Goal: Task Accomplishment & Management: Complete application form

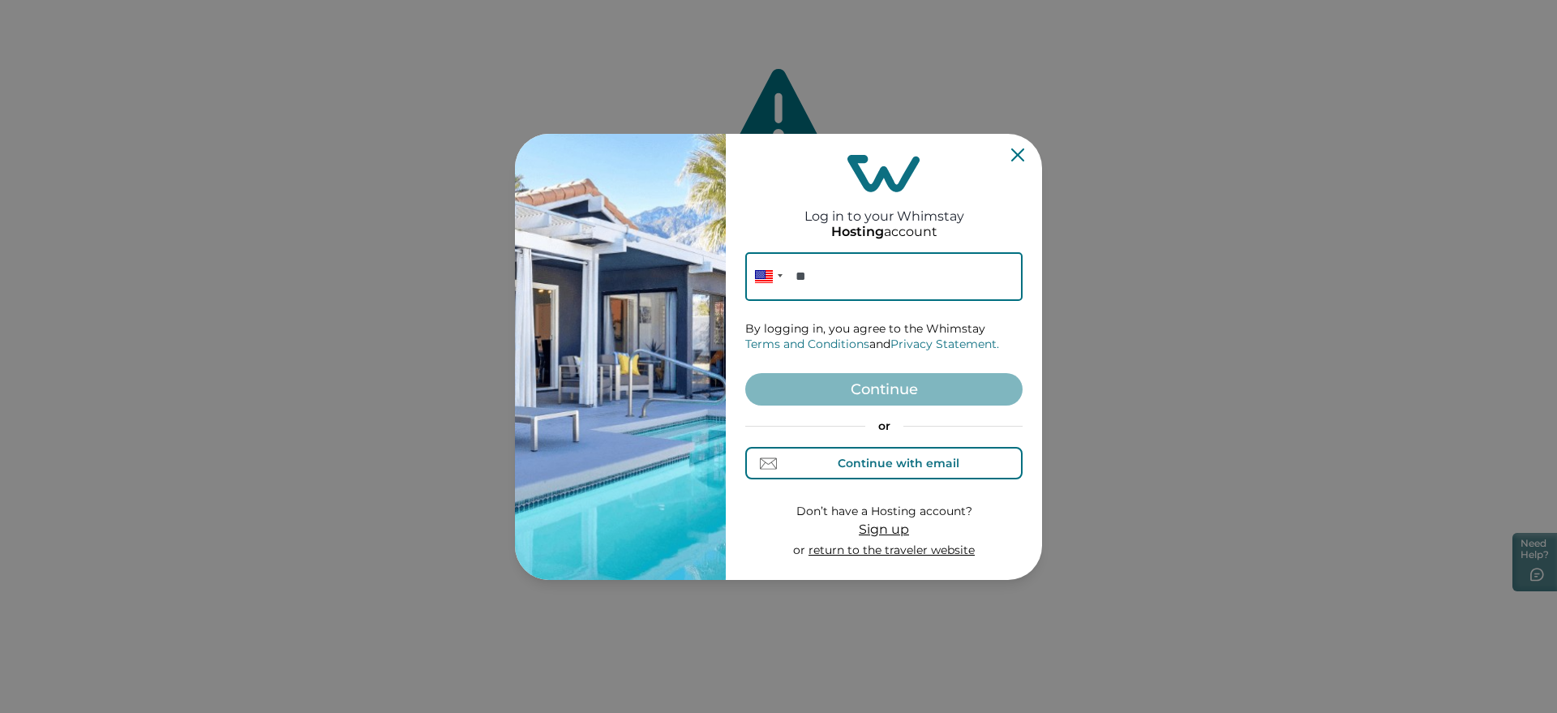
click at [824, 462] on div "Continue with email" at bounding box center [884, 463] width 150 height 17
click at [834, 256] on input at bounding box center [883, 276] width 277 height 49
paste input "**********"
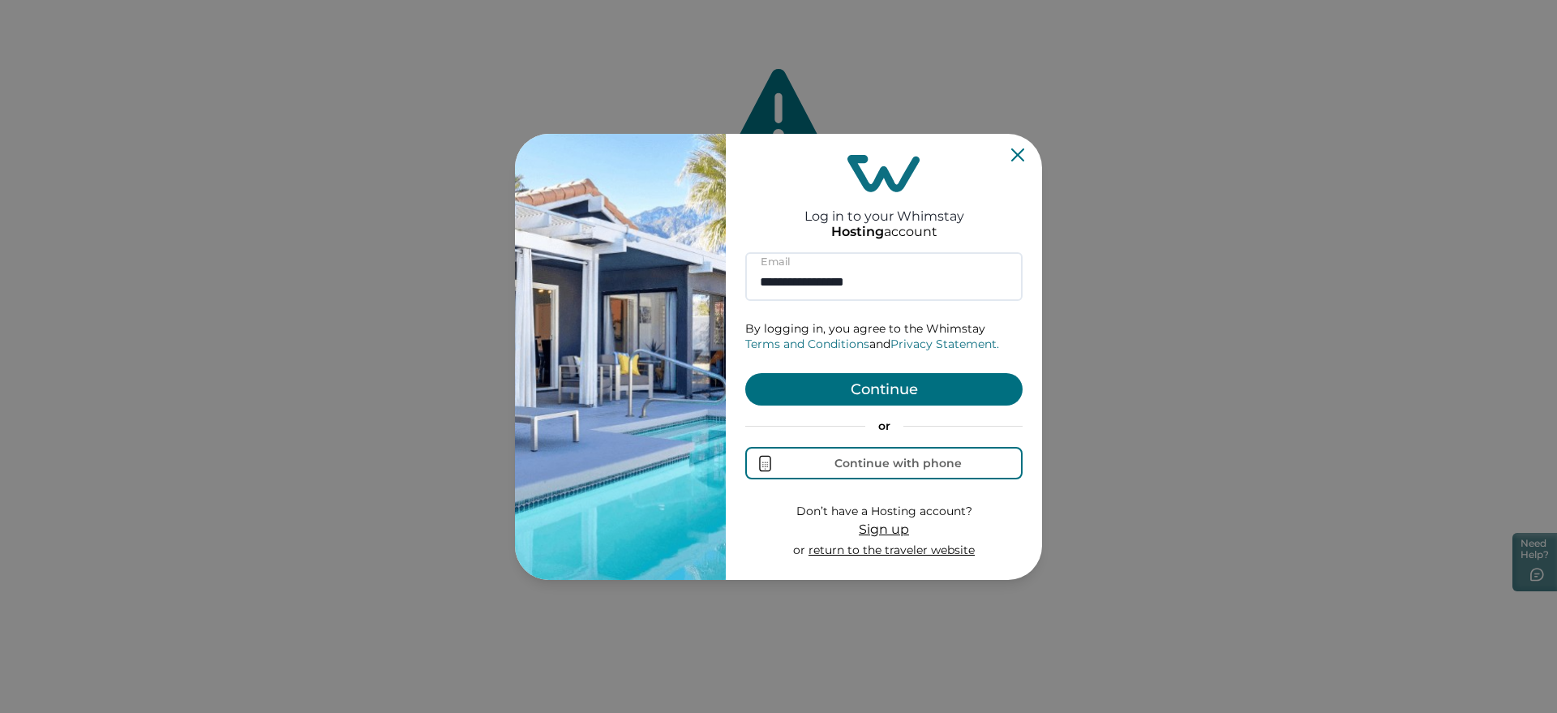
type input "**********"
click at [815, 384] on button "Continue" at bounding box center [883, 389] width 277 height 32
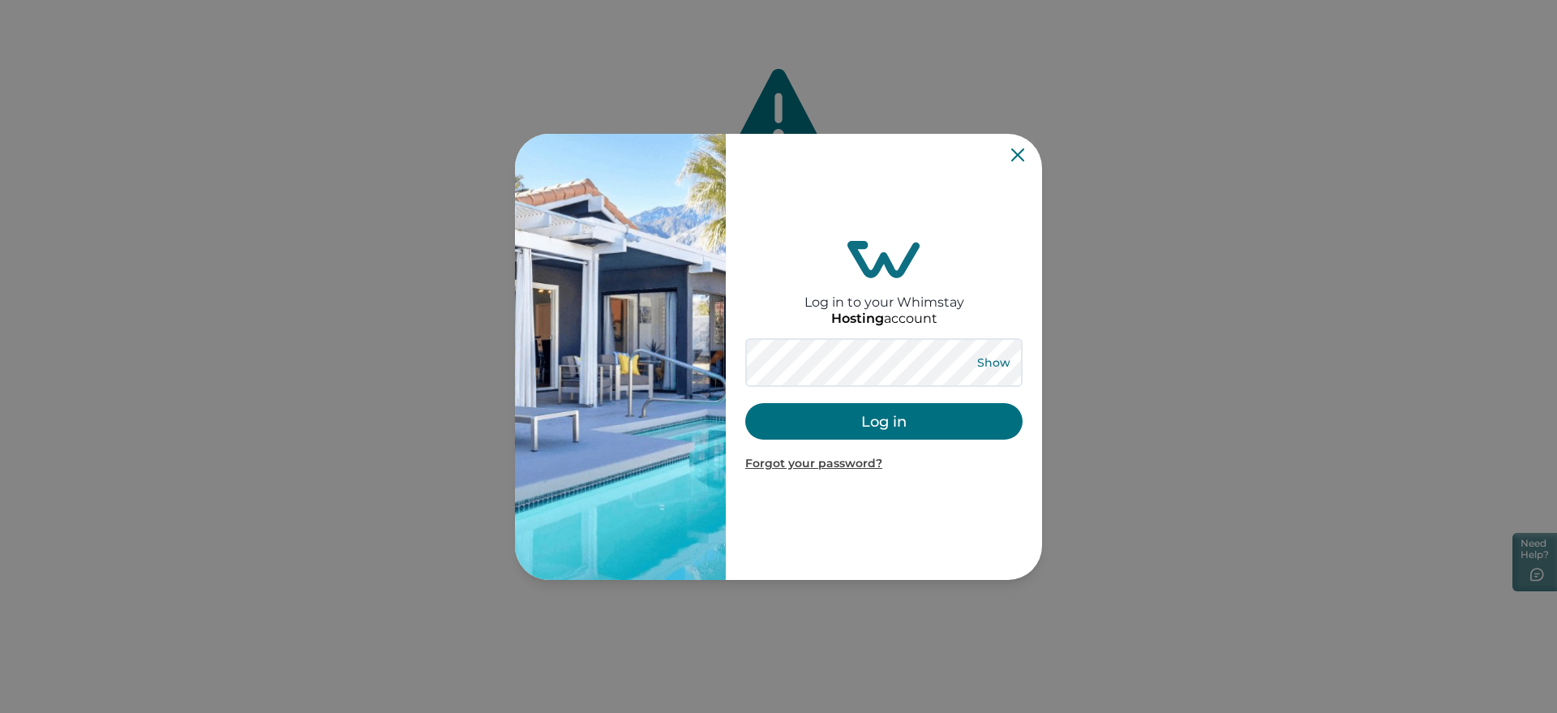
click at [1011, 358] on button "Show" at bounding box center [993, 362] width 58 height 23
click at [825, 423] on button "Log in" at bounding box center [883, 421] width 277 height 36
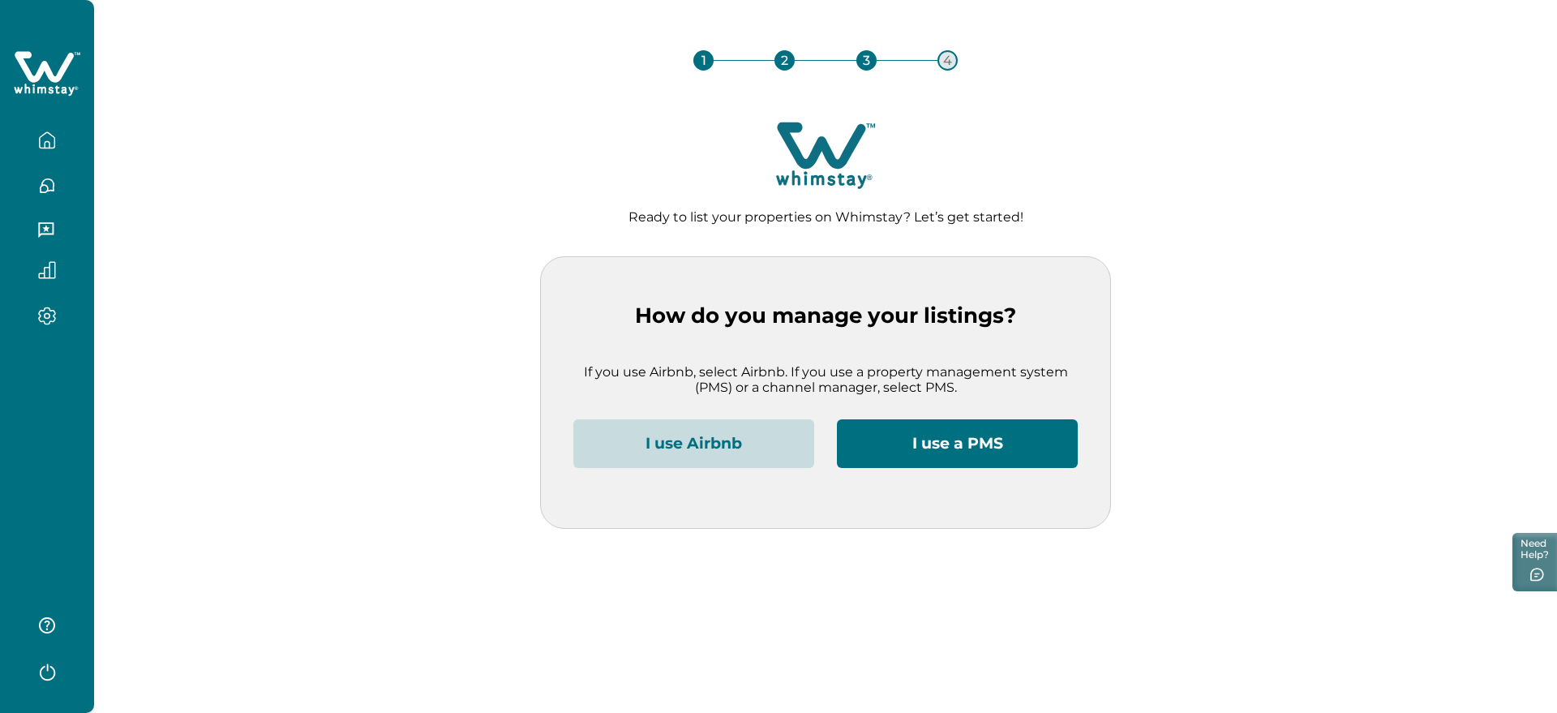
click at [726, 453] on button "I use Airbnb" at bounding box center [693, 443] width 241 height 49
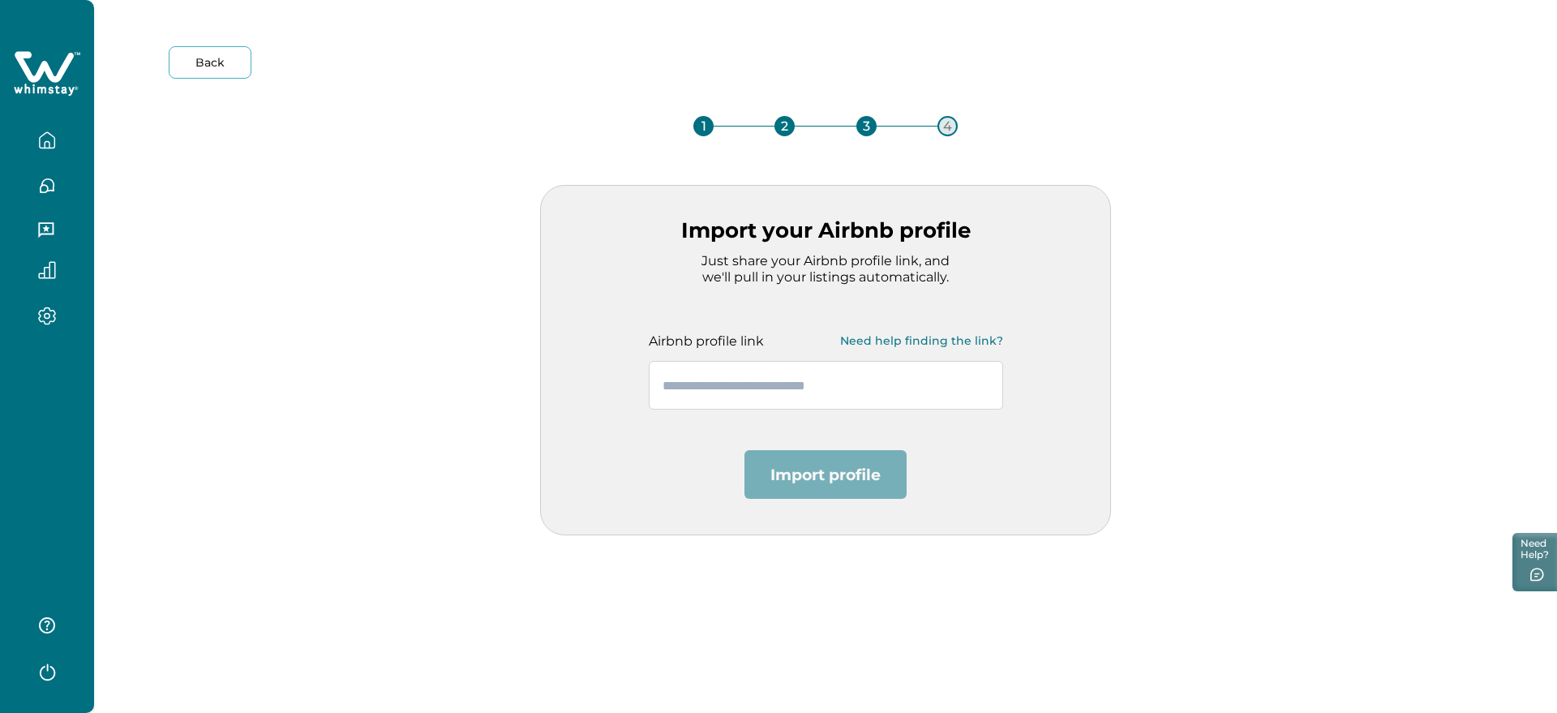
click at [753, 399] on input "text" at bounding box center [826, 385] width 354 height 49
paste input "**********"
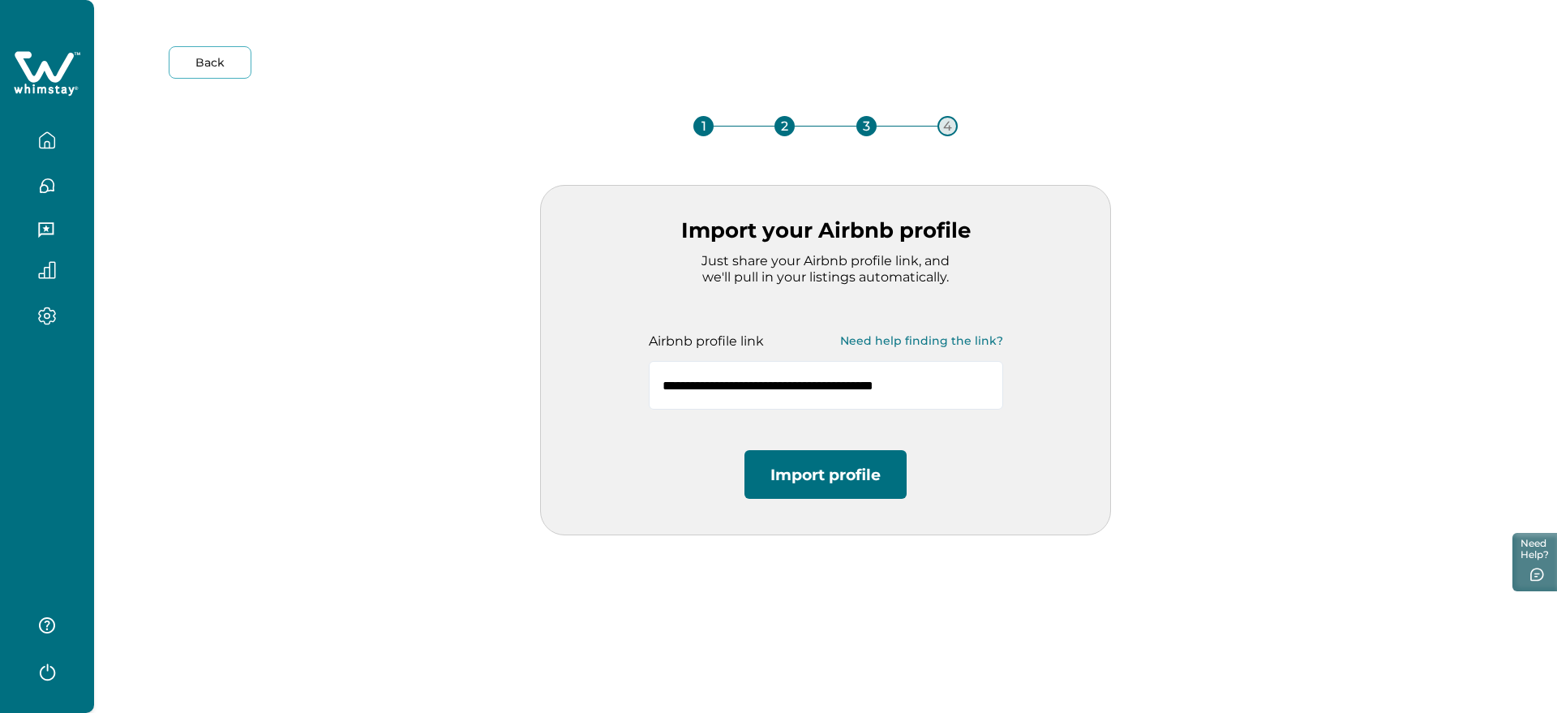
click at [827, 475] on button "Import profile" at bounding box center [825, 474] width 162 height 49
click at [782, 388] on input "**********" at bounding box center [826, 385] width 354 height 49
paste input "**"
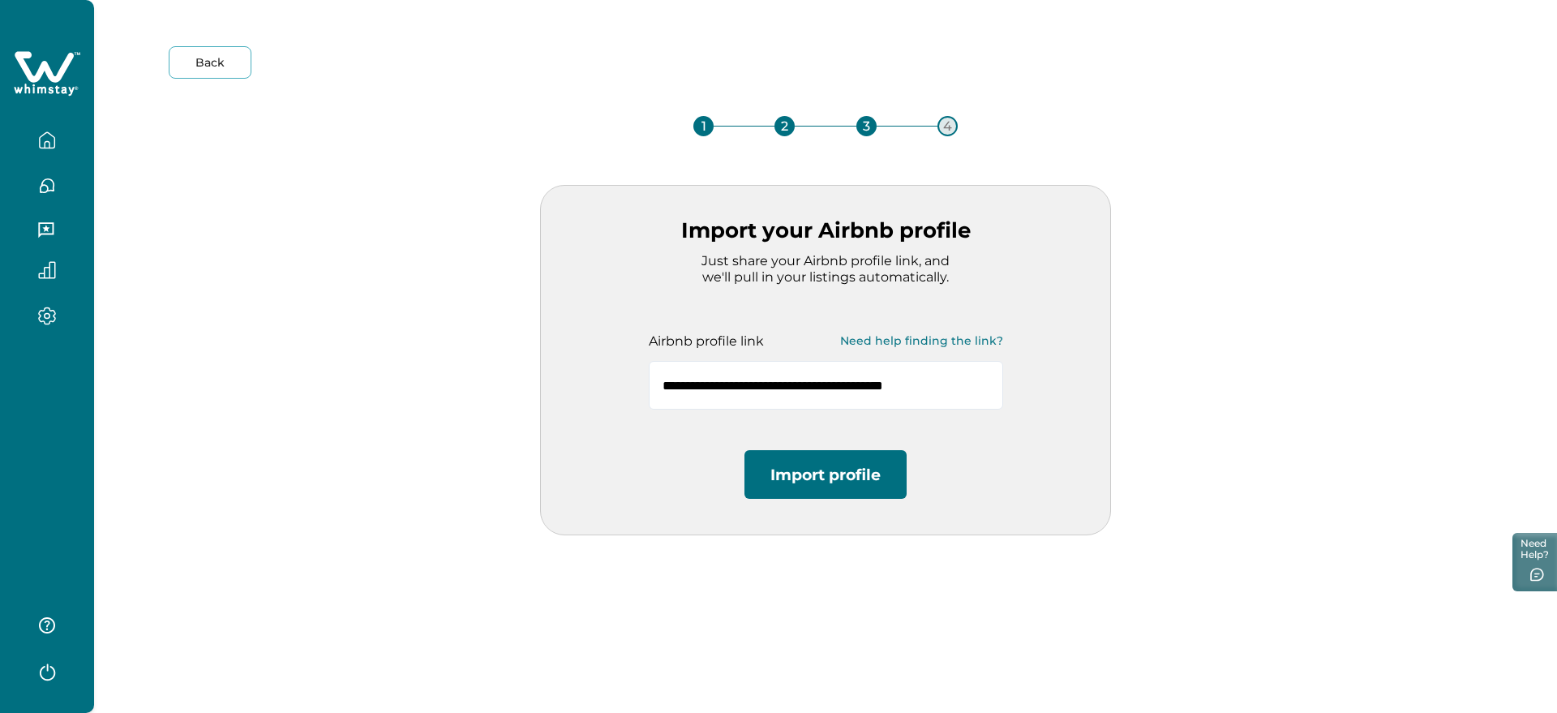
type input "**********"
click at [824, 461] on button "Import profile" at bounding box center [825, 474] width 162 height 49
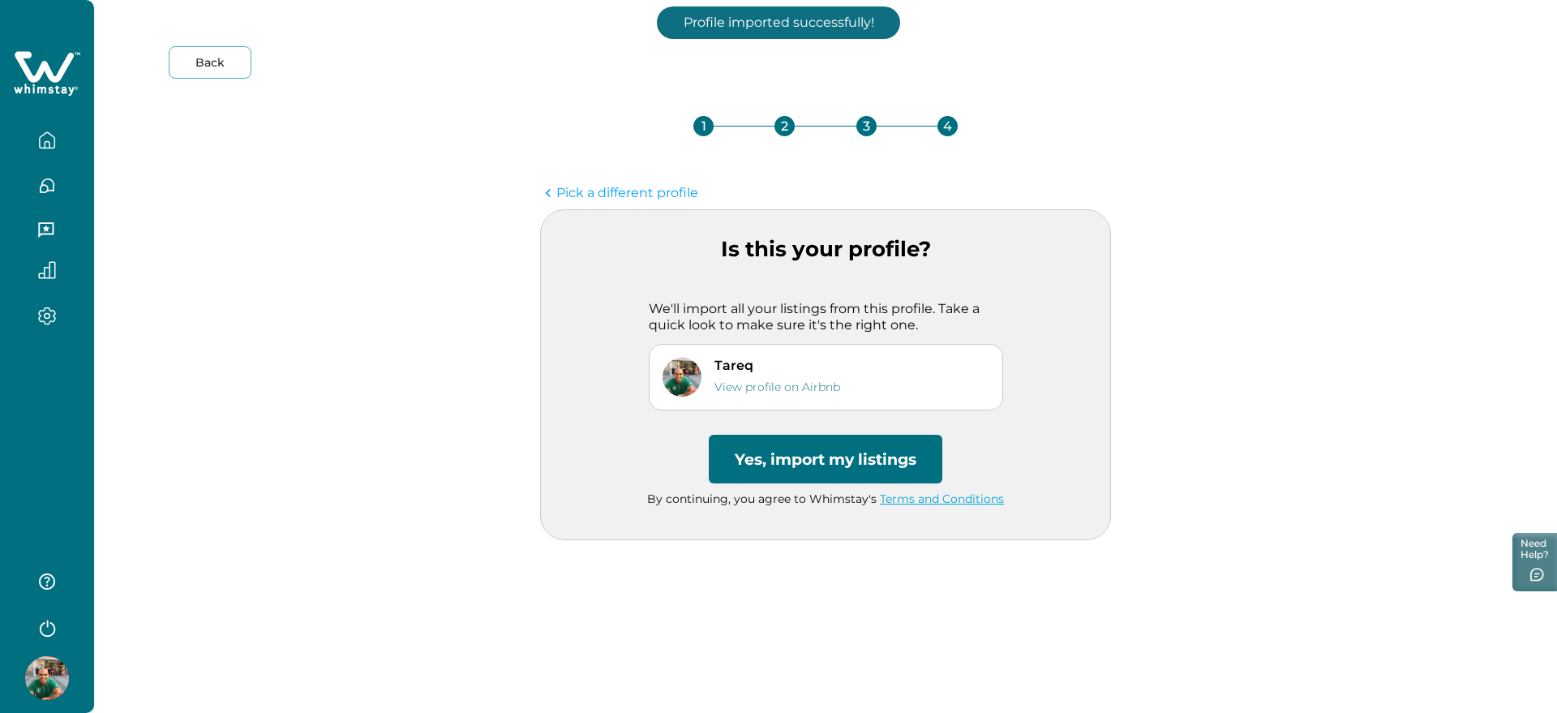
click at [771, 450] on button "Yes, import my listings" at bounding box center [826, 459] width 234 height 49
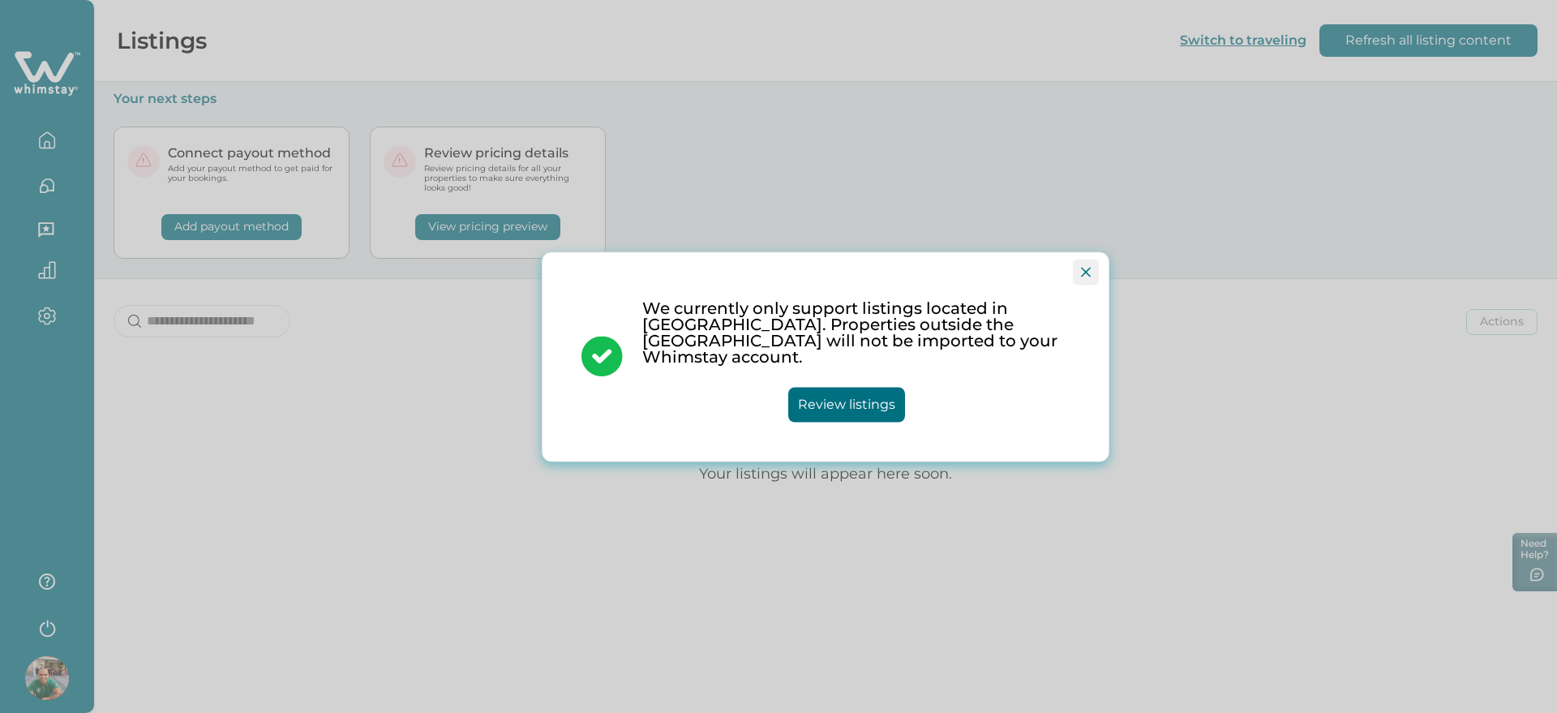
click at [1078, 280] on button "Close" at bounding box center [1086, 272] width 26 height 26
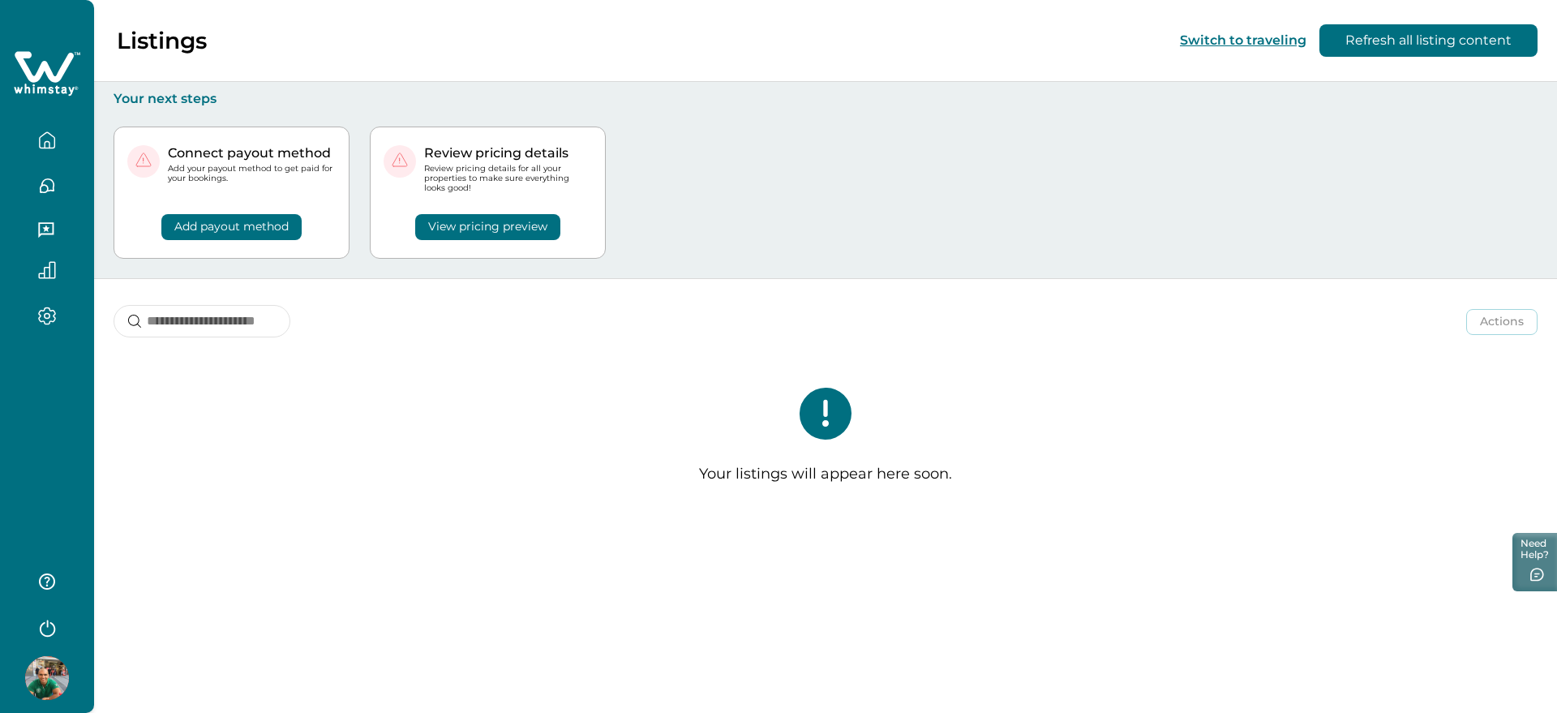
click at [7, 478] on div at bounding box center [47, 356] width 94 height 713
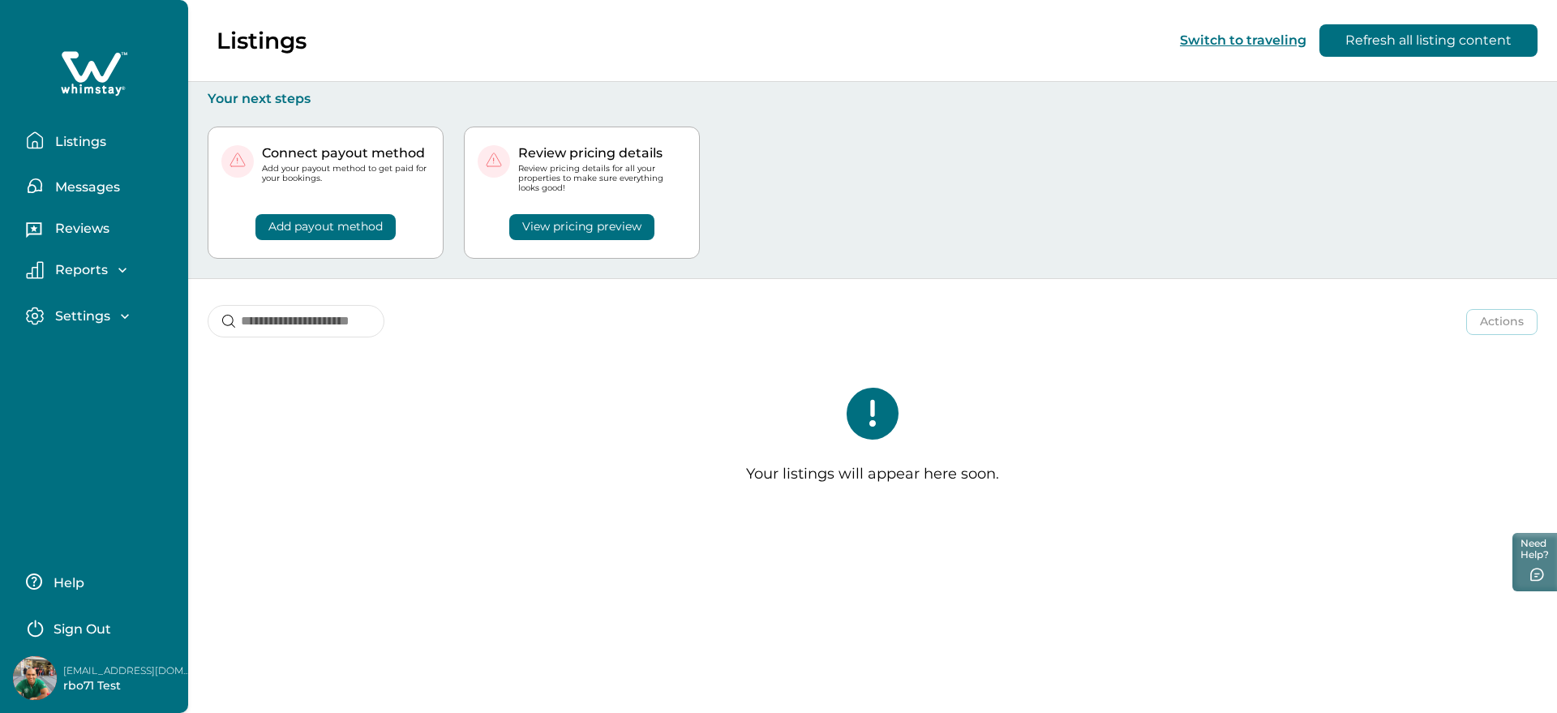
click at [102, 664] on p "rbo71@yopmail.com" at bounding box center [128, 670] width 130 height 16
copy p "rbo71@yopmail.com"
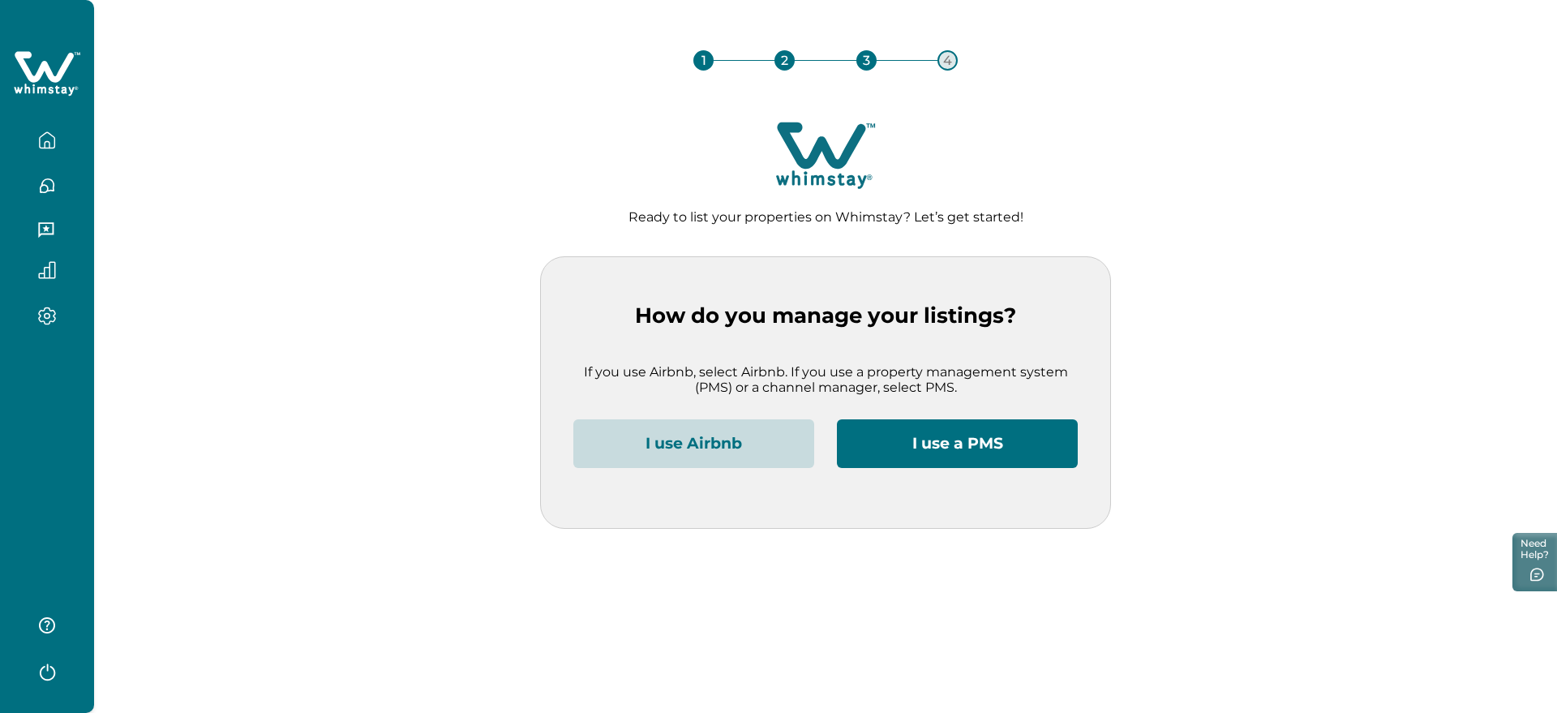
click at [642, 424] on button "I use Airbnb" at bounding box center [693, 443] width 241 height 49
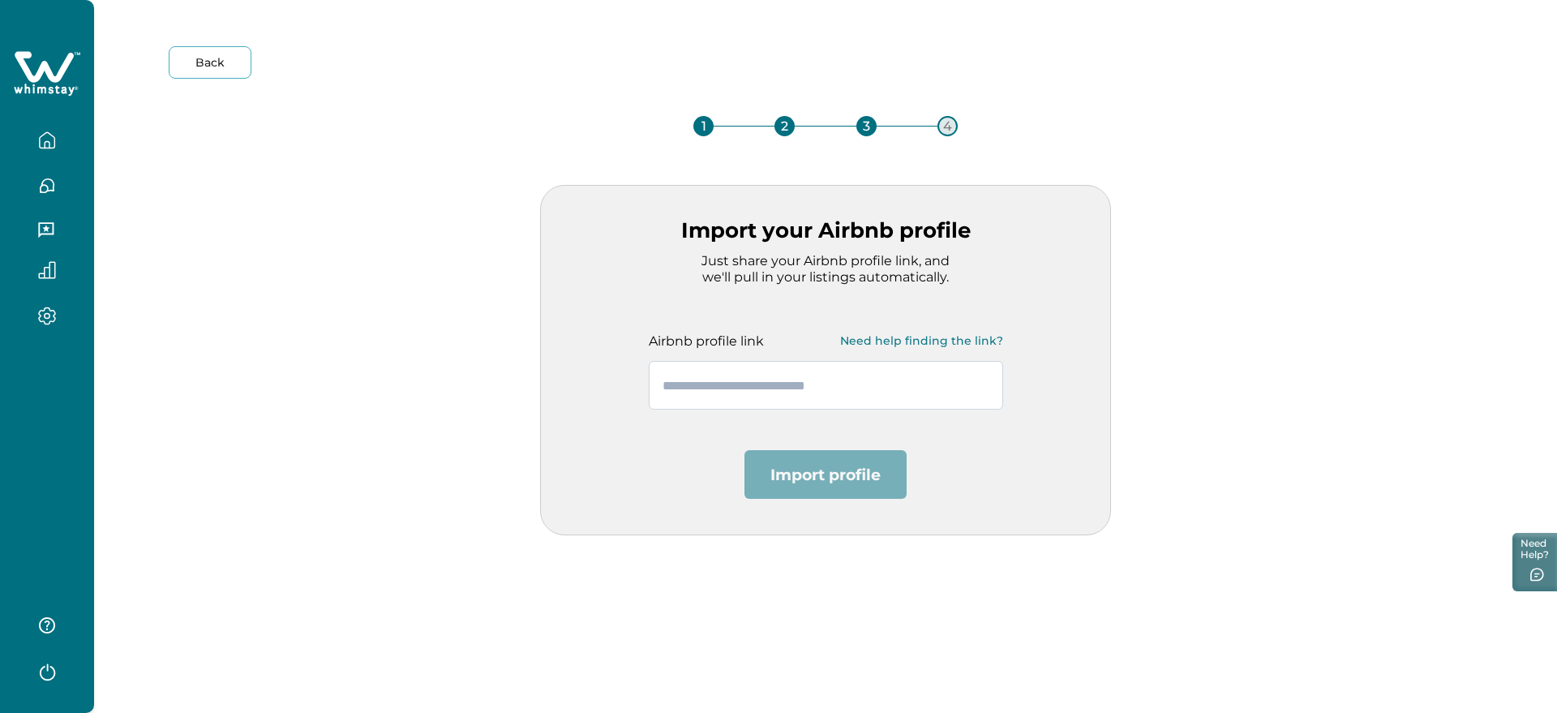
click at [710, 396] on input "text" at bounding box center [826, 385] width 354 height 49
paste input "**********"
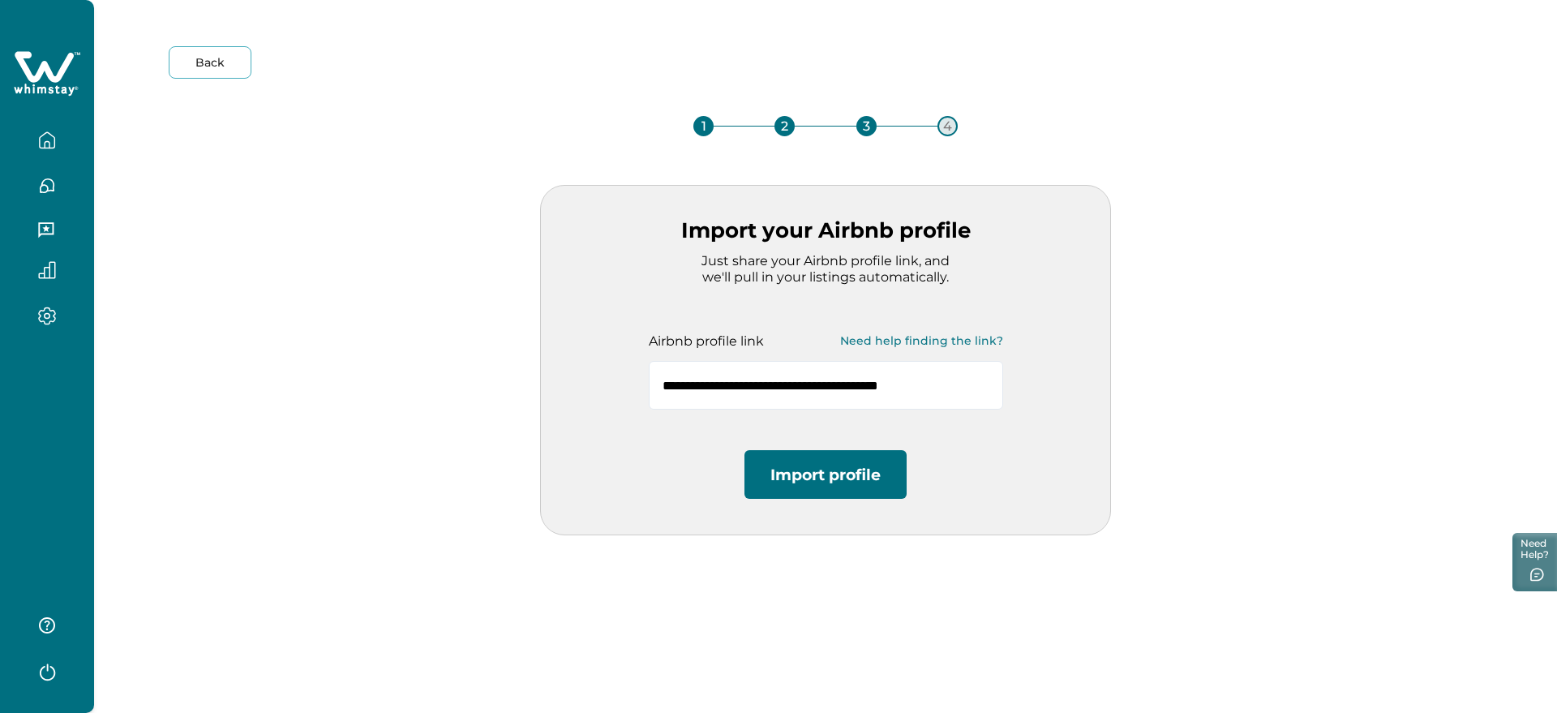
type input "**********"
click at [813, 469] on button "Import profile" at bounding box center [825, 474] width 162 height 49
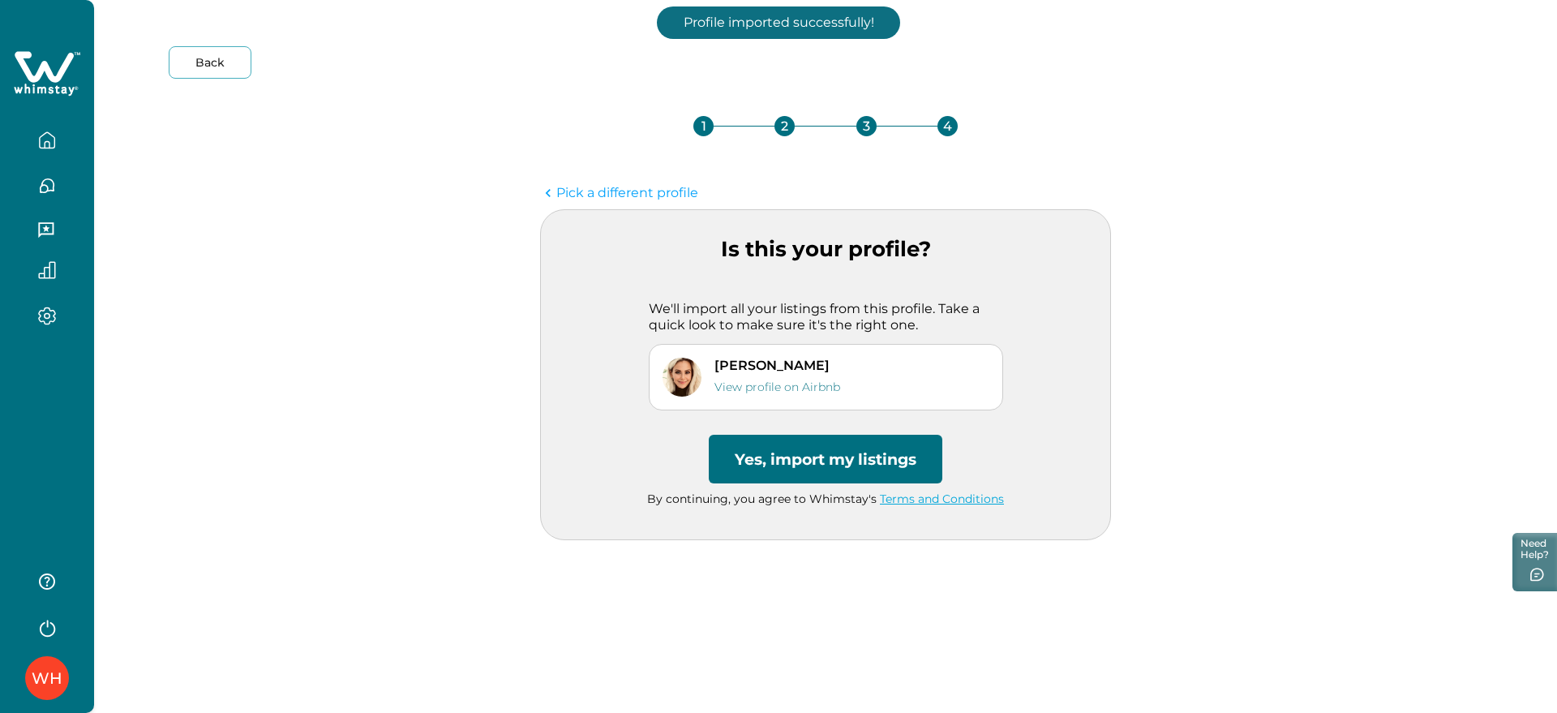
click at [780, 454] on button "Yes, import my listings" at bounding box center [826, 459] width 234 height 49
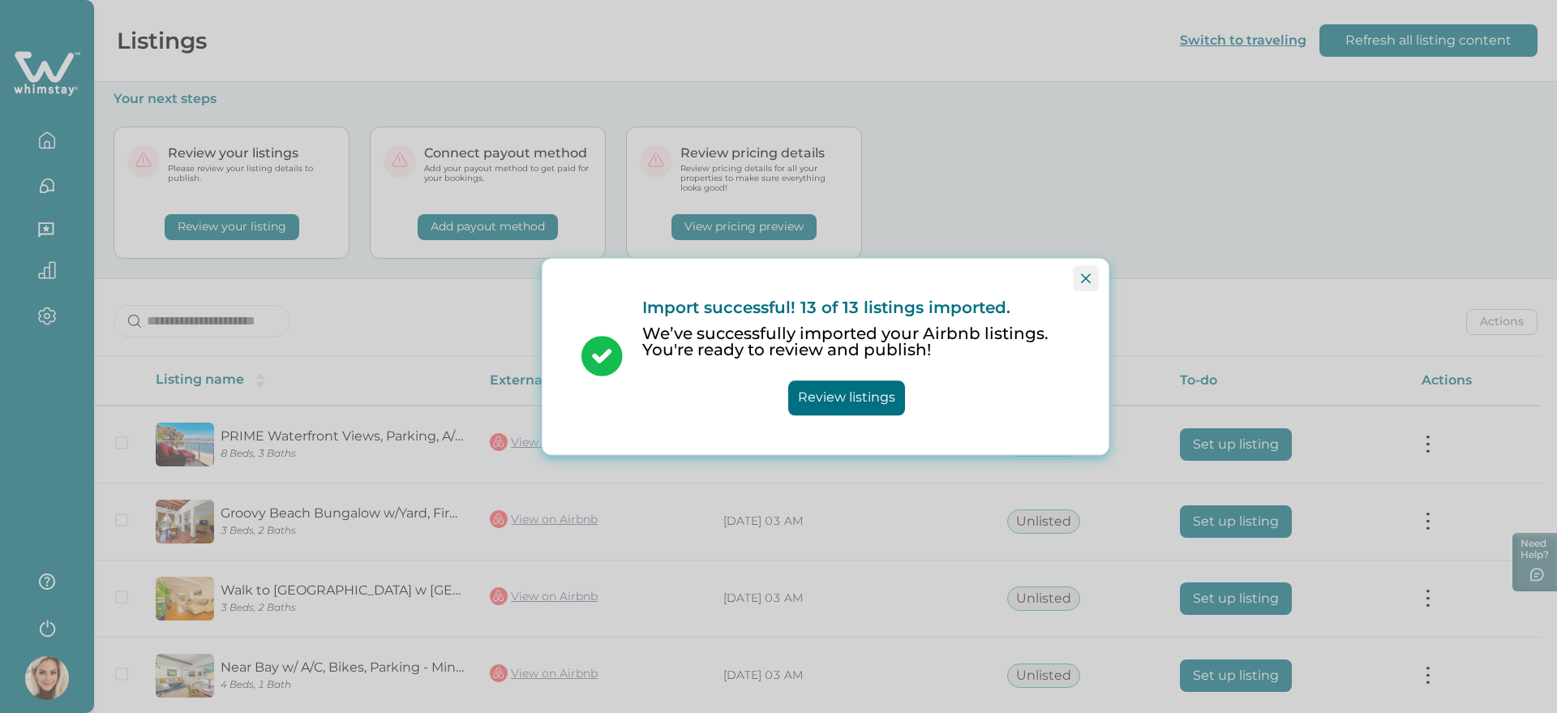
click at [1087, 273] on icon "Close" at bounding box center [1086, 278] width 10 height 10
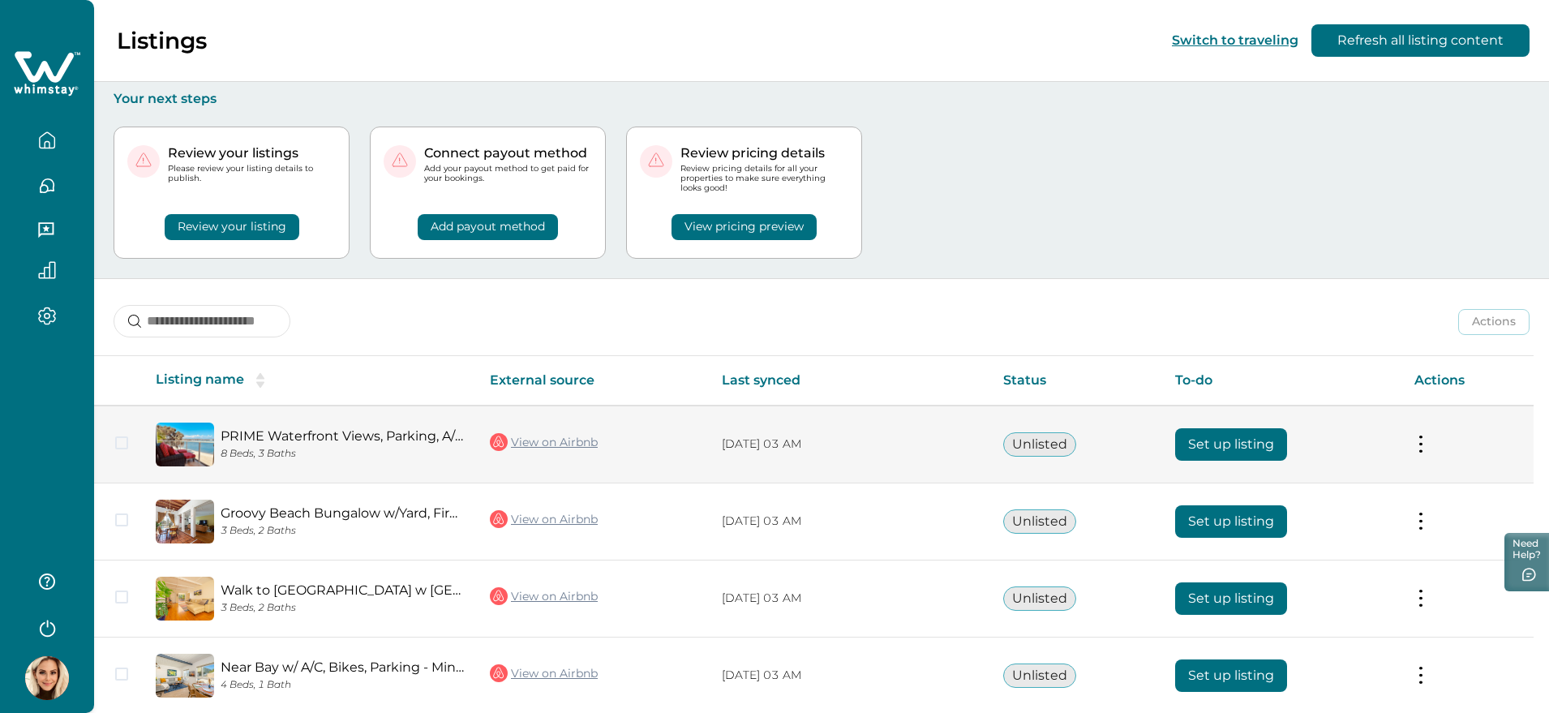
click at [1226, 437] on button "Set up listing" at bounding box center [1231, 444] width 112 height 32
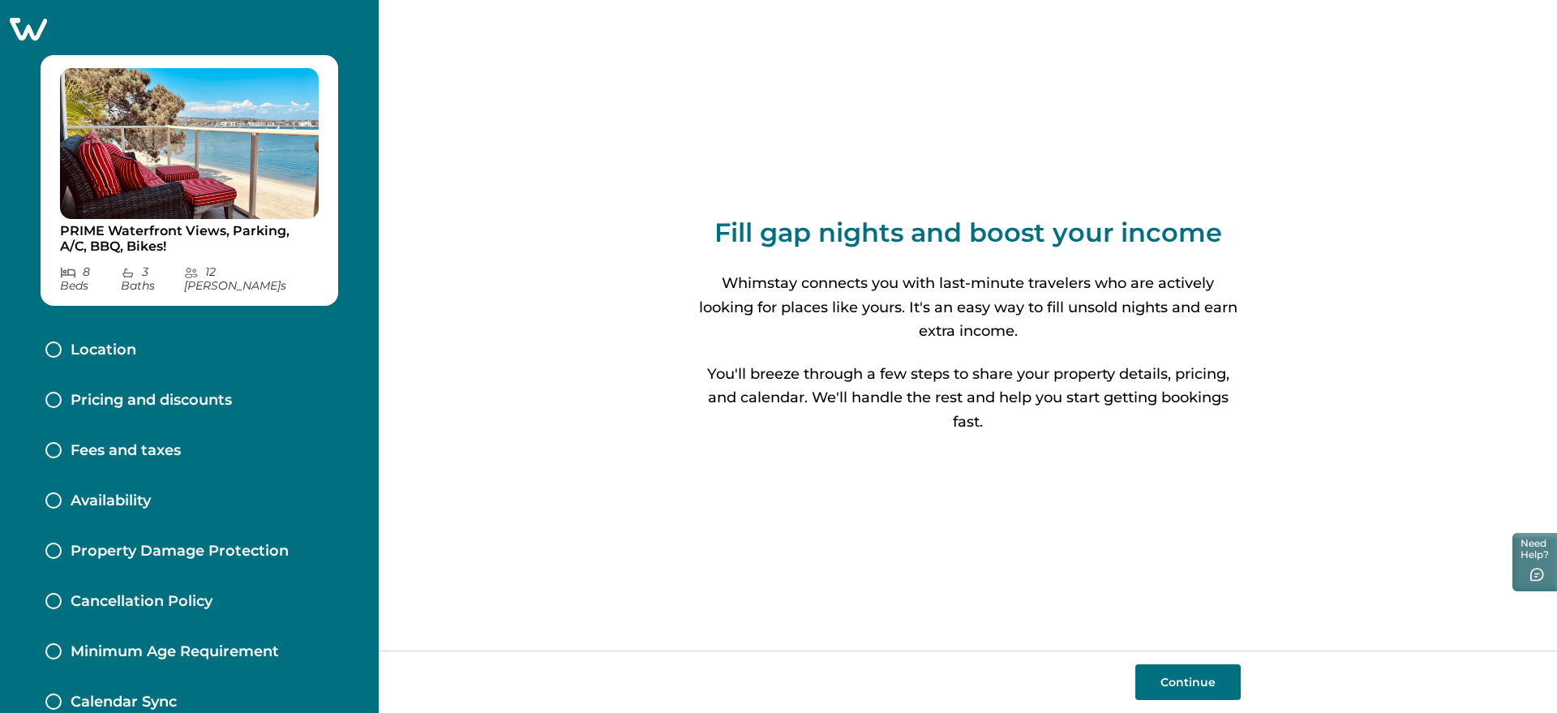
click at [1164, 674] on button "Continue" at bounding box center [1187, 682] width 105 height 36
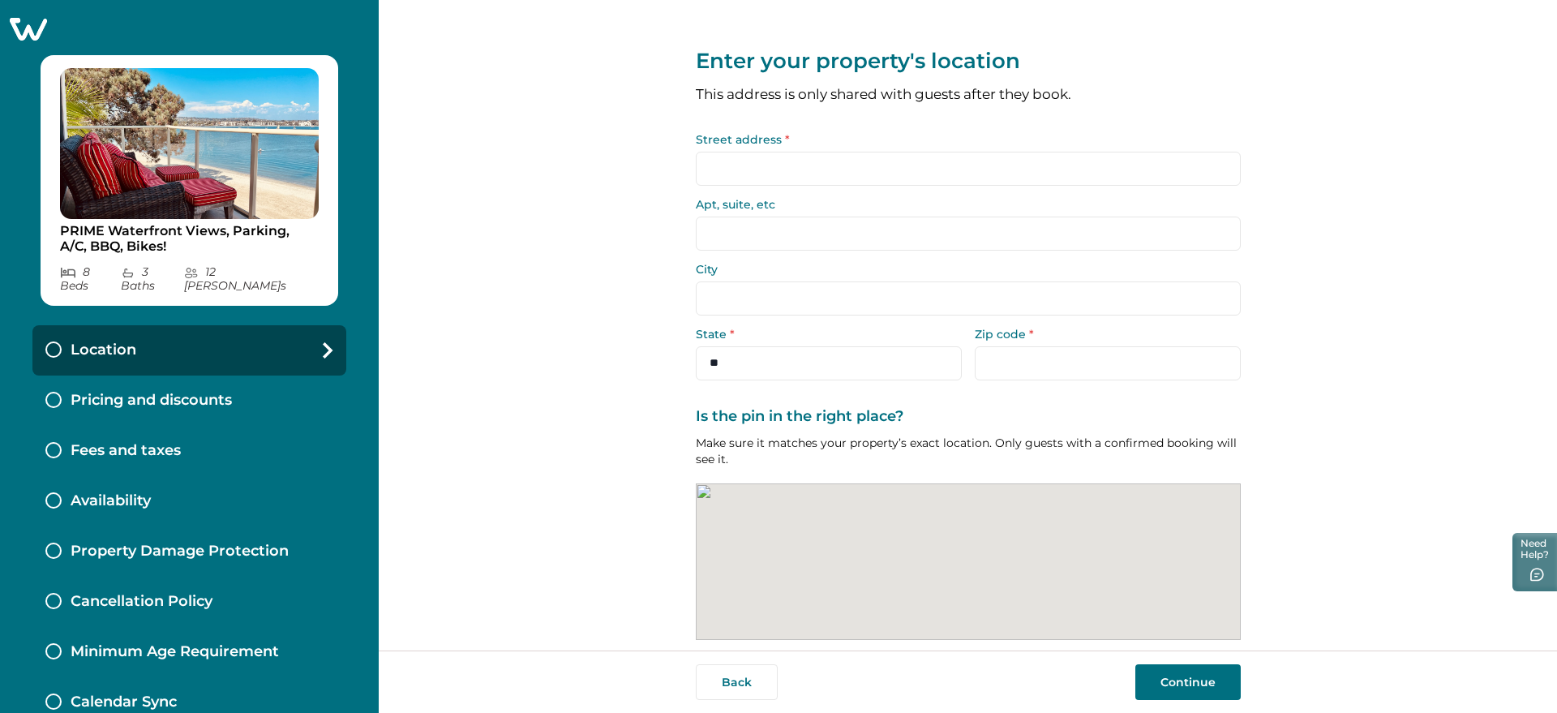
click at [738, 158] on input "Street address *" at bounding box center [968, 169] width 545 height 34
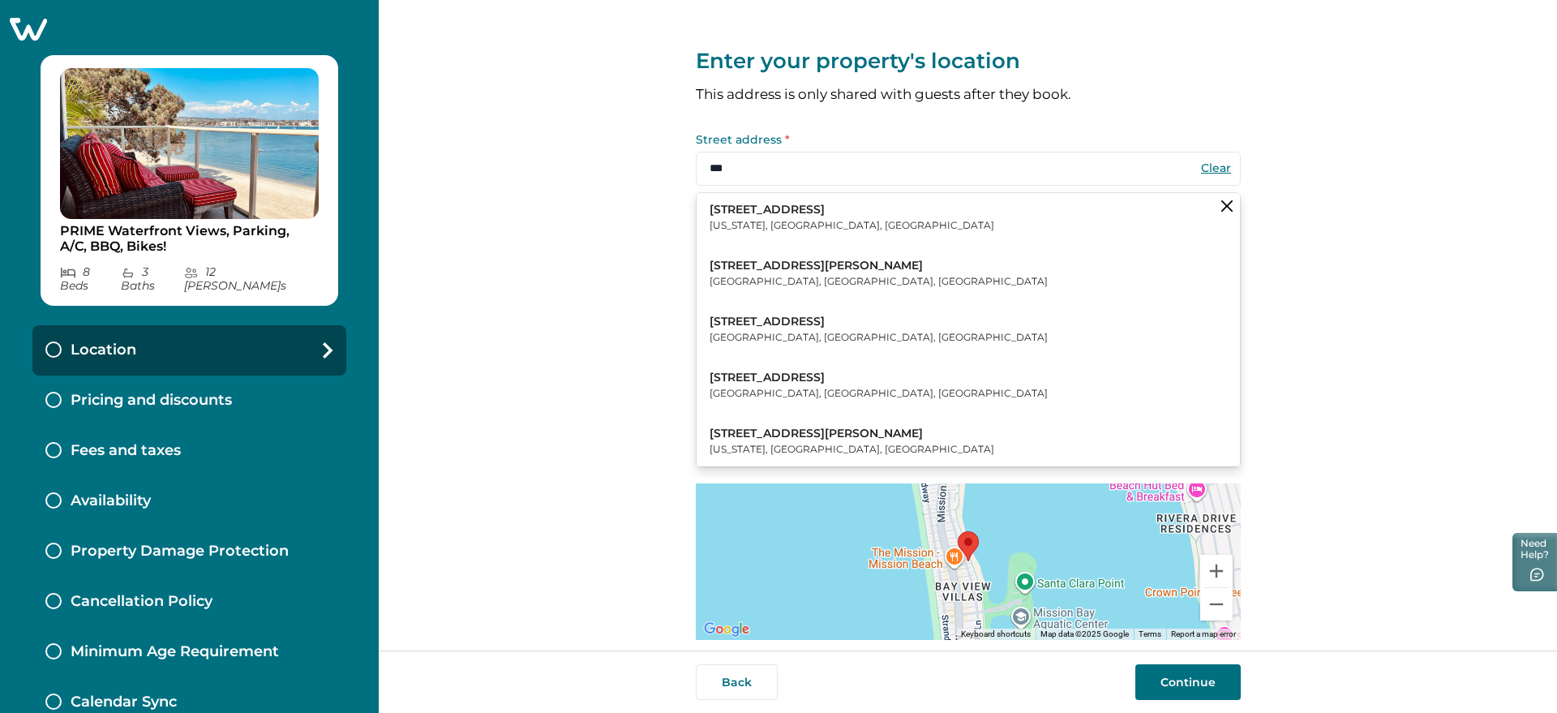
click at [785, 222] on p "[US_STATE], [GEOGRAPHIC_DATA], [GEOGRAPHIC_DATA]" at bounding box center [851, 225] width 285 height 16
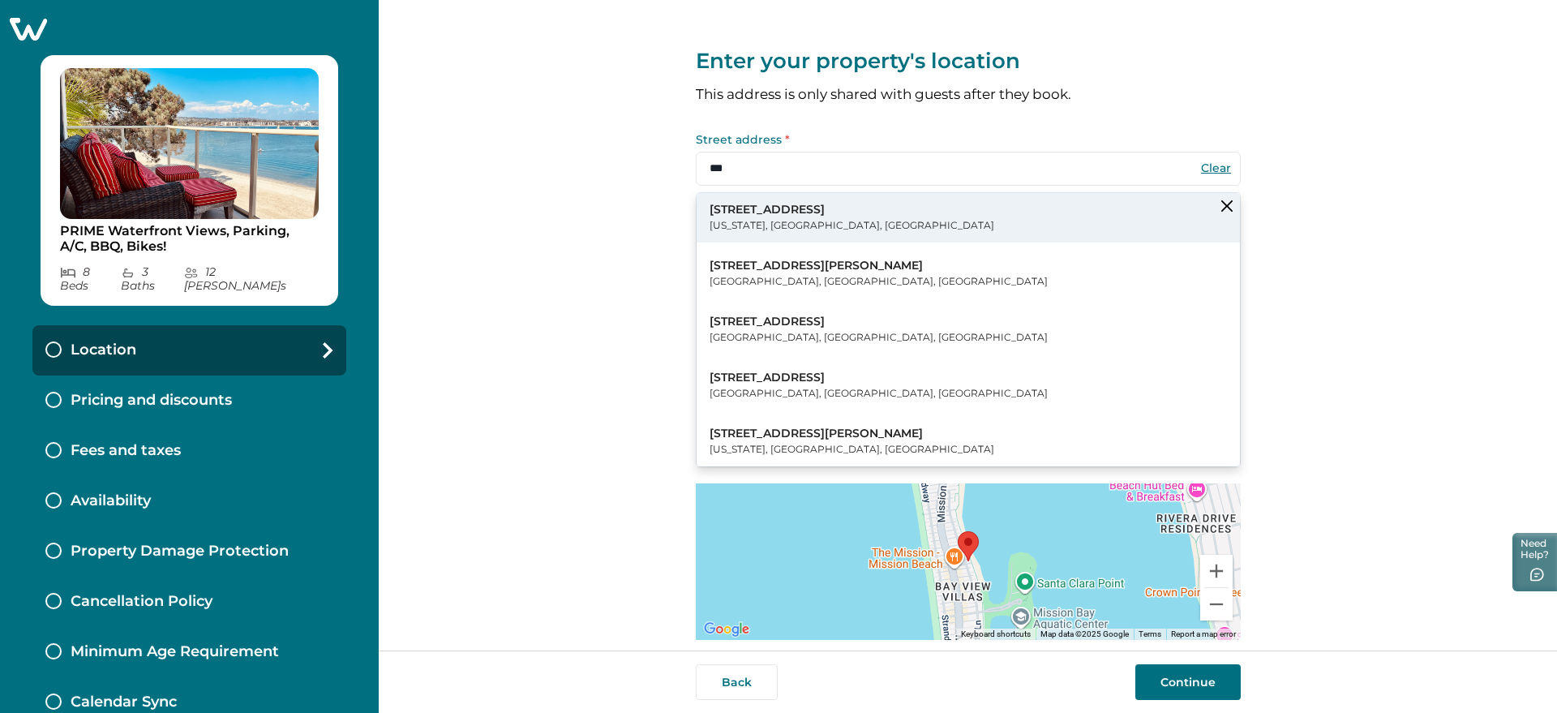
type input "**********"
type input "********"
select select "**"
type input "*****"
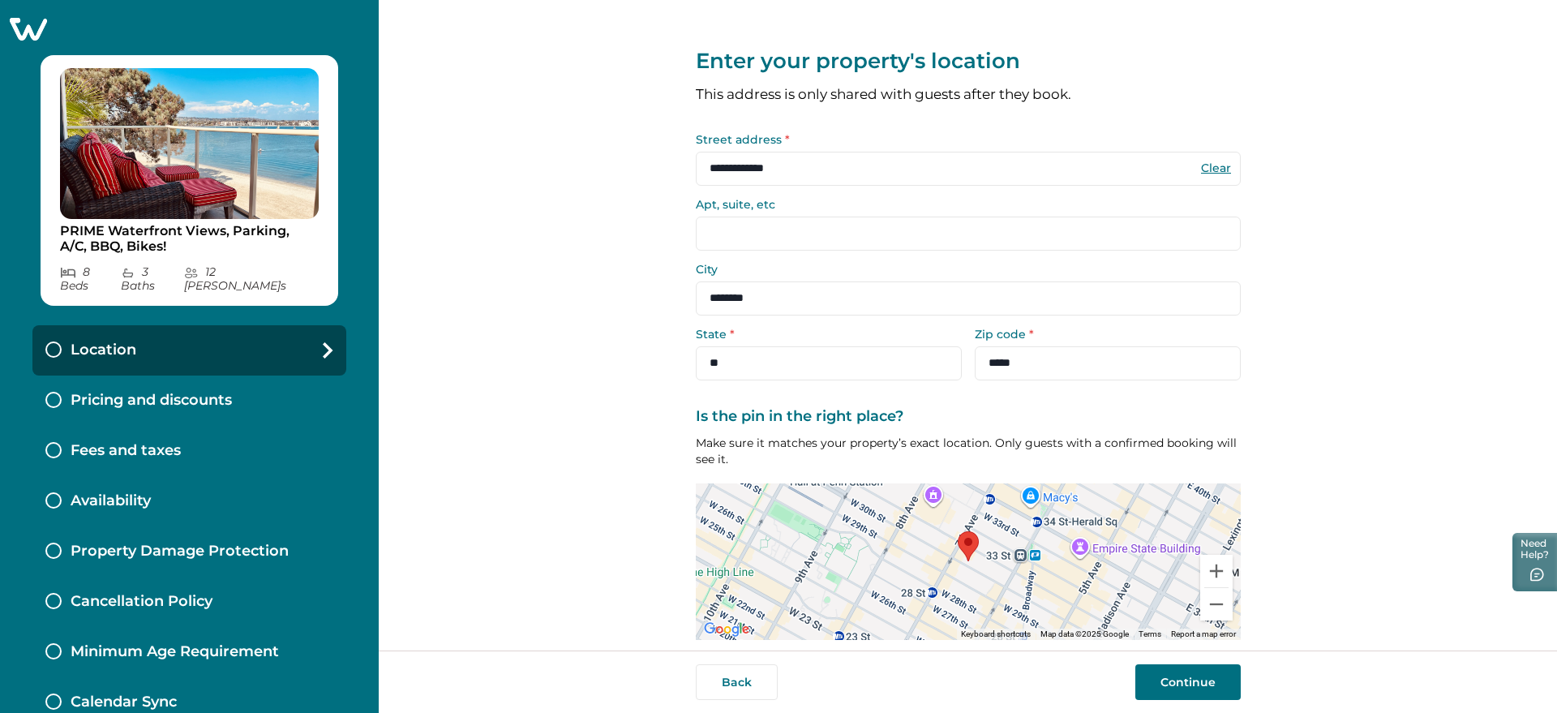
click at [763, 242] on input "Apt, suite, etc" at bounding box center [968, 233] width 545 height 34
drag, startPoint x: 804, startPoint y: 167, endPoint x: 571, endPoint y: 179, distance: 233.0
click at [577, 178] on div "**********" at bounding box center [968, 325] width 1178 height 650
click at [736, 231] on input "Apt, suite, etc" at bounding box center [968, 233] width 545 height 34
paste input "**********"
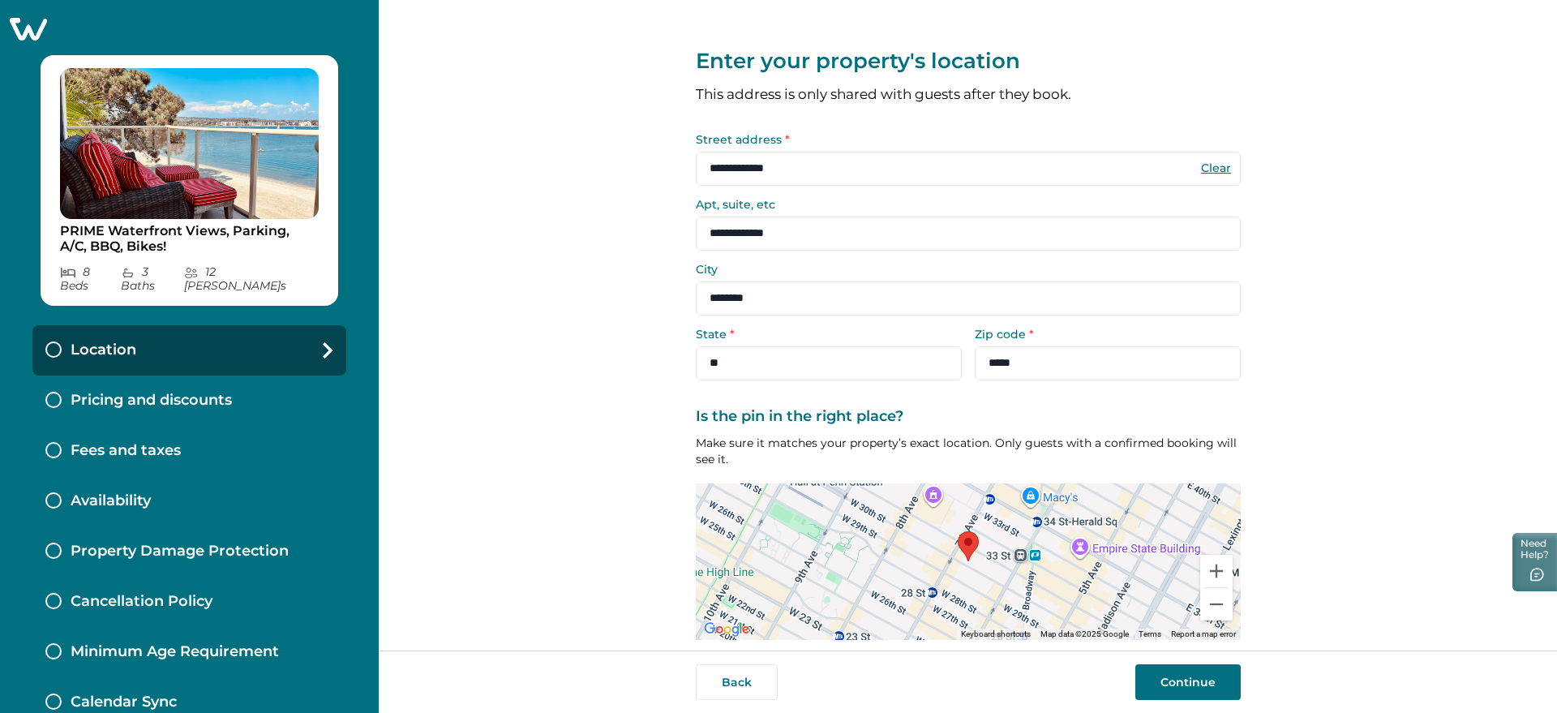
type input "**********"
click at [1162, 681] on button "Continue" at bounding box center [1187, 682] width 105 height 36
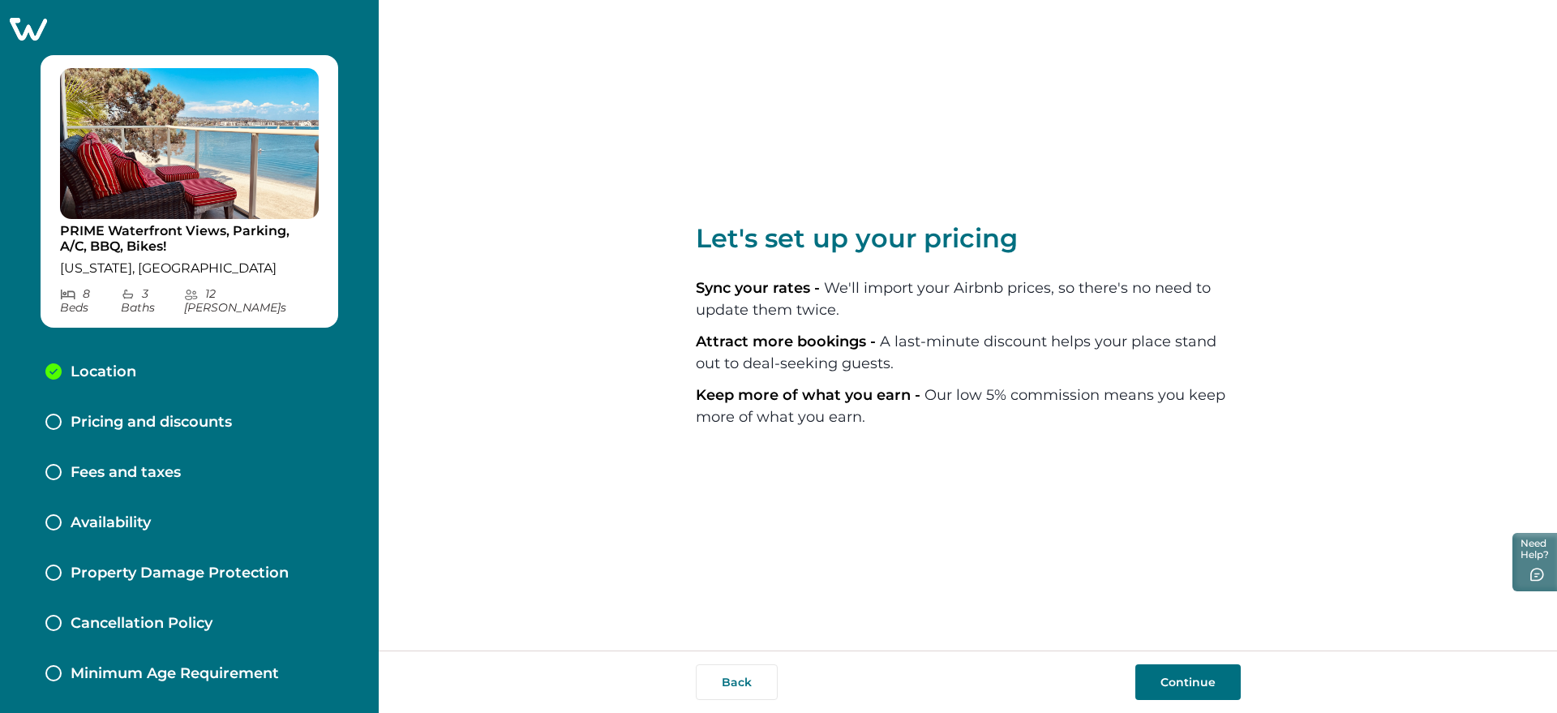
click at [1174, 667] on button "Continue" at bounding box center [1187, 682] width 105 height 36
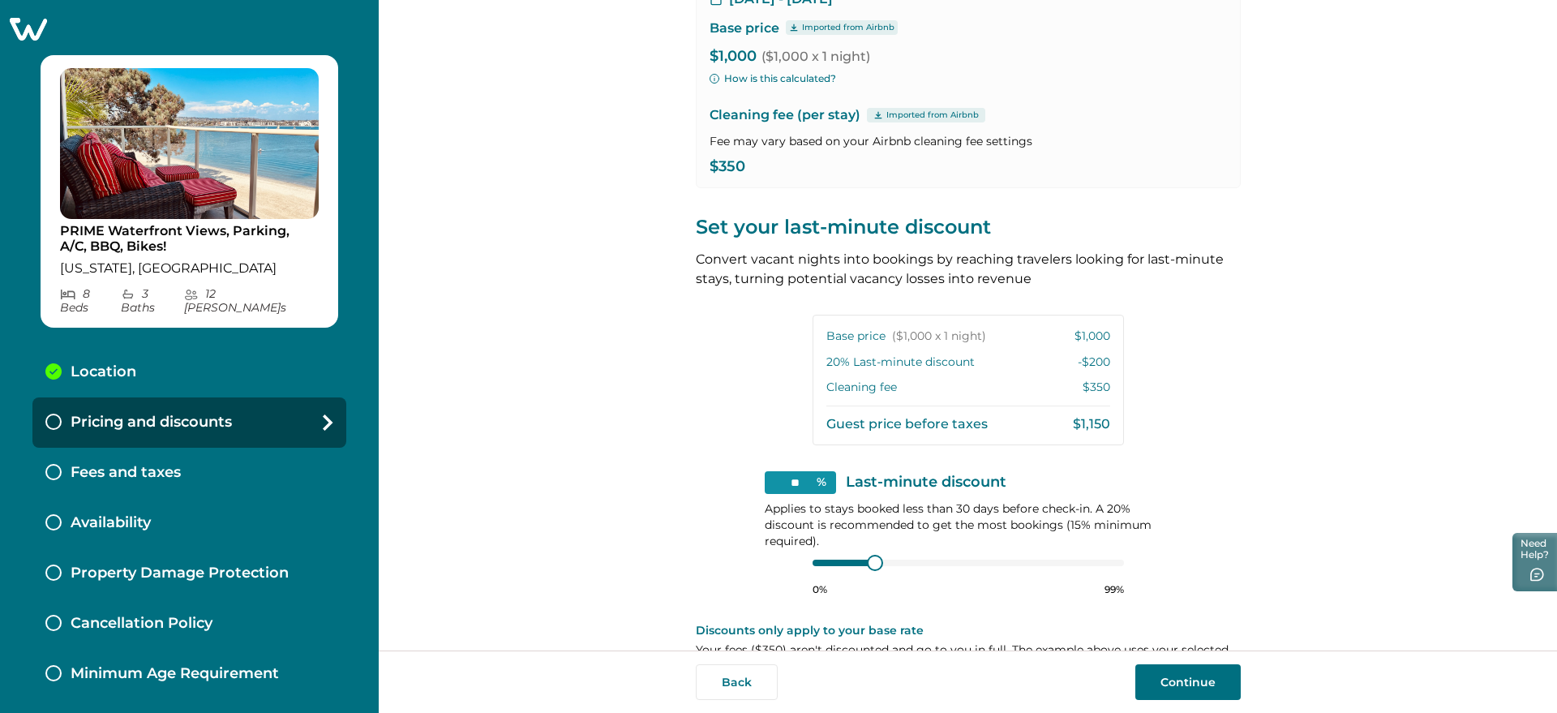
scroll to position [203, 0]
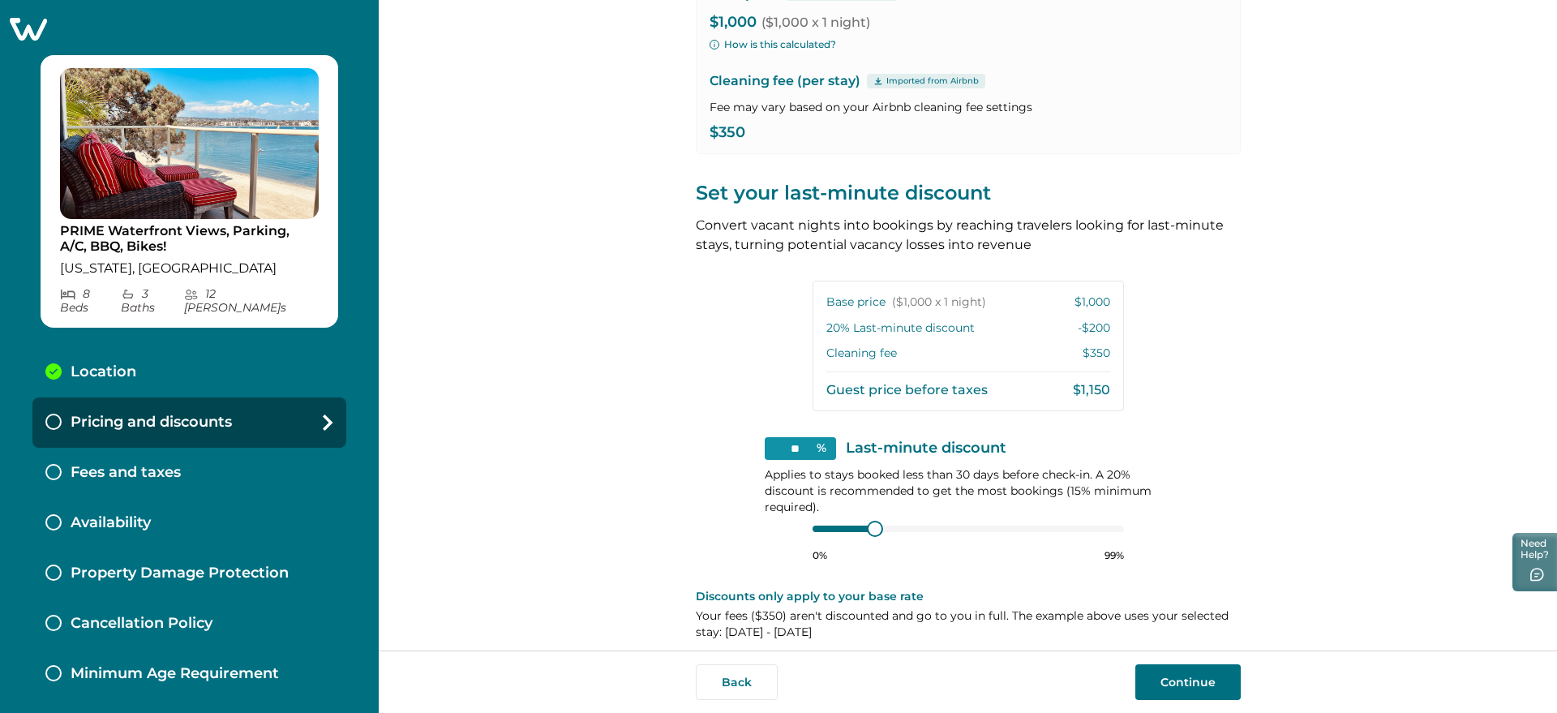
click at [1189, 680] on button "Continue" at bounding box center [1187, 682] width 105 height 36
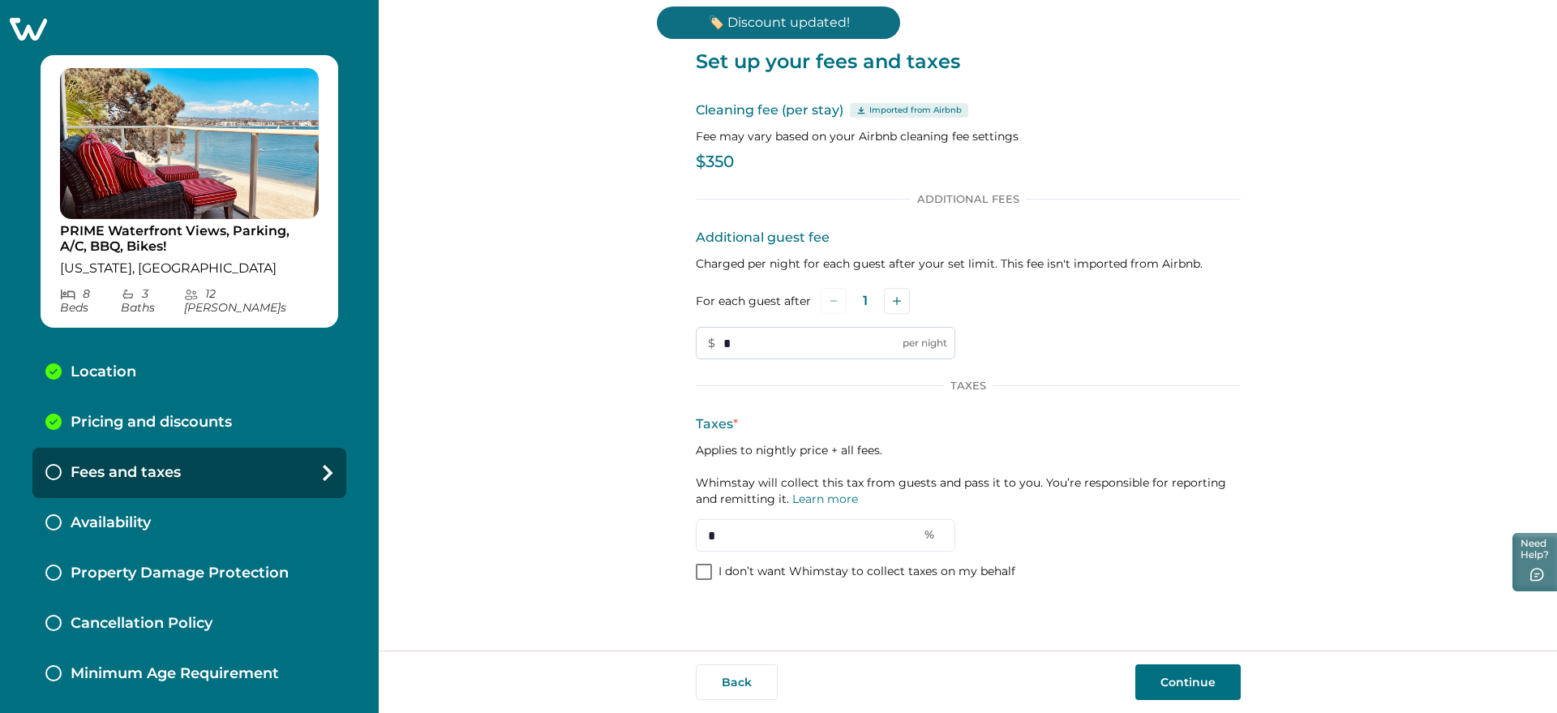
click at [741, 341] on input "*" at bounding box center [825, 343] width 259 height 32
click at [756, 345] on input "*" at bounding box center [825, 343] width 259 height 32
drag, startPoint x: 752, startPoint y: 537, endPoint x: 657, endPoint y: 537, distance: 95.7
click at [657, 537] on div "Set up your fees and taxes Cleaning fee (per stay) Imported from Airbnb Fee may…" at bounding box center [968, 325] width 1178 height 650
type input "*"
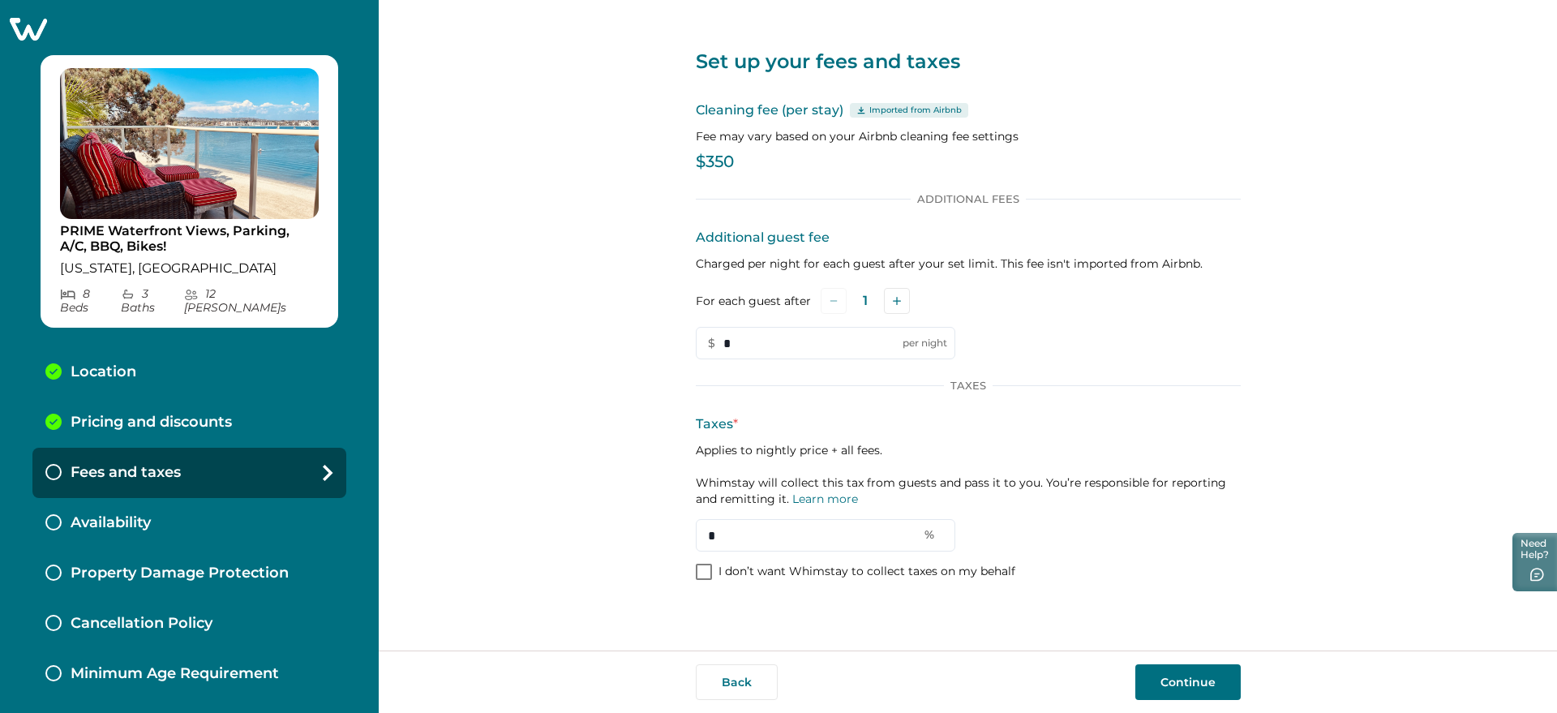
click at [1146, 683] on button "Continue" at bounding box center [1187, 682] width 105 height 36
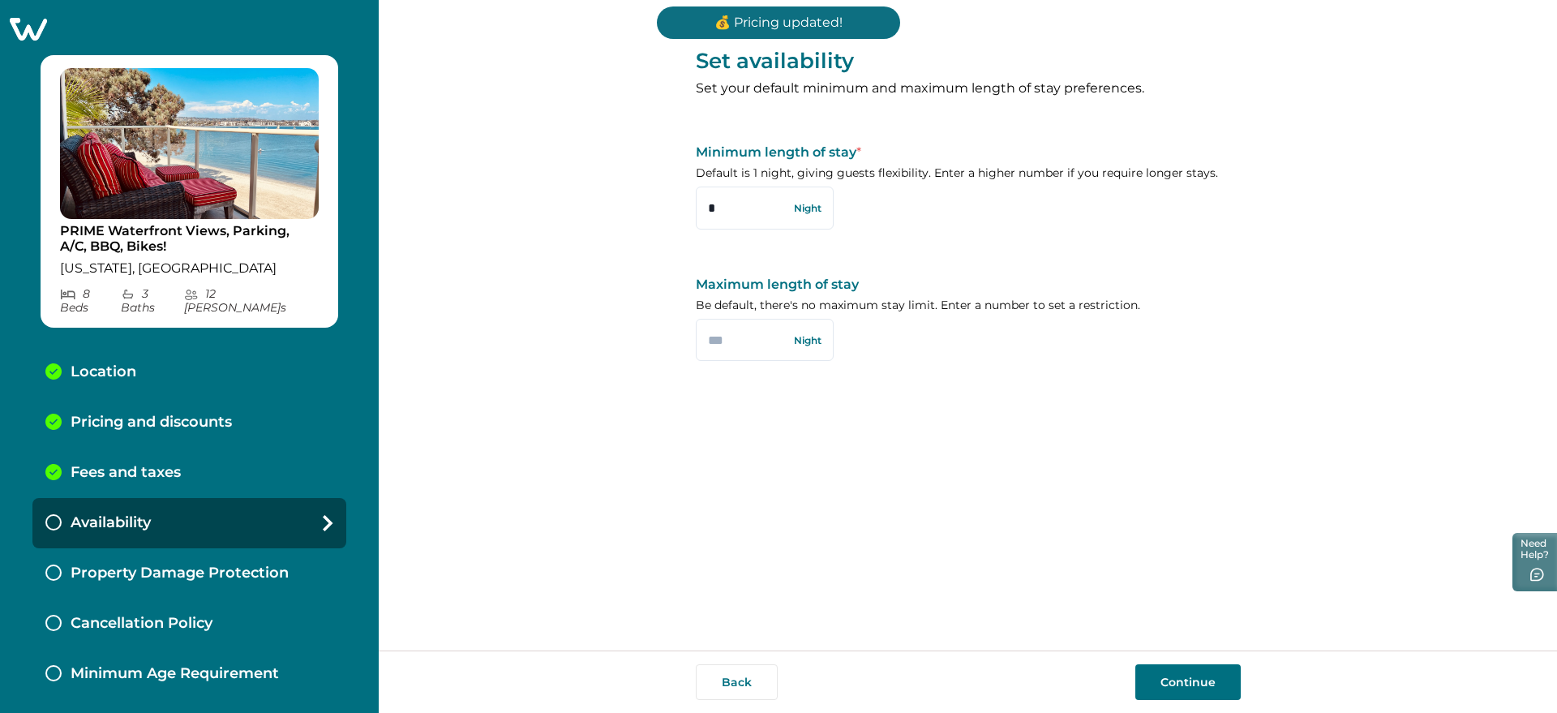
click at [1199, 677] on button "Continue" at bounding box center [1187, 682] width 105 height 36
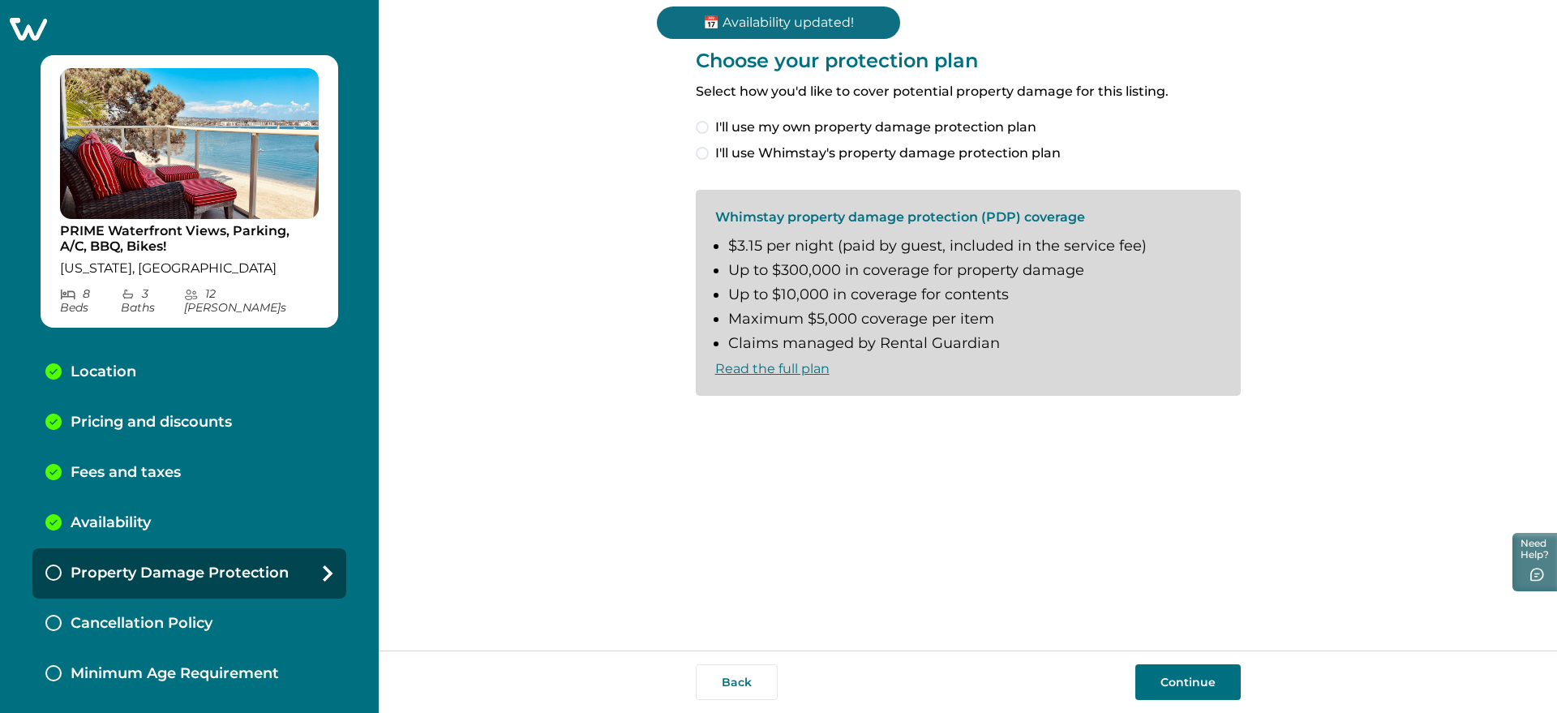
click at [761, 125] on span "I'll use my own property damage protection plan" at bounding box center [875, 127] width 321 height 19
click at [1181, 692] on button "Continue" at bounding box center [1187, 682] width 105 height 36
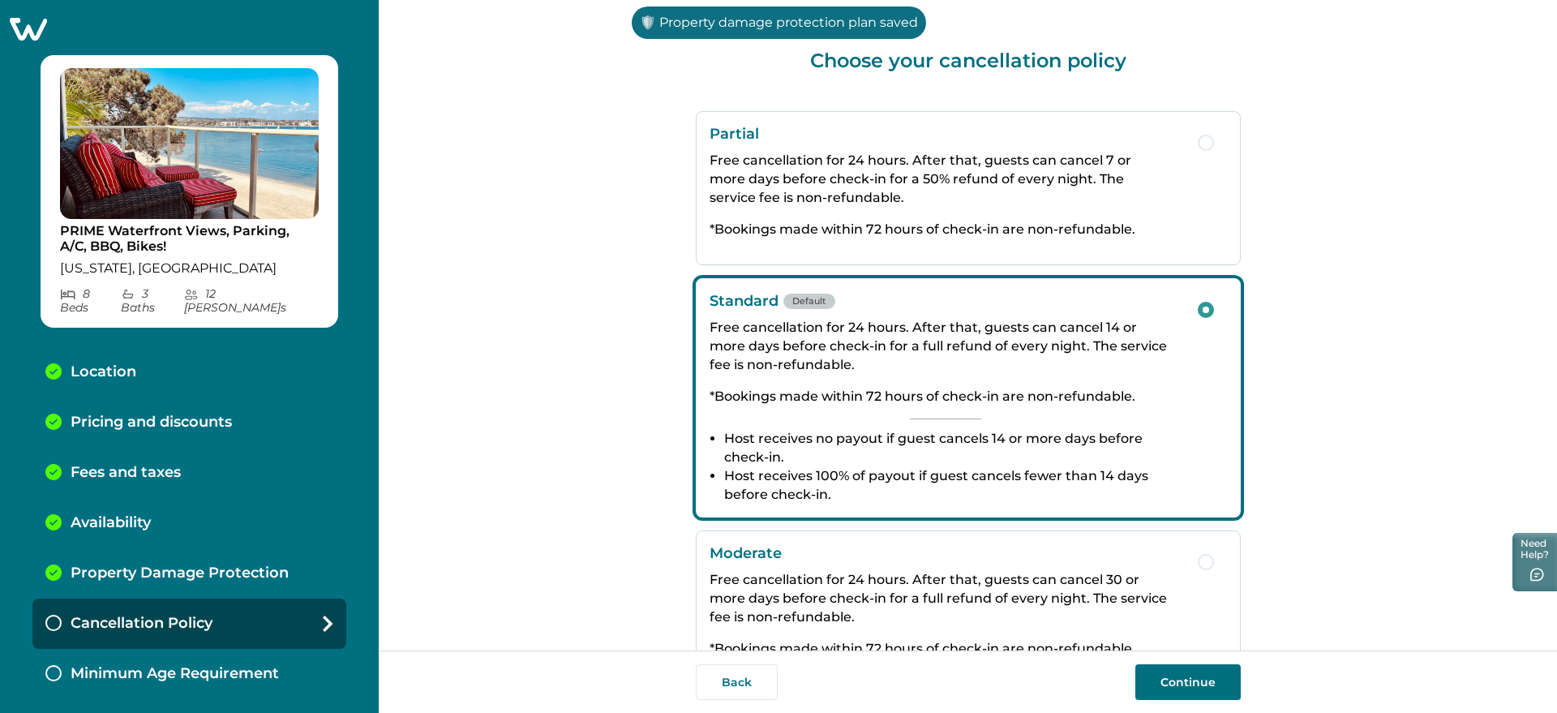
click at [1154, 684] on button "Continue" at bounding box center [1187, 682] width 105 height 36
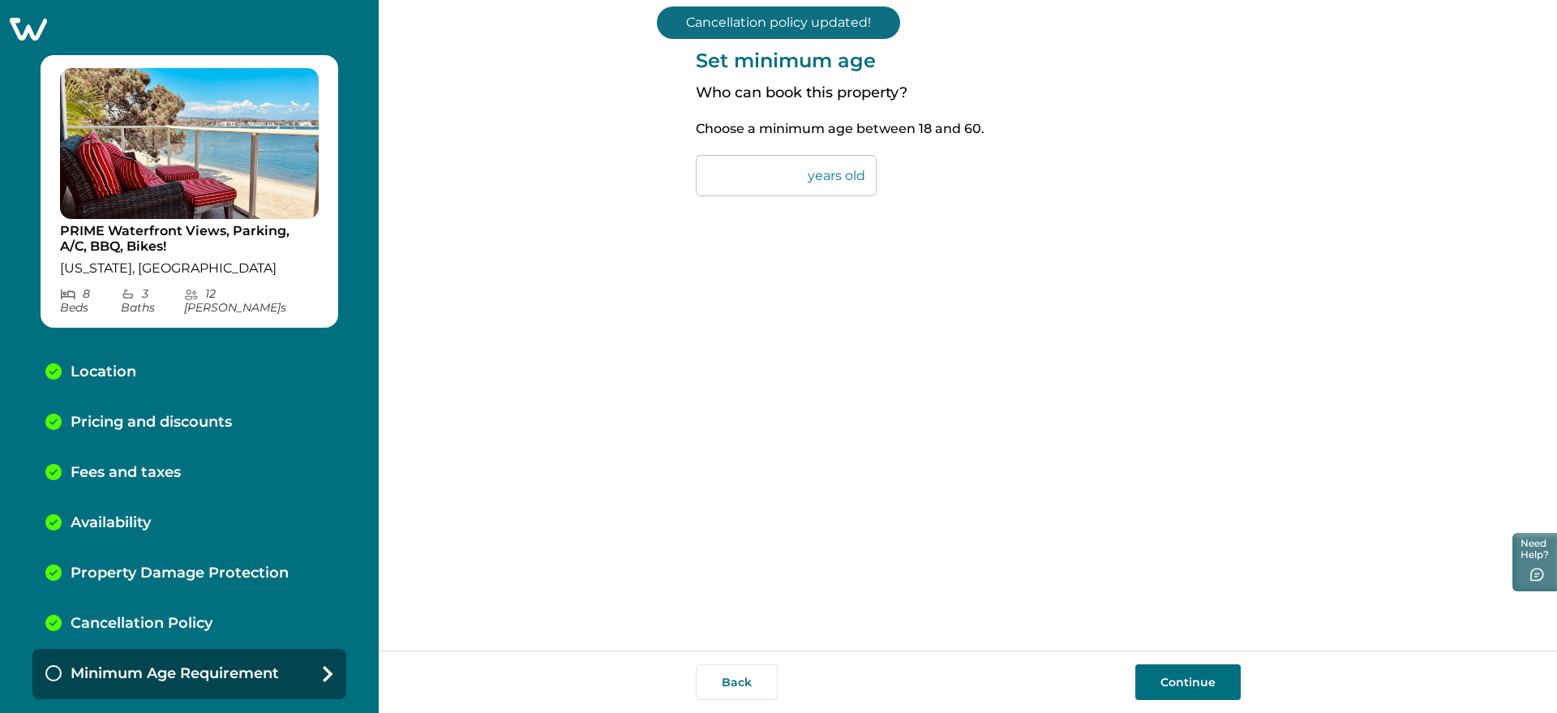
drag, startPoint x: 722, startPoint y: 165, endPoint x: 684, endPoint y: 171, distance: 38.7
click at [686, 170] on div "Set minimum age Who can book this property? Choose a minimum age between [DEMOG…" at bounding box center [968, 325] width 1178 height 650
type input "**"
click at [1180, 684] on button "Continue" at bounding box center [1187, 682] width 105 height 36
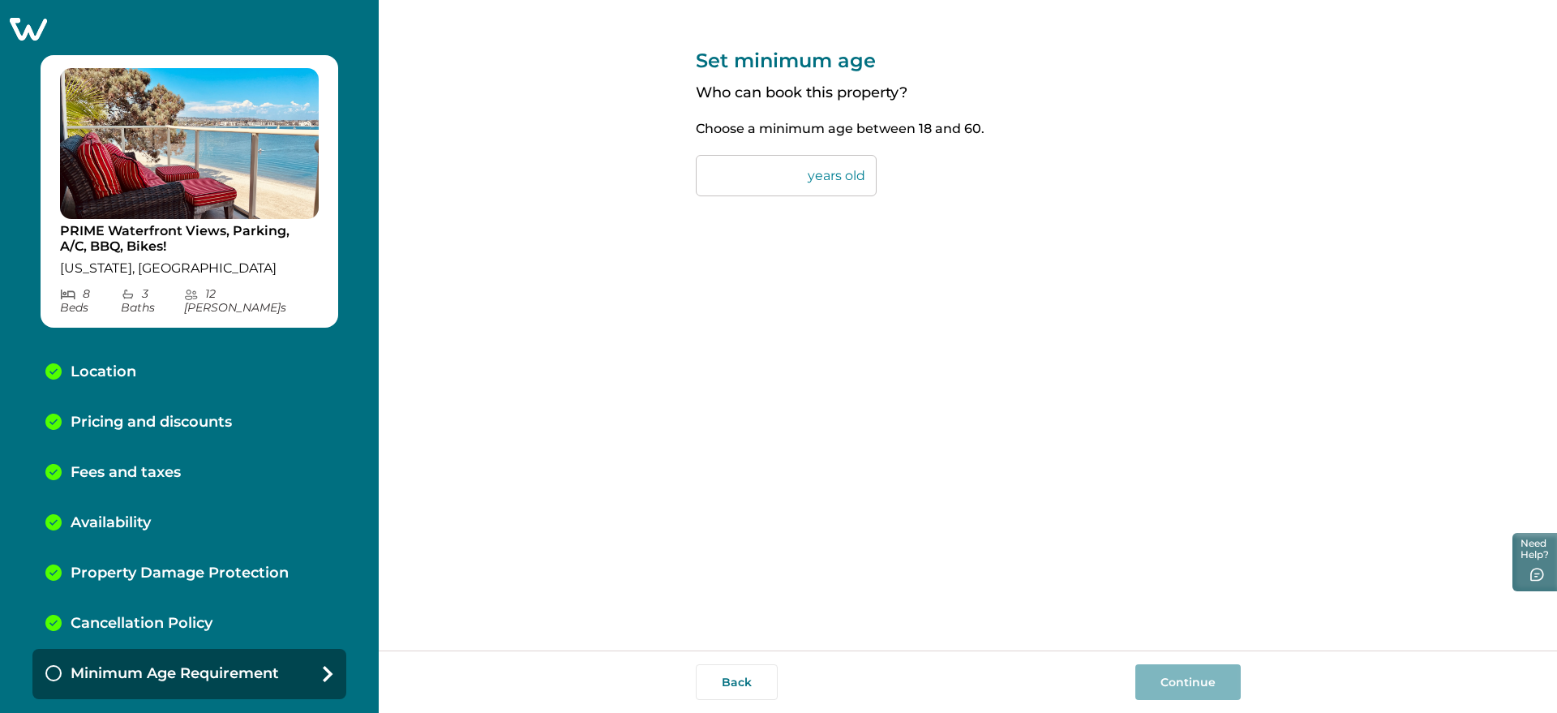
scroll to position [22, 0]
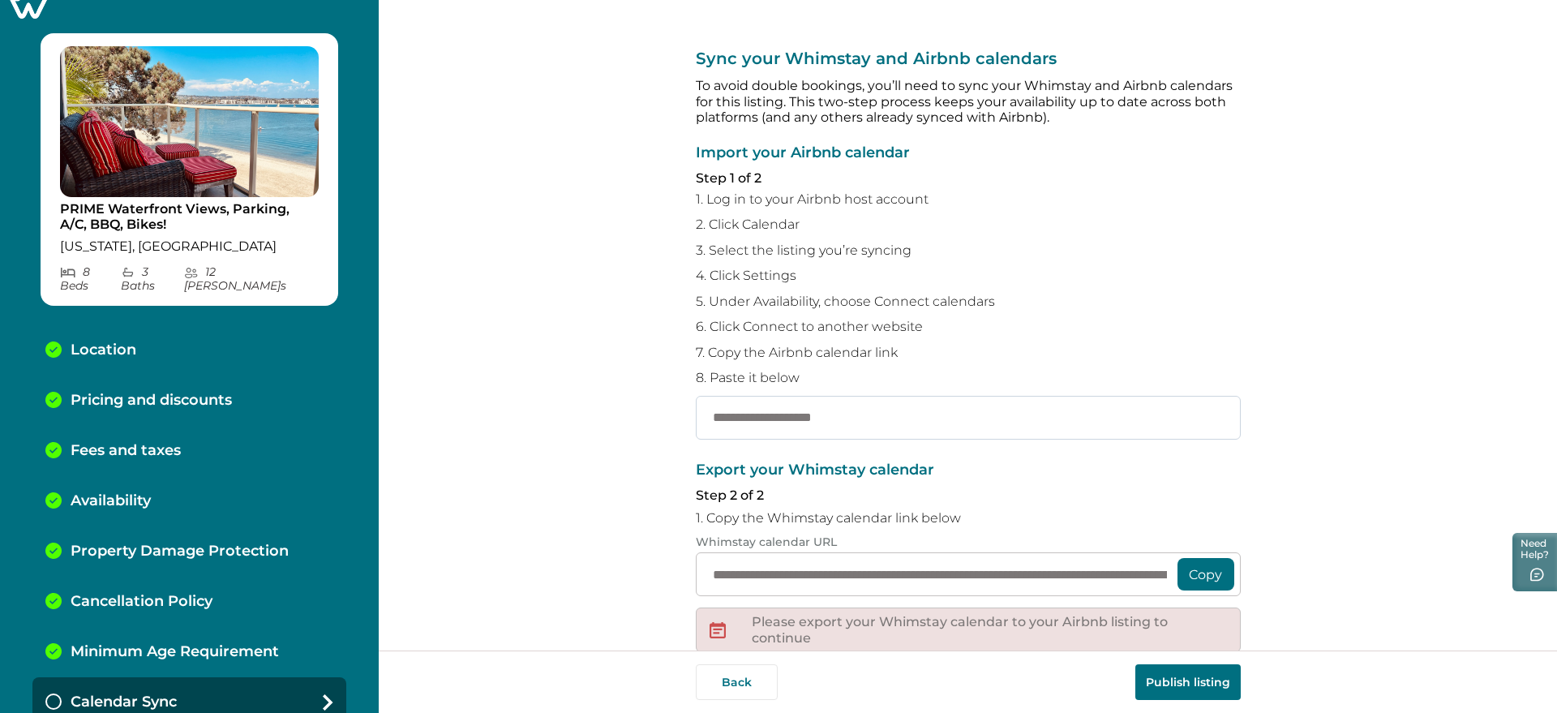
click at [771, 431] on input "text" at bounding box center [968, 418] width 545 height 44
paste input "**********"
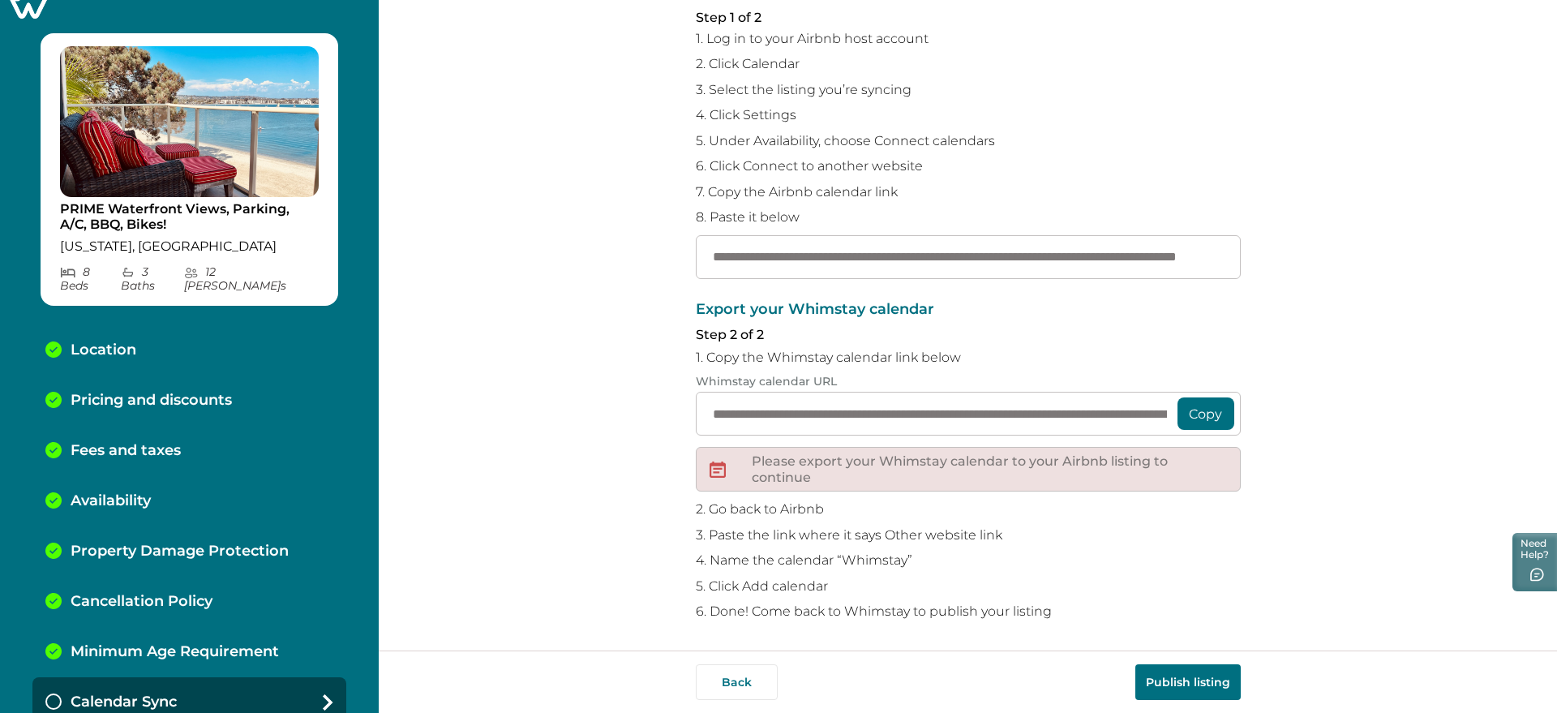
scroll to position [162, 0]
type input "**********"
click at [1178, 675] on button "Publish listing" at bounding box center [1187, 682] width 105 height 36
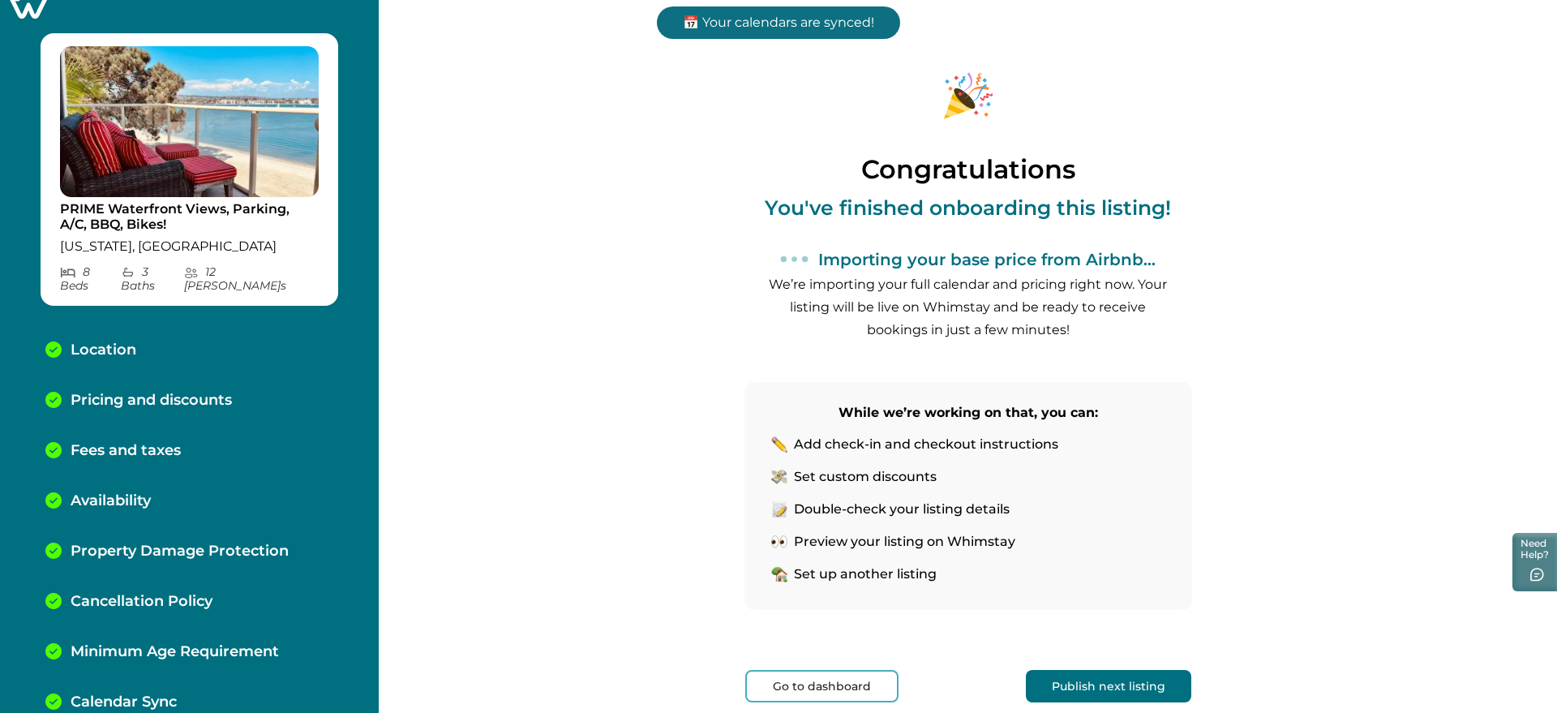
click at [1062, 675] on button "Publish next listing" at bounding box center [1108, 686] width 165 height 32
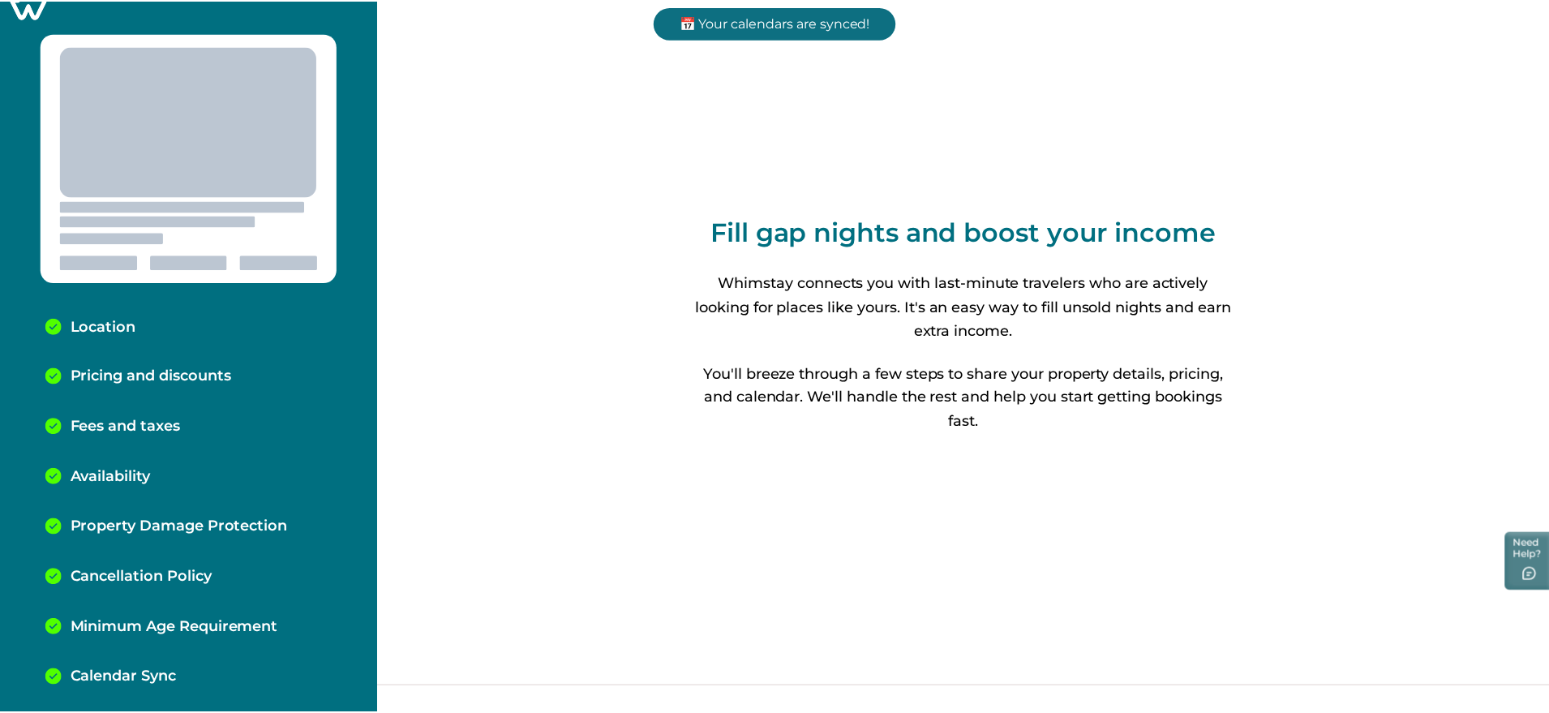
scroll to position [17, 0]
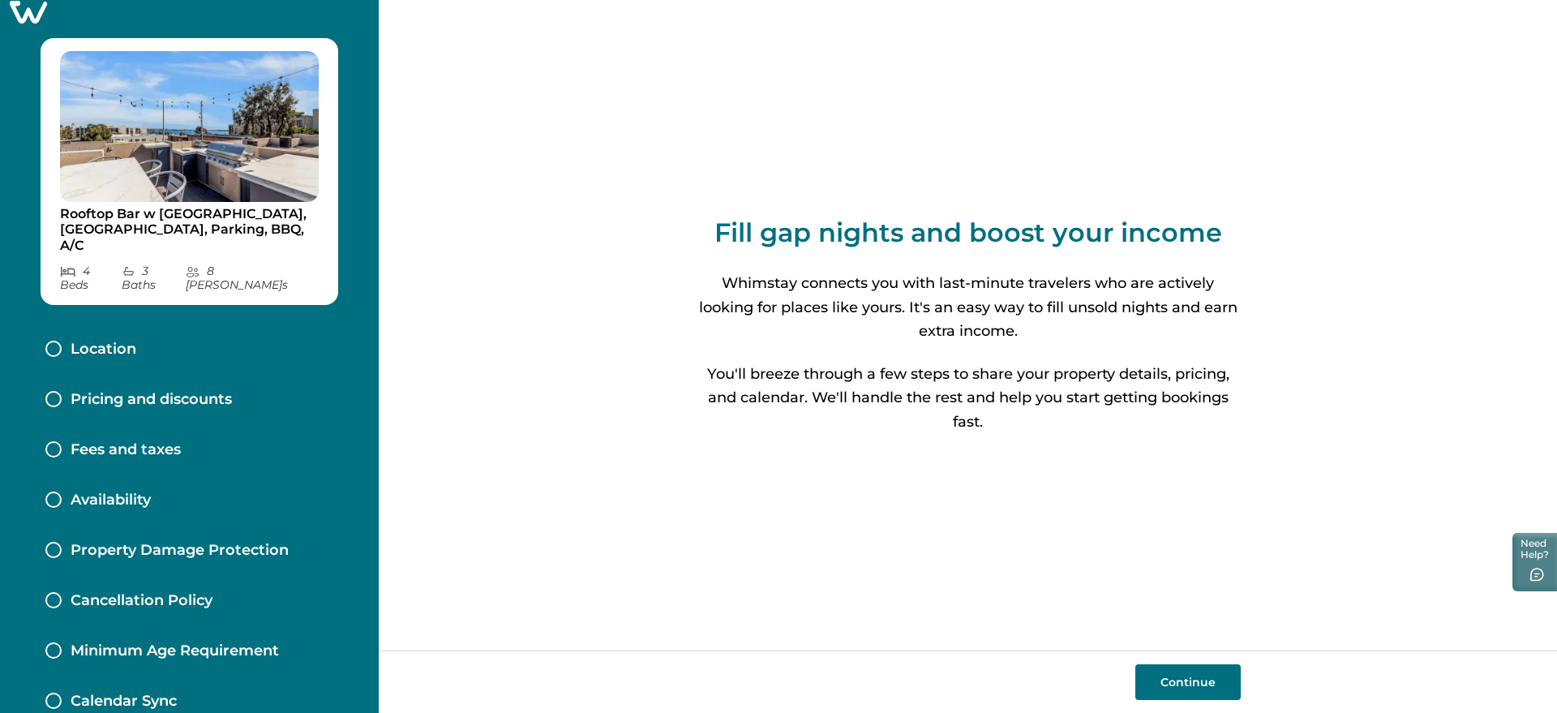
click at [20, 6] on icon at bounding box center [28, 12] width 37 height 23
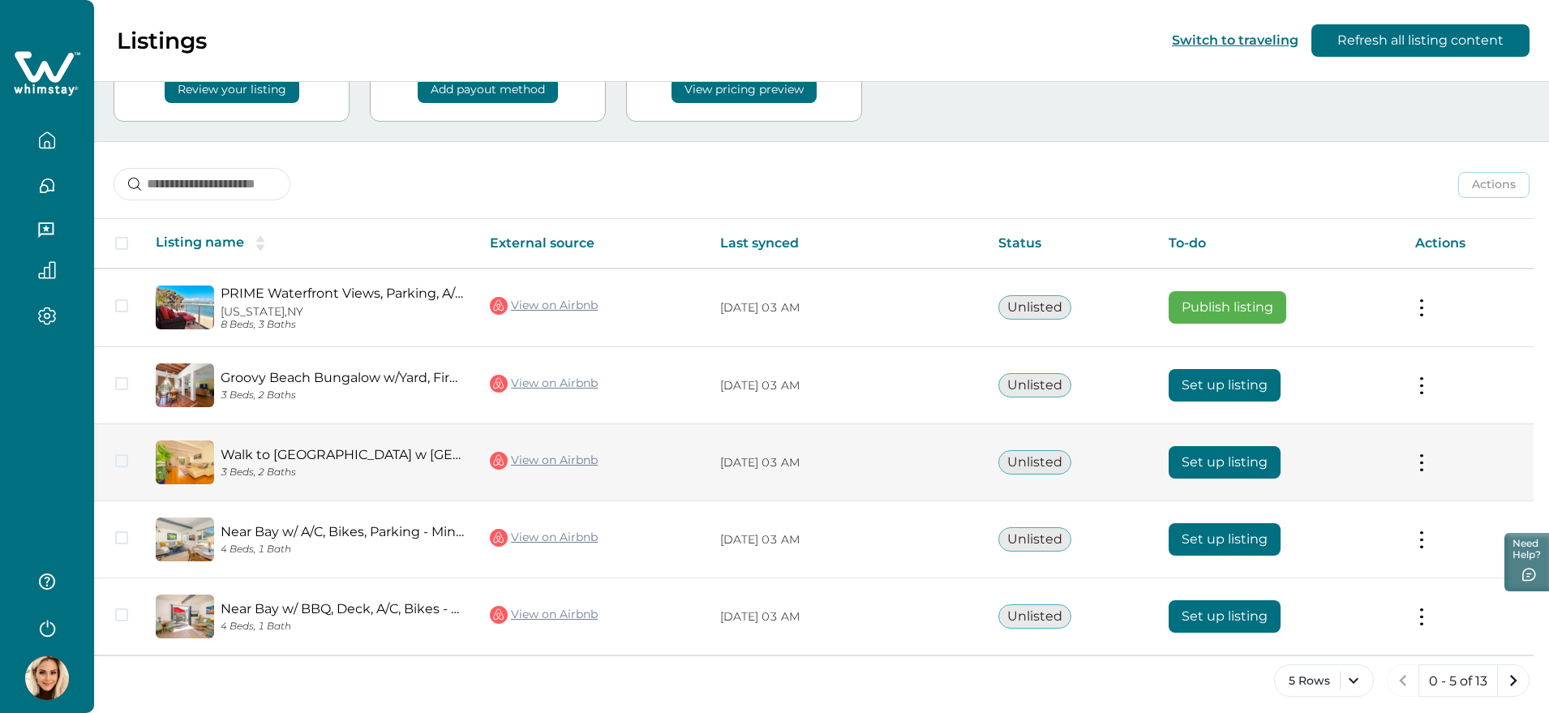
scroll to position [147, 0]
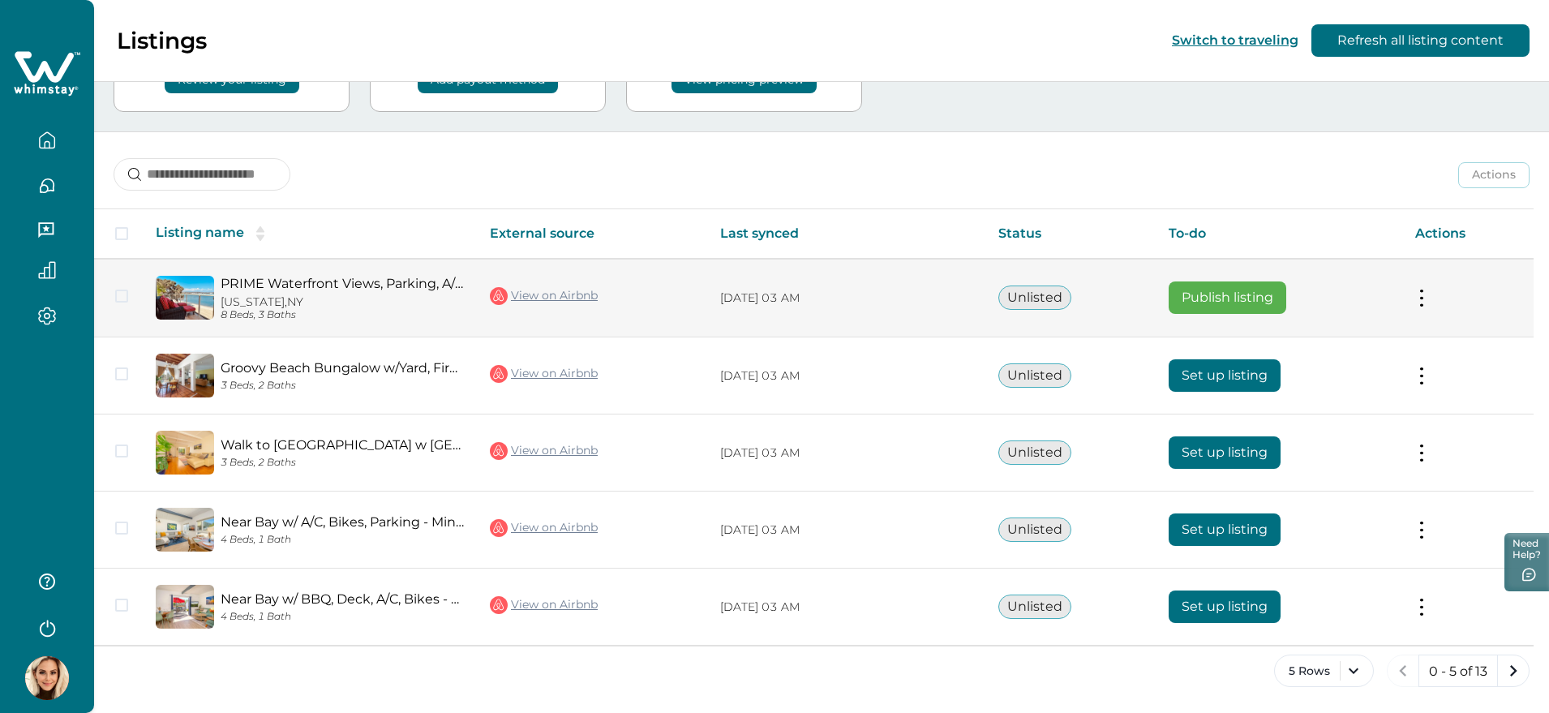
click at [1232, 298] on button "Publish listing" at bounding box center [1227, 297] width 118 height 32
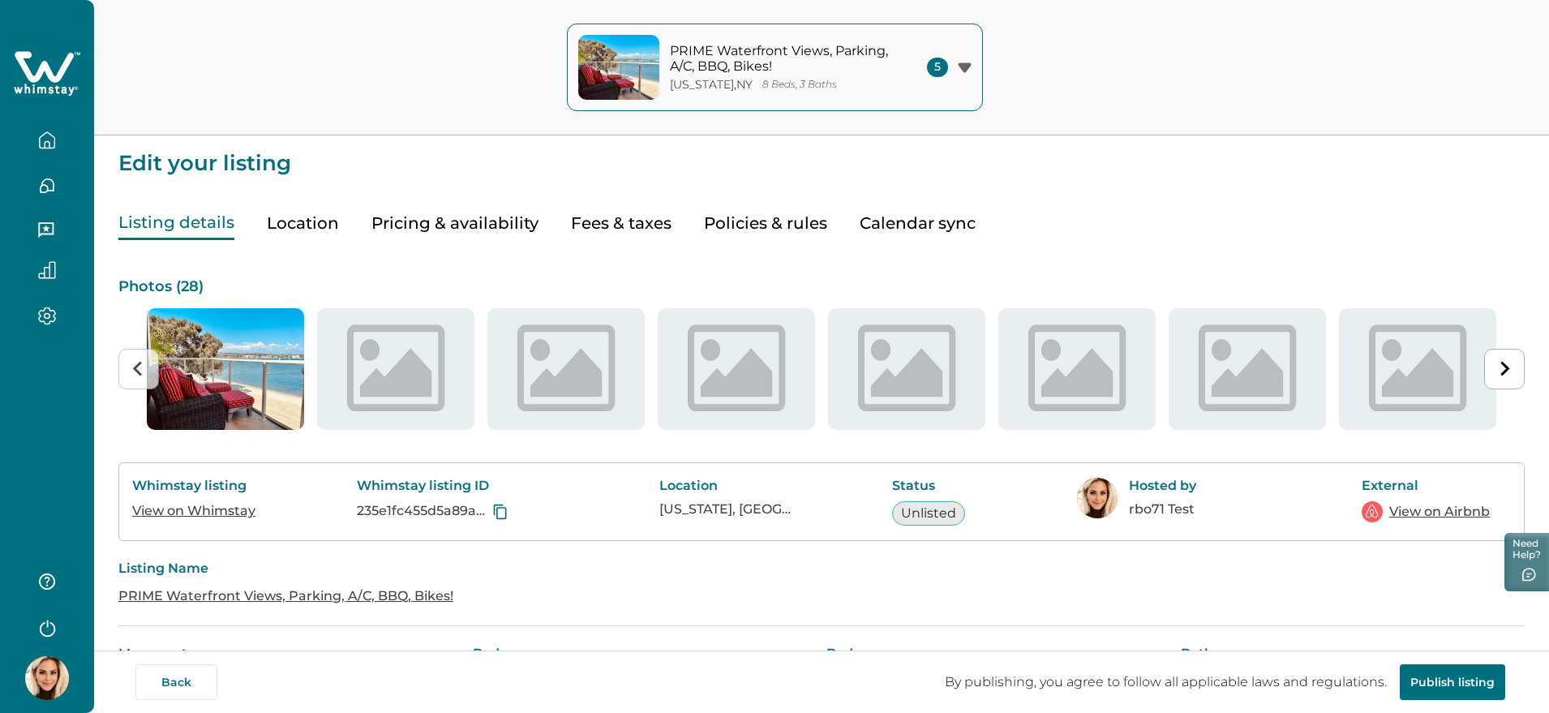
scroll to position [507, 0]
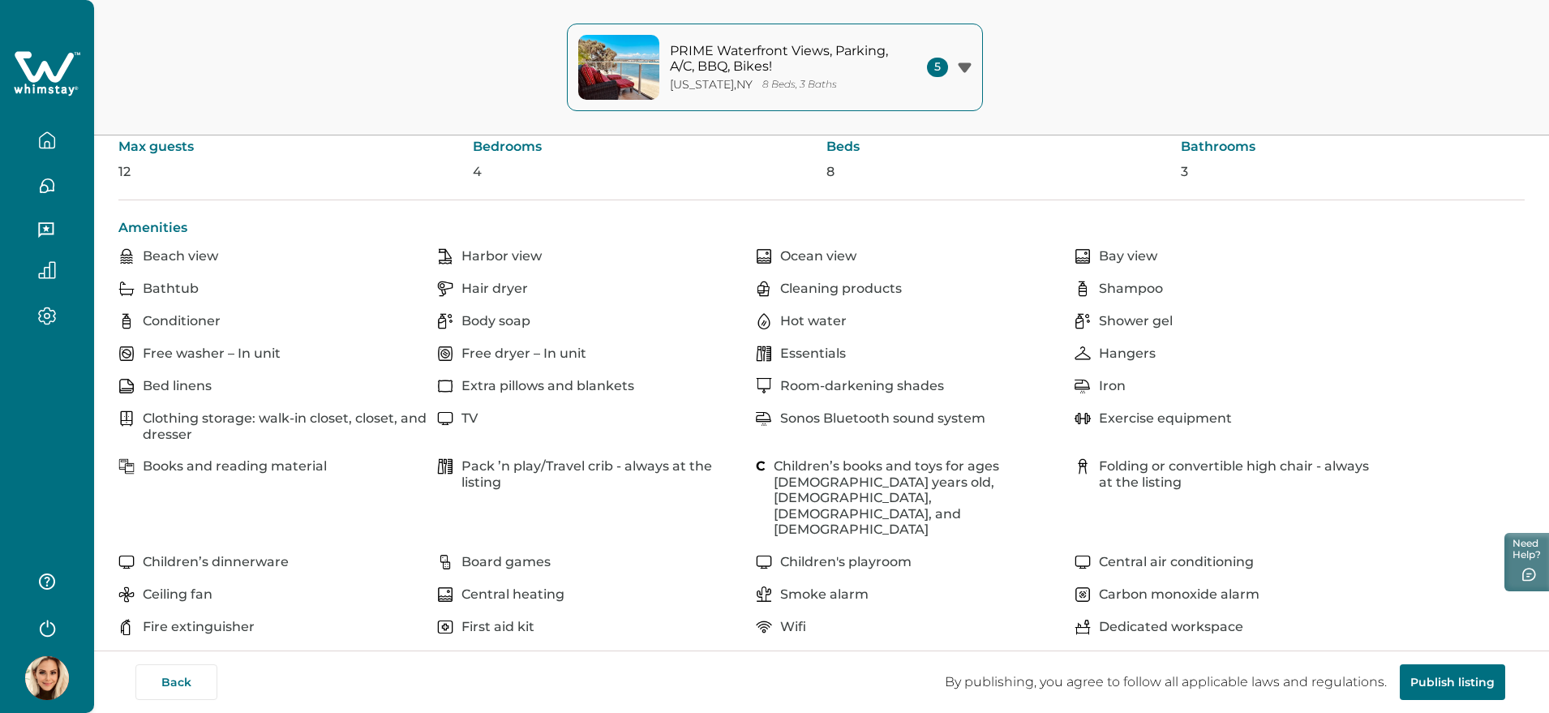
click at [1484, 685] on button "Publish listing" at bounding box center [1451, 682] width 105 height 36
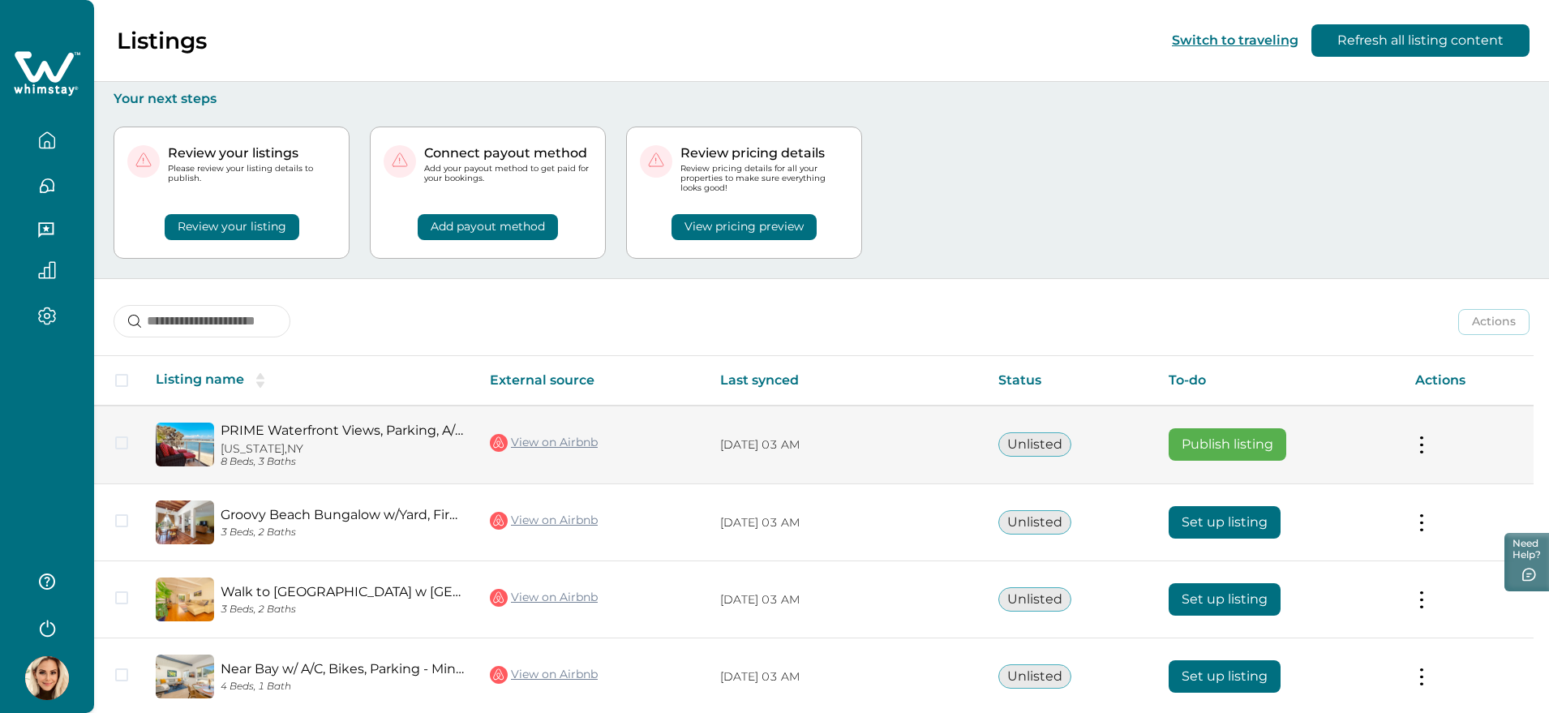
click at [1191, 444] on button "Publish listing" at bounding box center [1227, 444] width 118 height 32
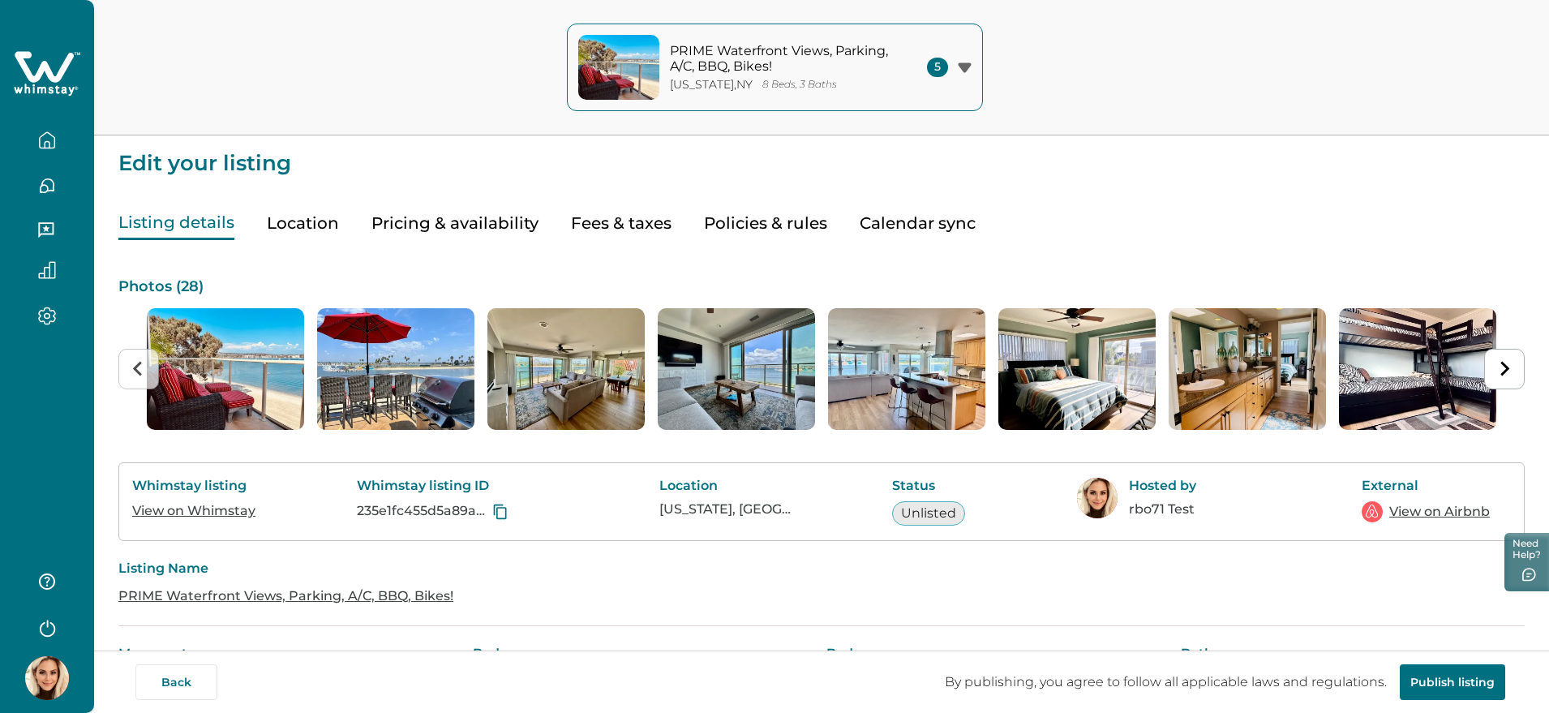
click at [465, 222] on button "Pricing & availability" at bounding box center [454, 223] width 167 height 33
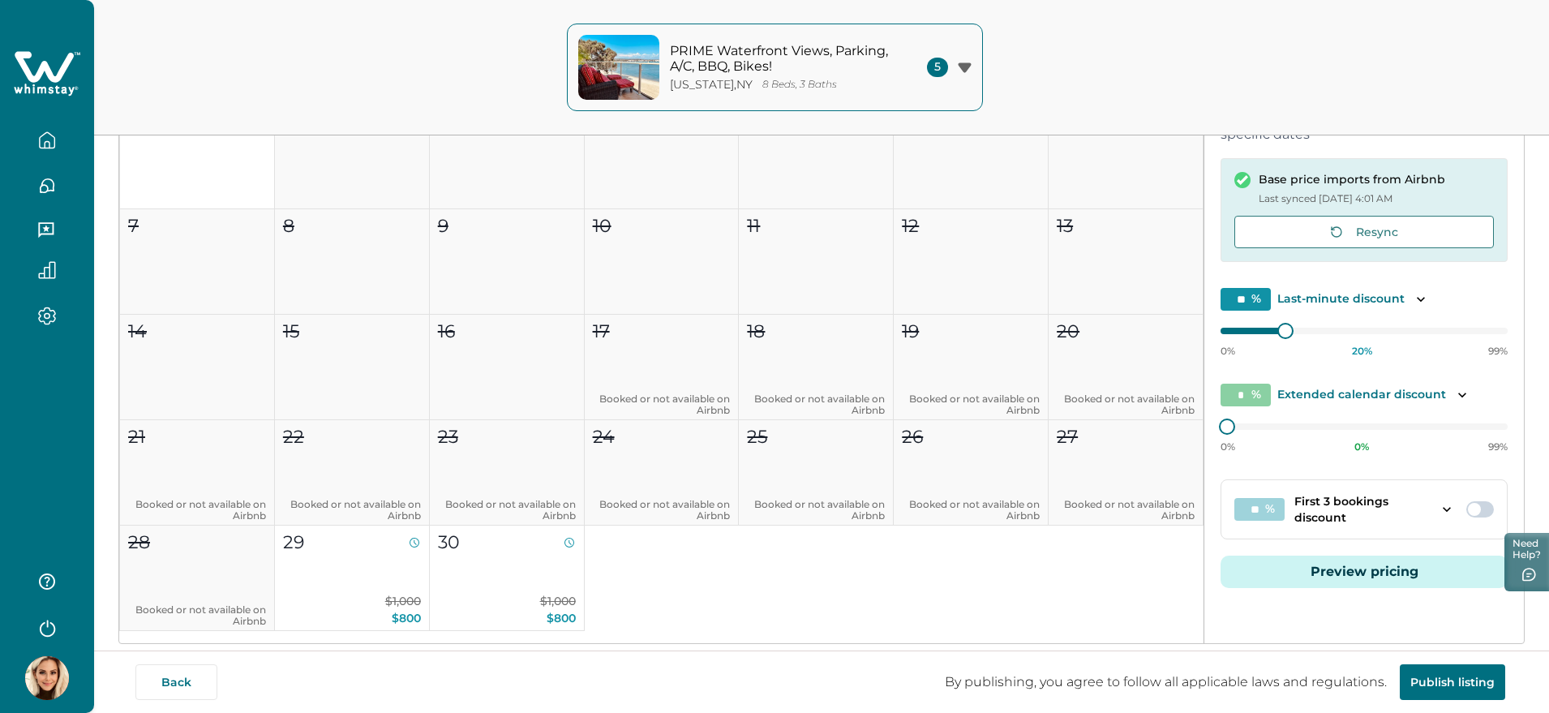
scroll to position [304, 0]
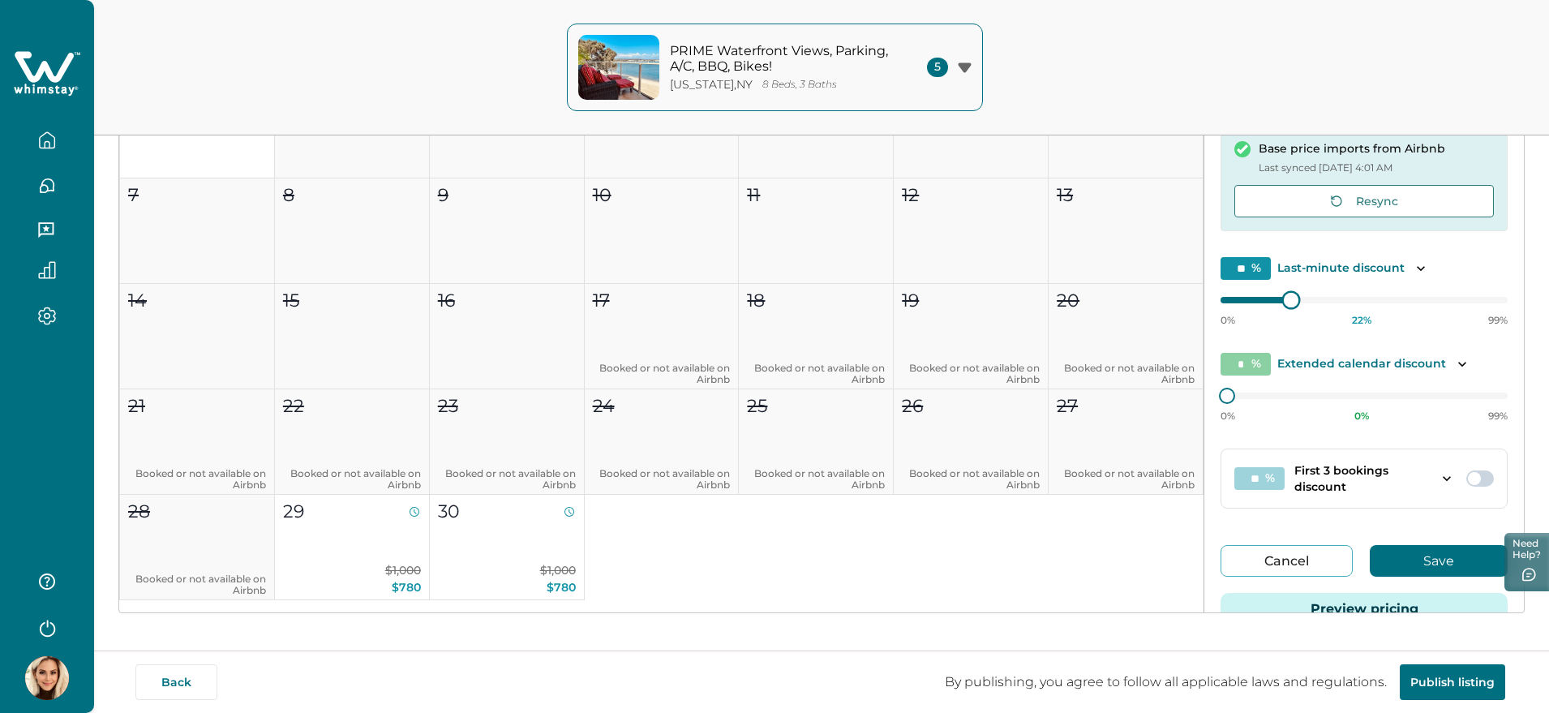
type input "**"
click at [1284, 299] on div at bounding box center [1290, 300] width 15 height 15
click at [1433, 564] on button "Save" at bounding box center [1438, 561] width 138 height 32
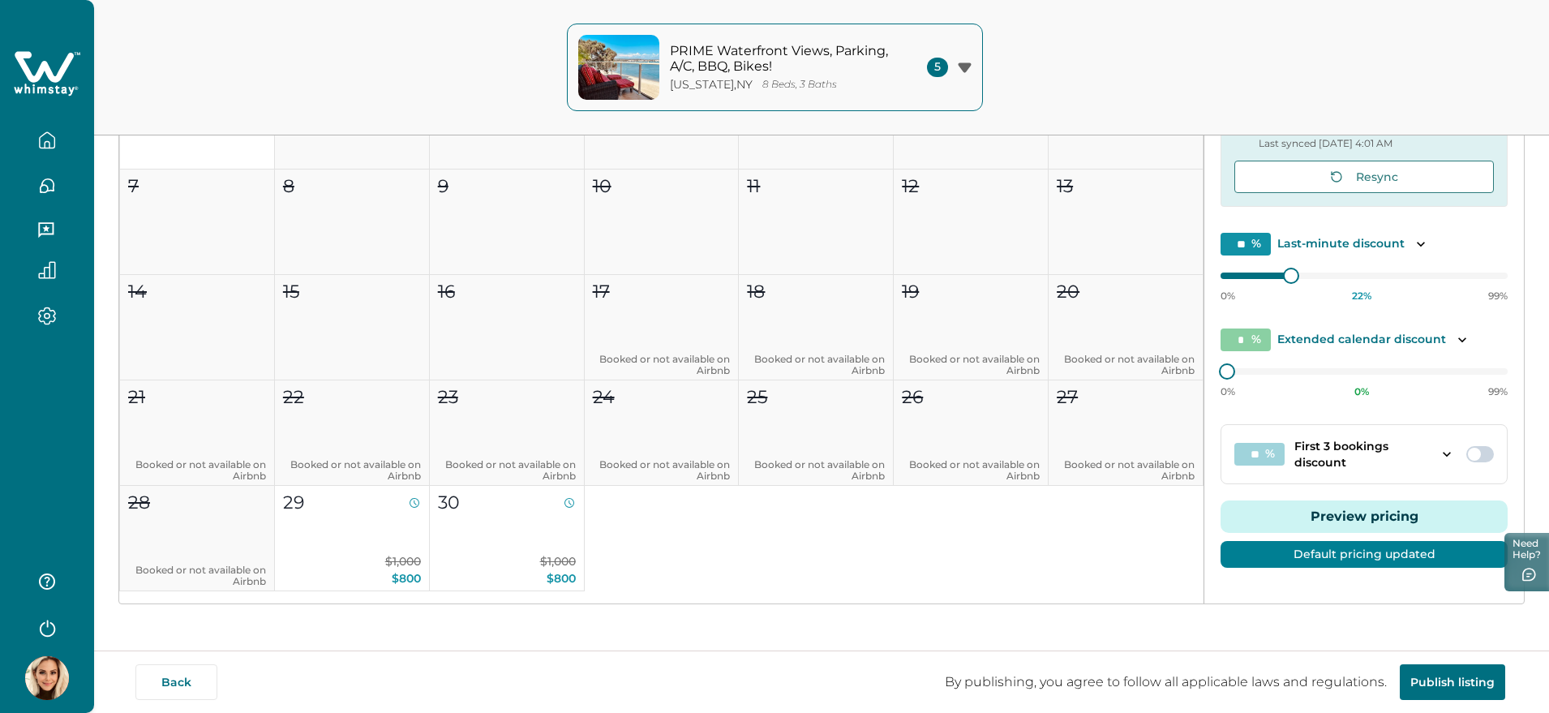
scroll to position [315, 0]
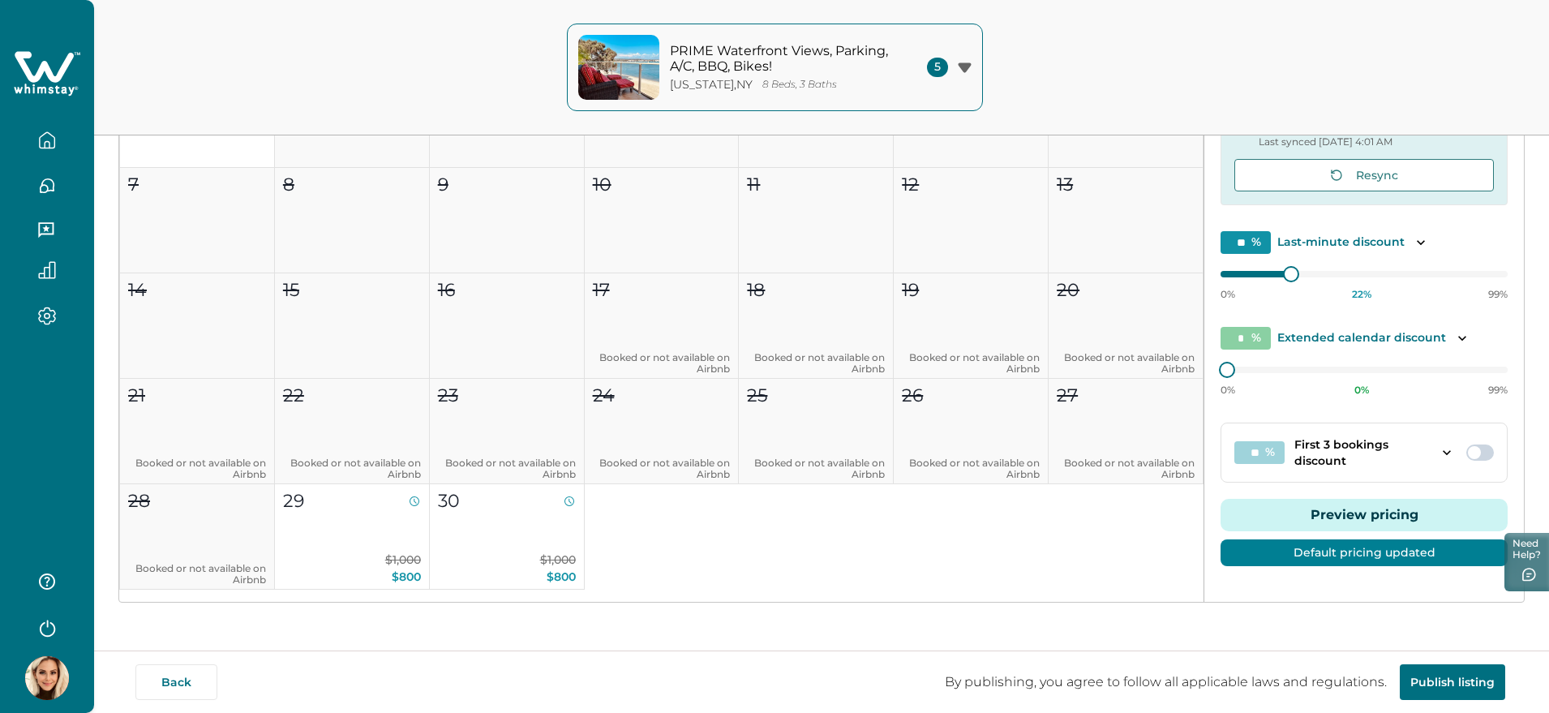
click at [1438, 676] on button "Publish listing" at bounding box center [1451, 682] width 105 height 36
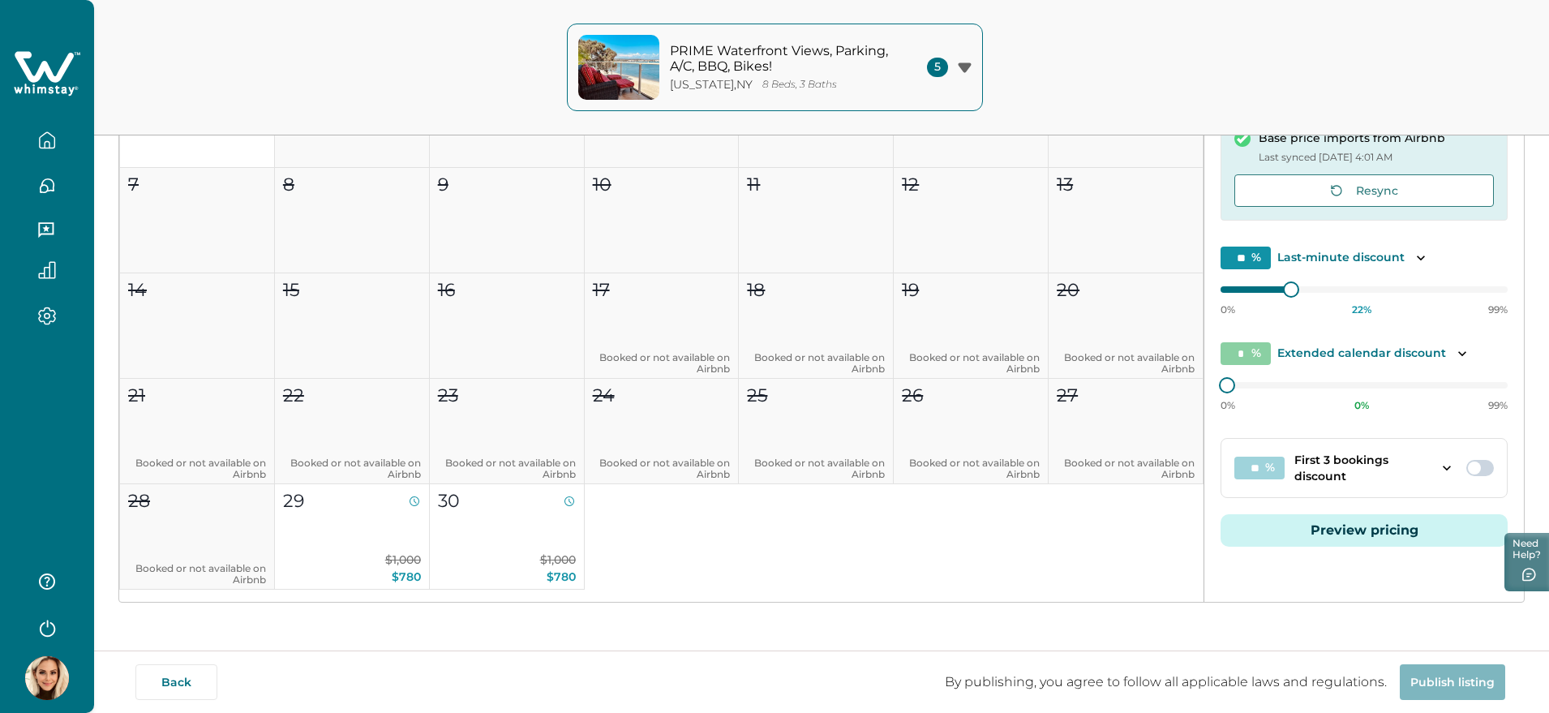
scroll to position [0, 0]
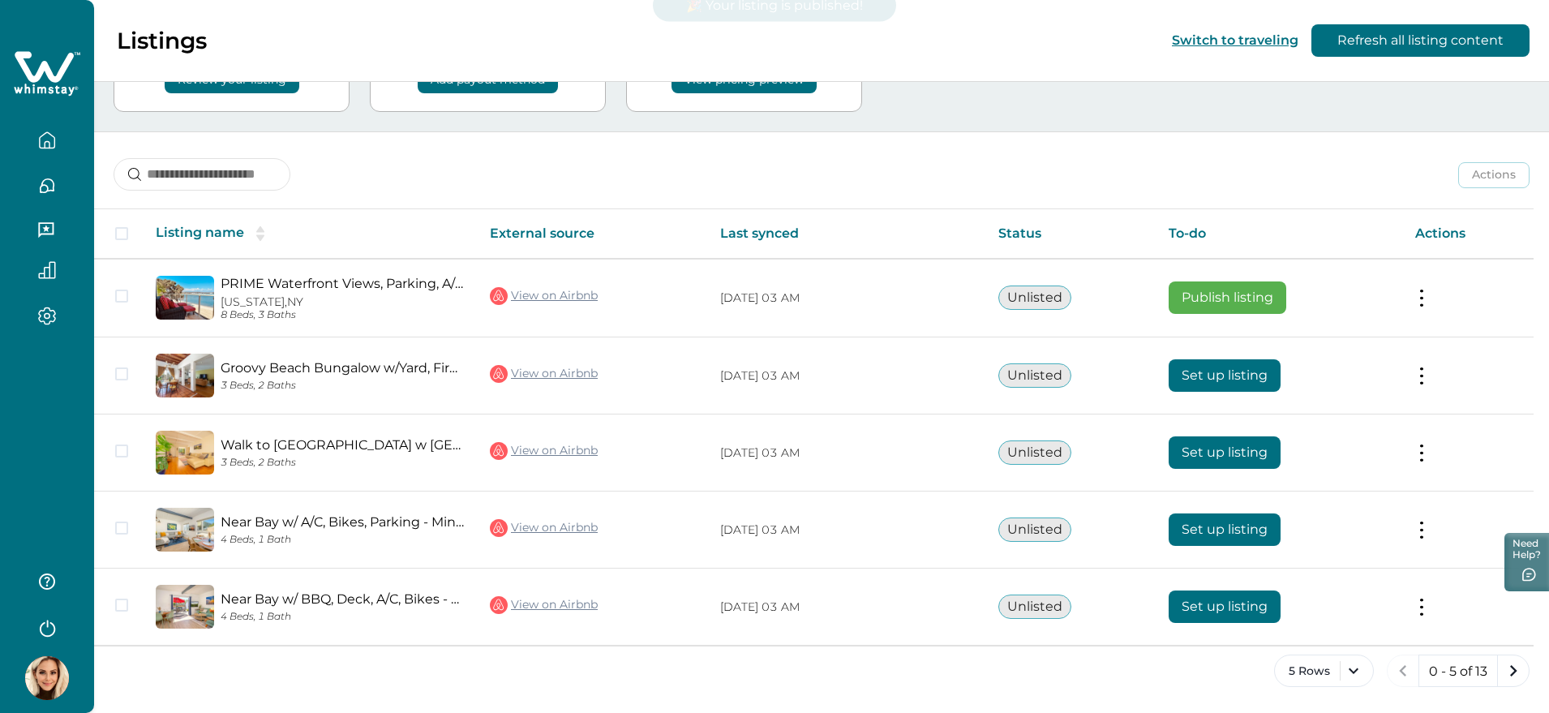
scroll to position [147, 0]
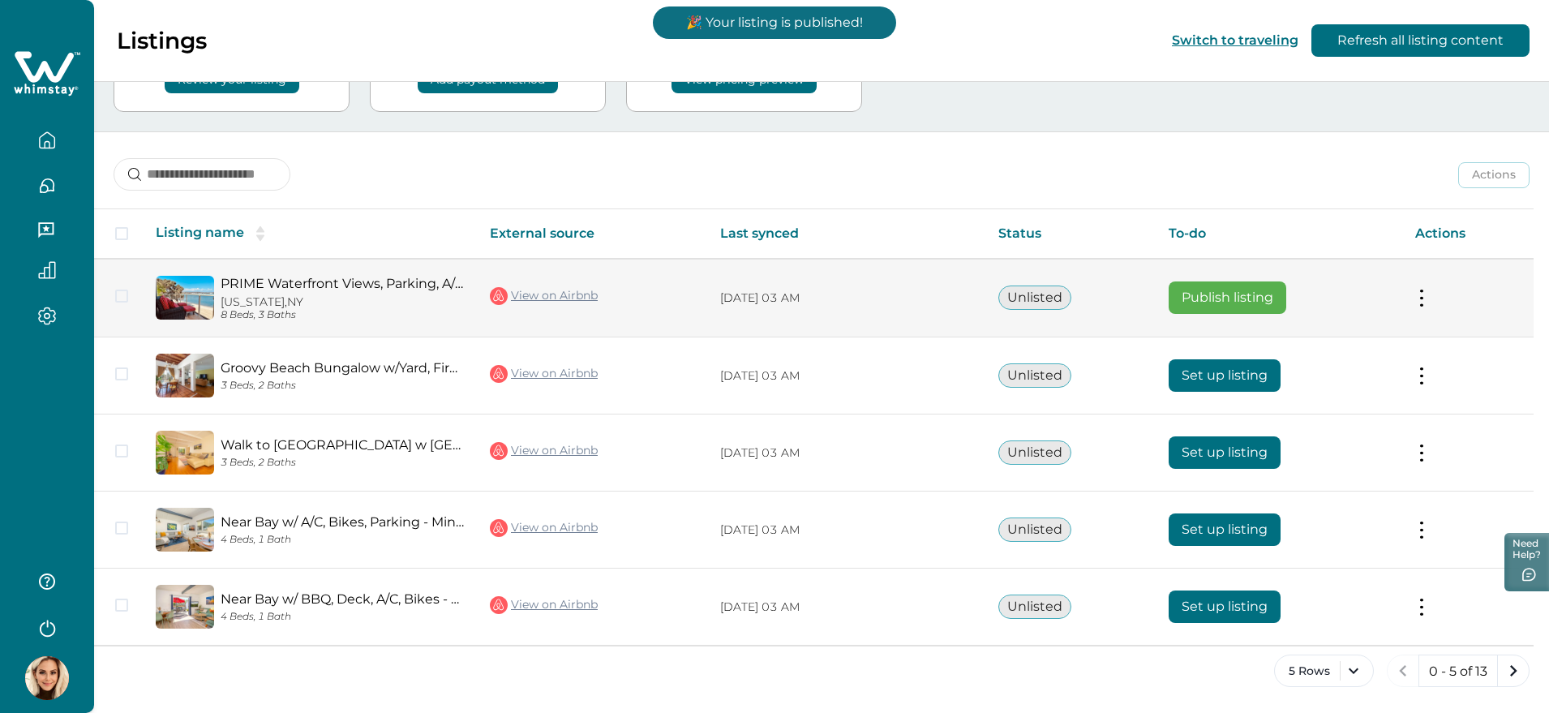
click at [1428, 298] on button at bounding box center [1421, 297] width 13 height 17
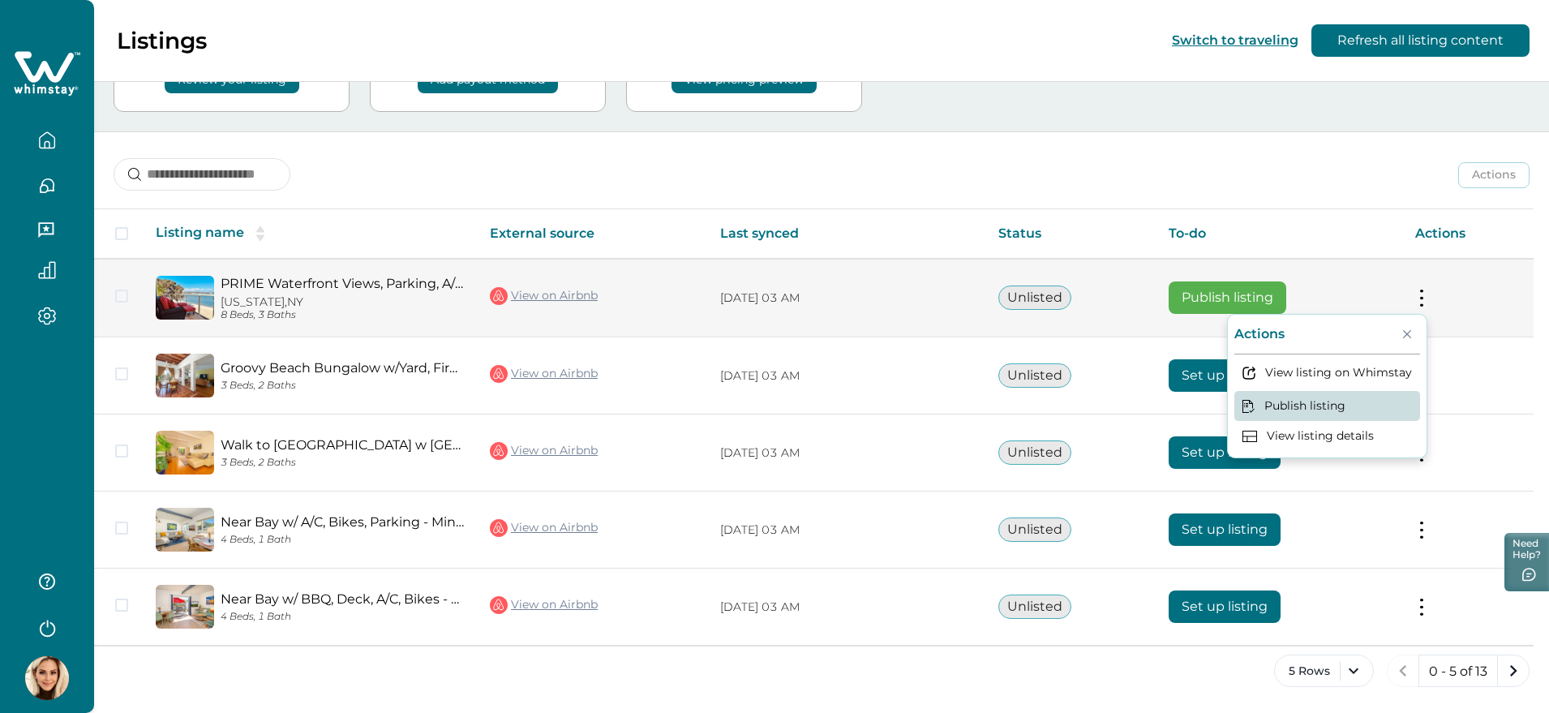
click at [1329, 405] on button "Publish listing" at bounding box center [1327, 406] width 186 height 30
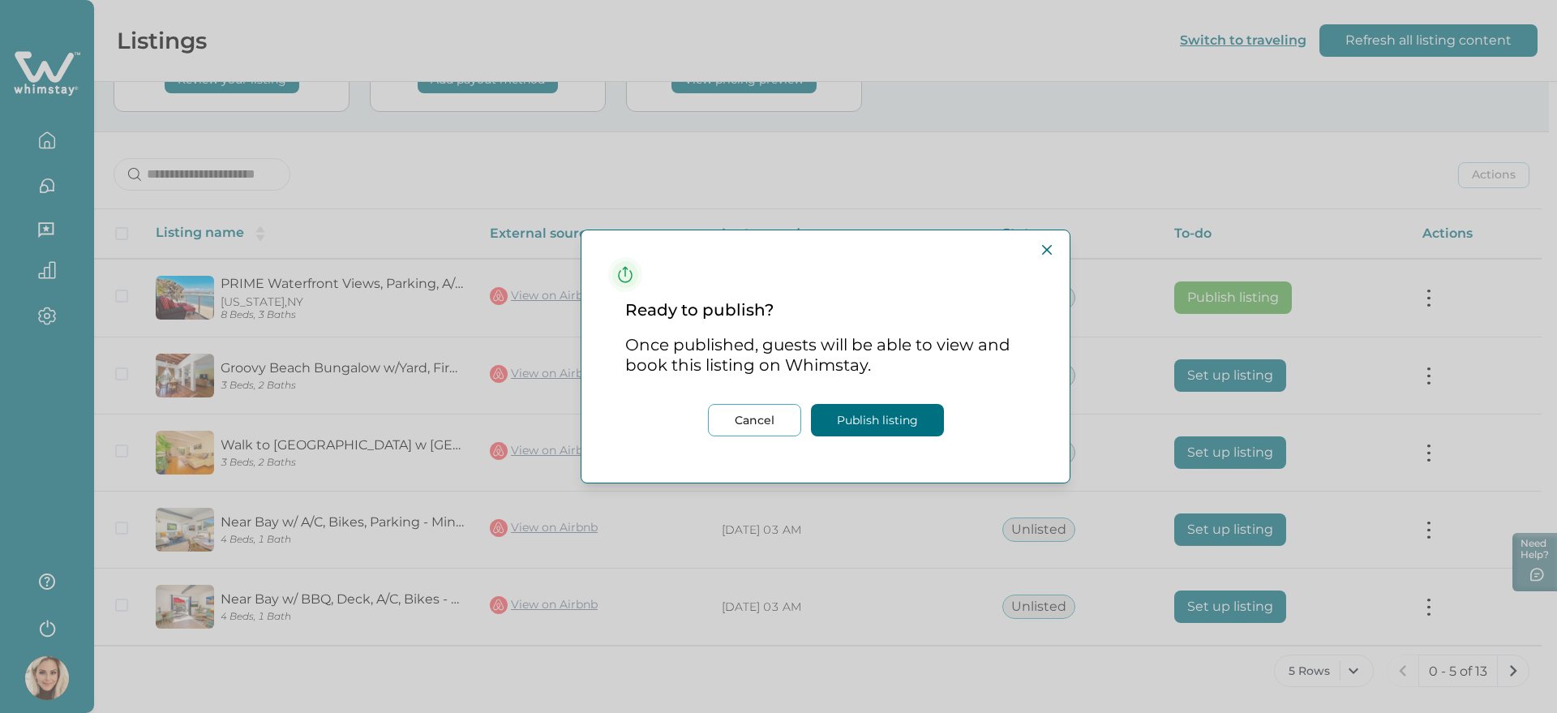
click at [887, 412] on button "Publish listing" at bounding box center [877, 420] width 133 height 32
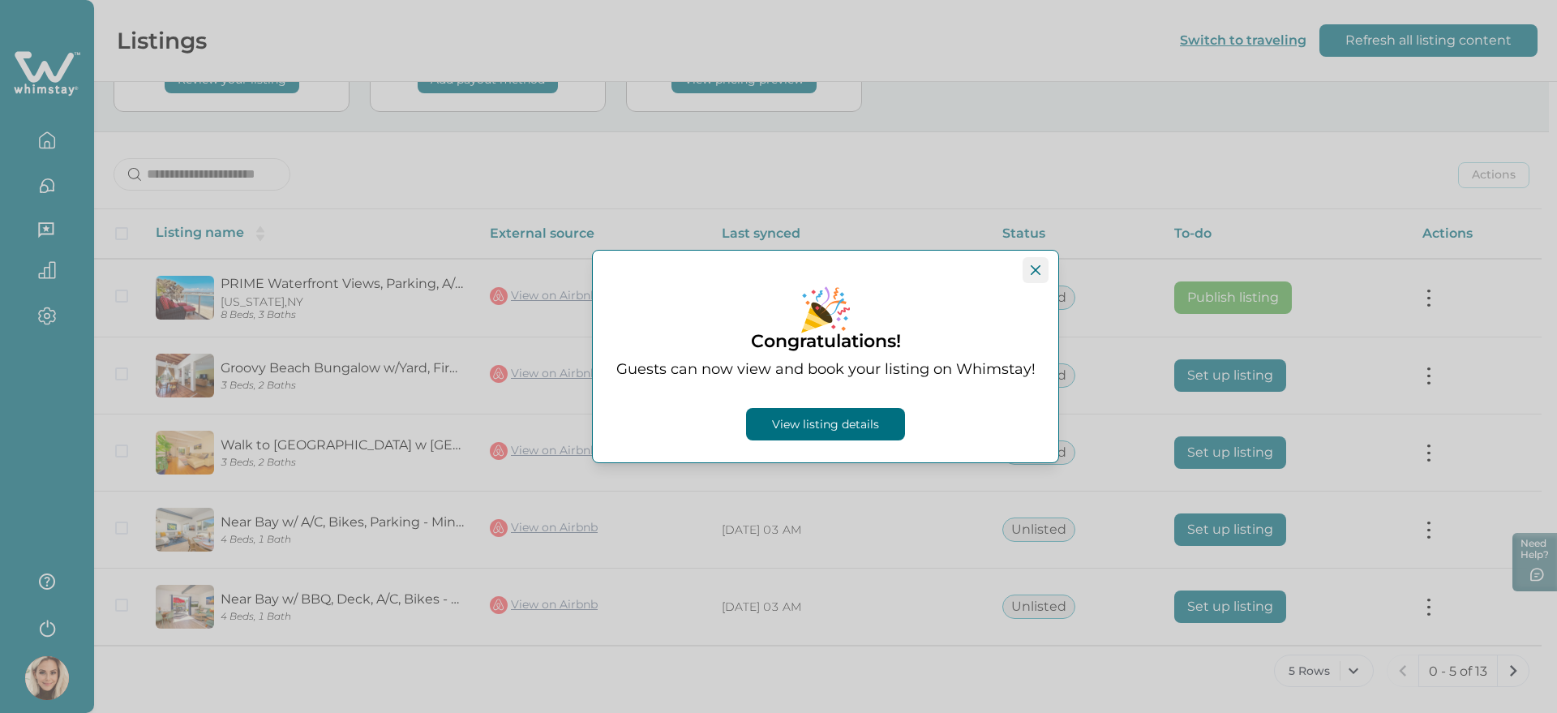
click at [1030, 272] on button "Close" at bounding box center [1035, 270] width 26 height 26
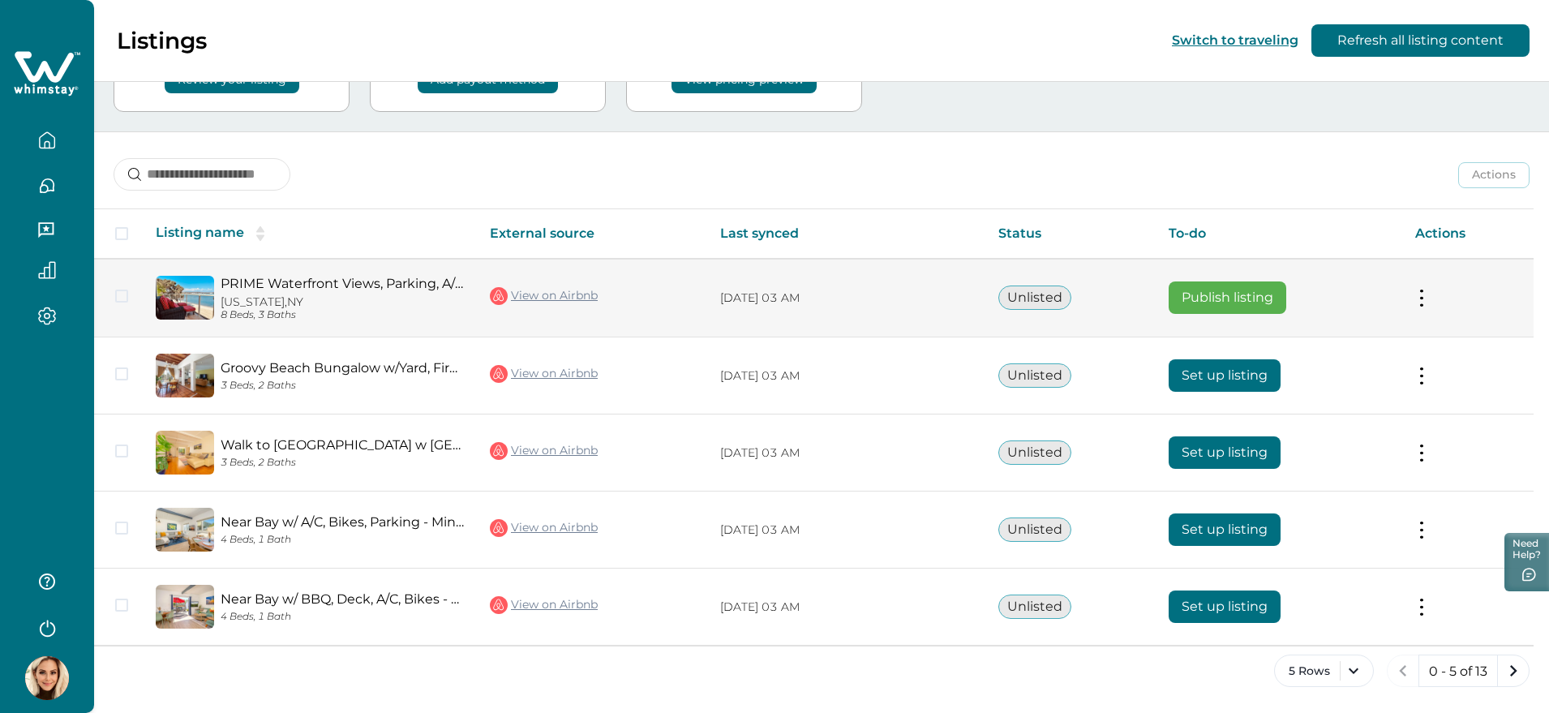
click at [1436, 296] on td "Actions View listing on Whimstay Publish listing View listing details" at bounding box center [1467, 298] width 131 height 79
click at [1426, 294] on button at bounding box center [1421, 297] width 13 height 17
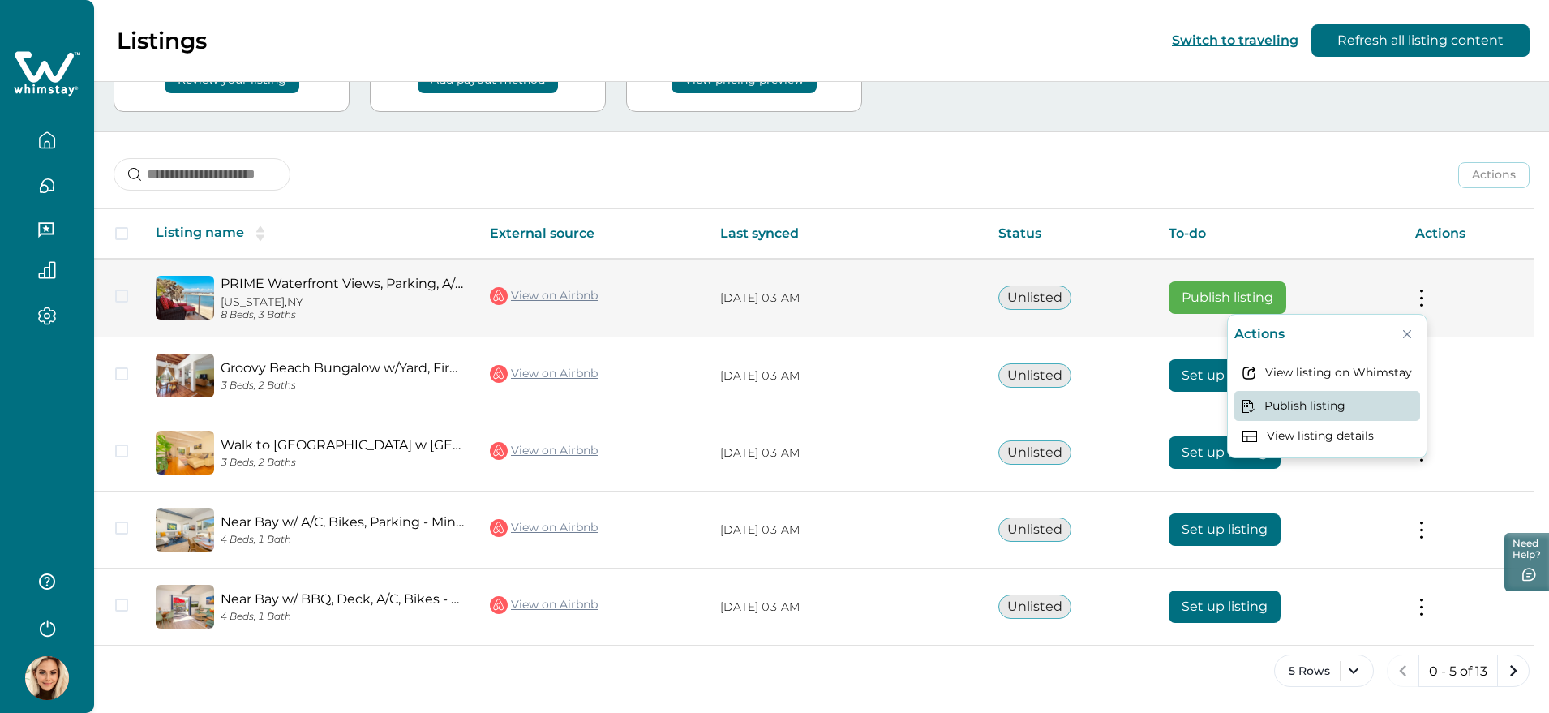
click at [1318, 404] on button "Publish listing" at bounding box center [1327, 406] width 186 height 30
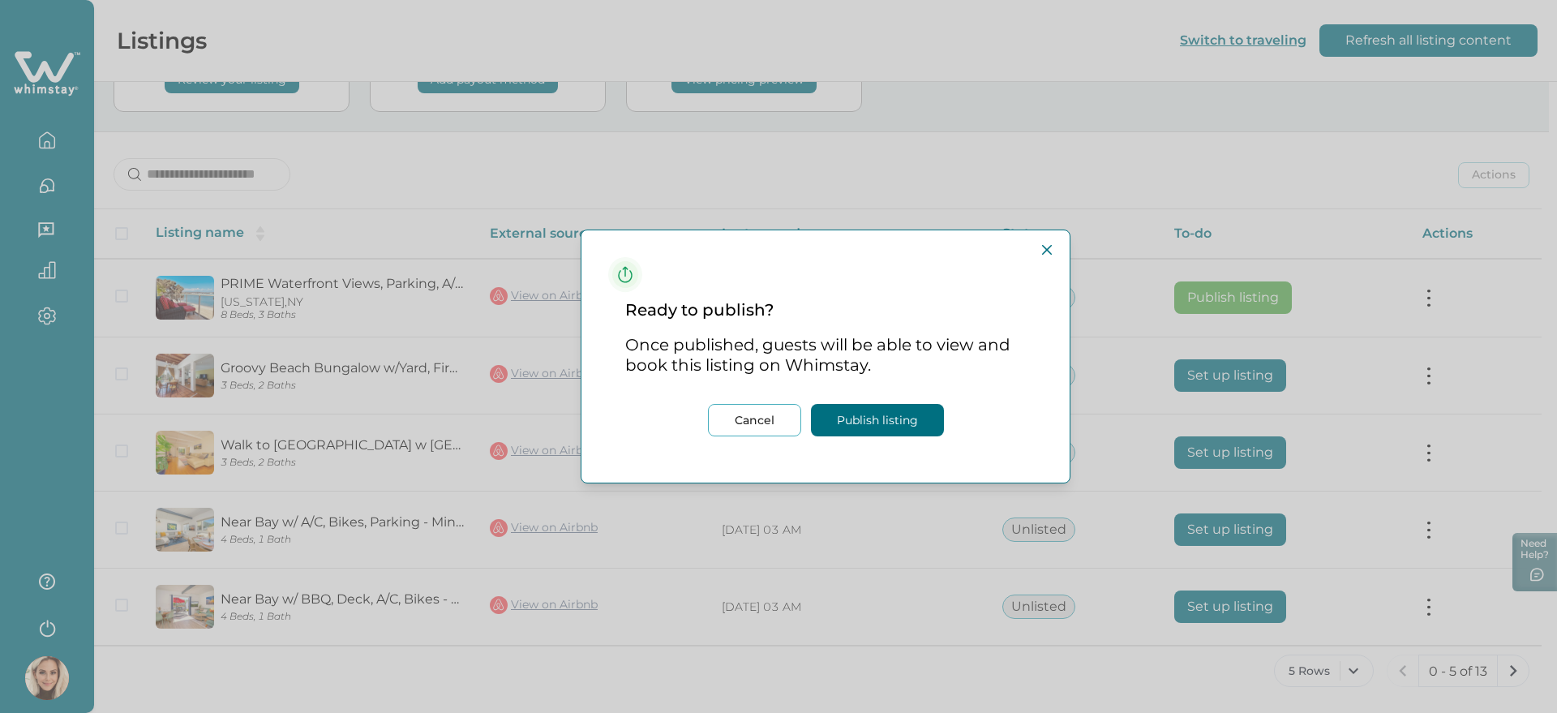
click at [902, 420] on button "Publish listing" at bounding box center [877, 420] width 133 height 32
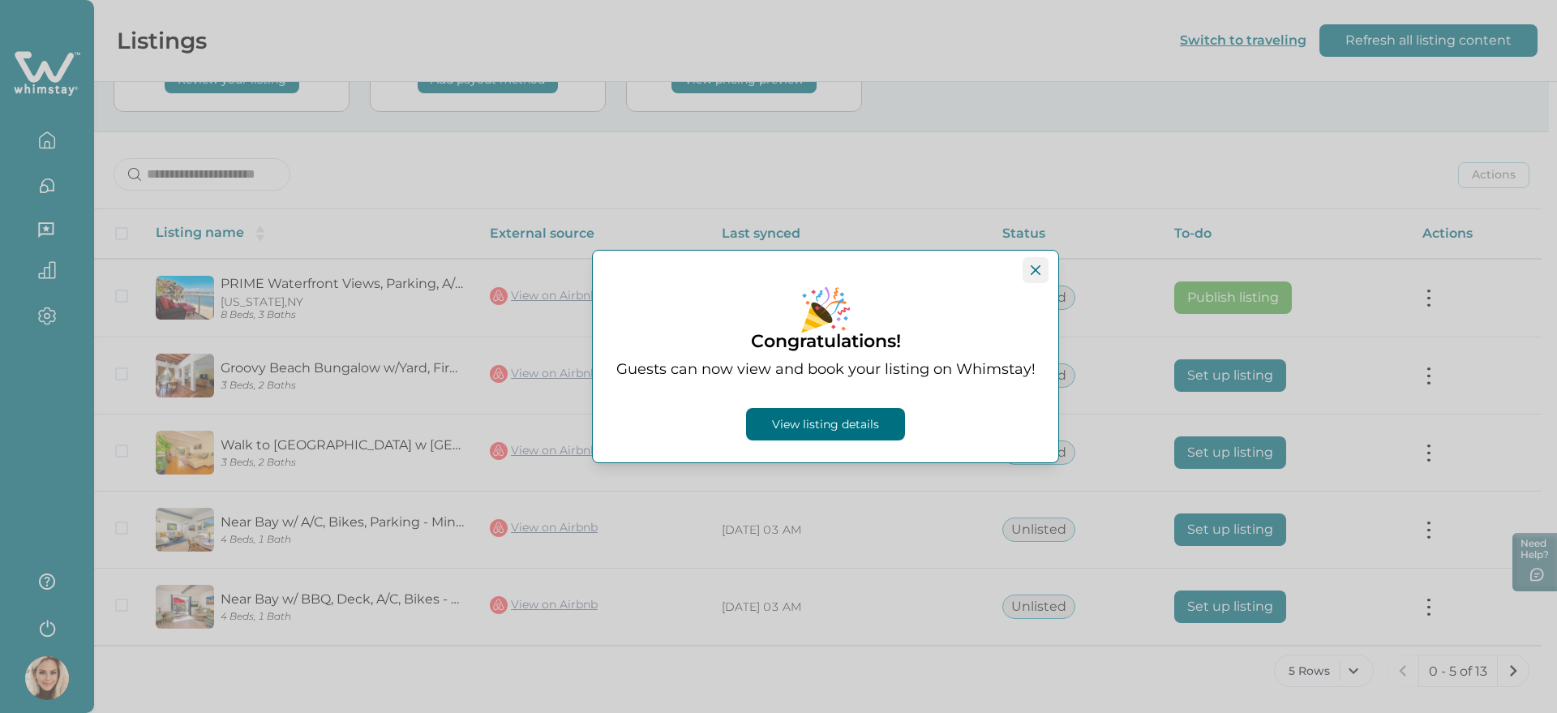
click at [1038, 266] on icon "Close" at bounding box center [1036, 270] width 10 height 10
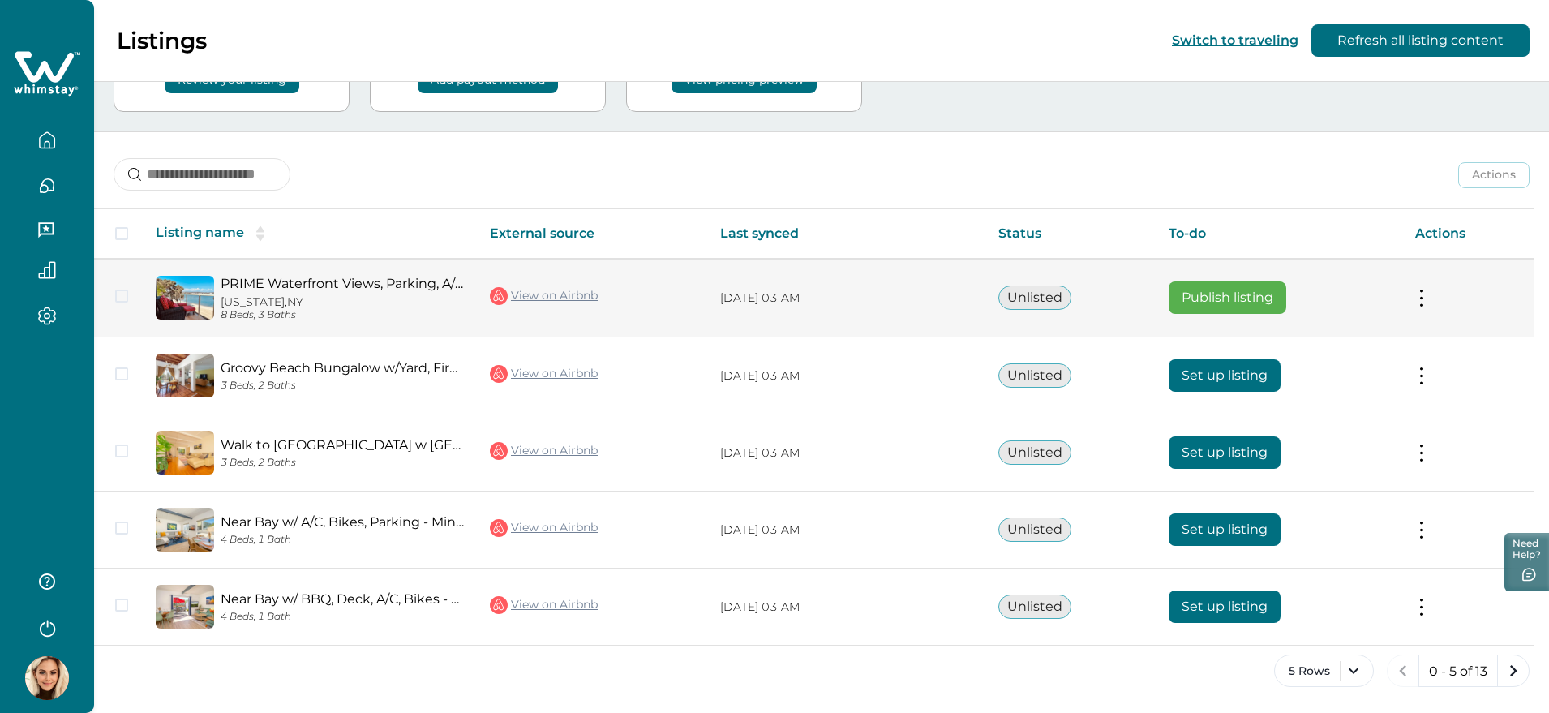
click at [328, 278] on link "PRIME Waterfront Views, Parking, A/C, BBQ, Bikes!" at bounding box center [342, 283] width 243 height 15
click at [1266, 299] on button "Publish listing" at bounding box center [1227, 297] width 118 height 32
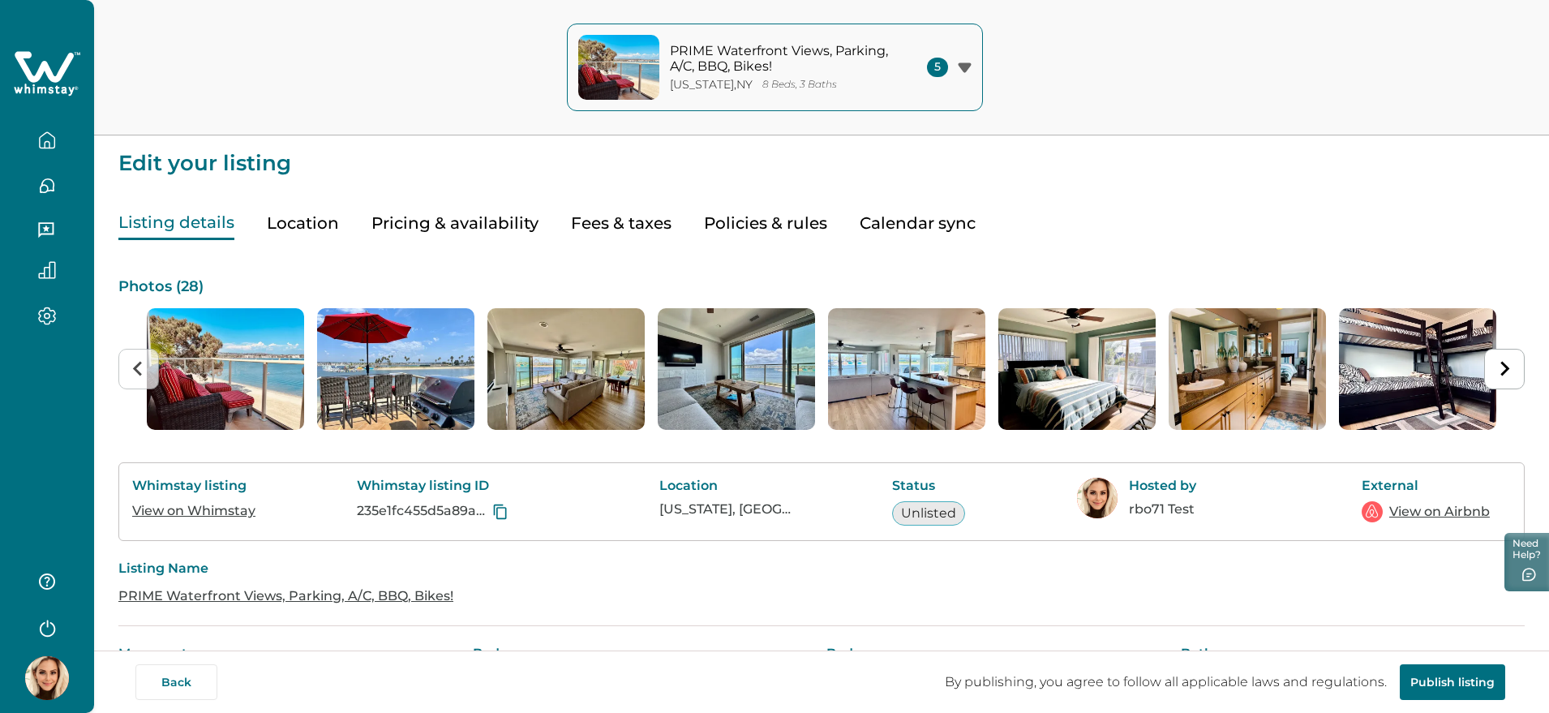
click at [722, 225] on button "Policies & rules" at bounding box center [765, 223] width 123 height 33
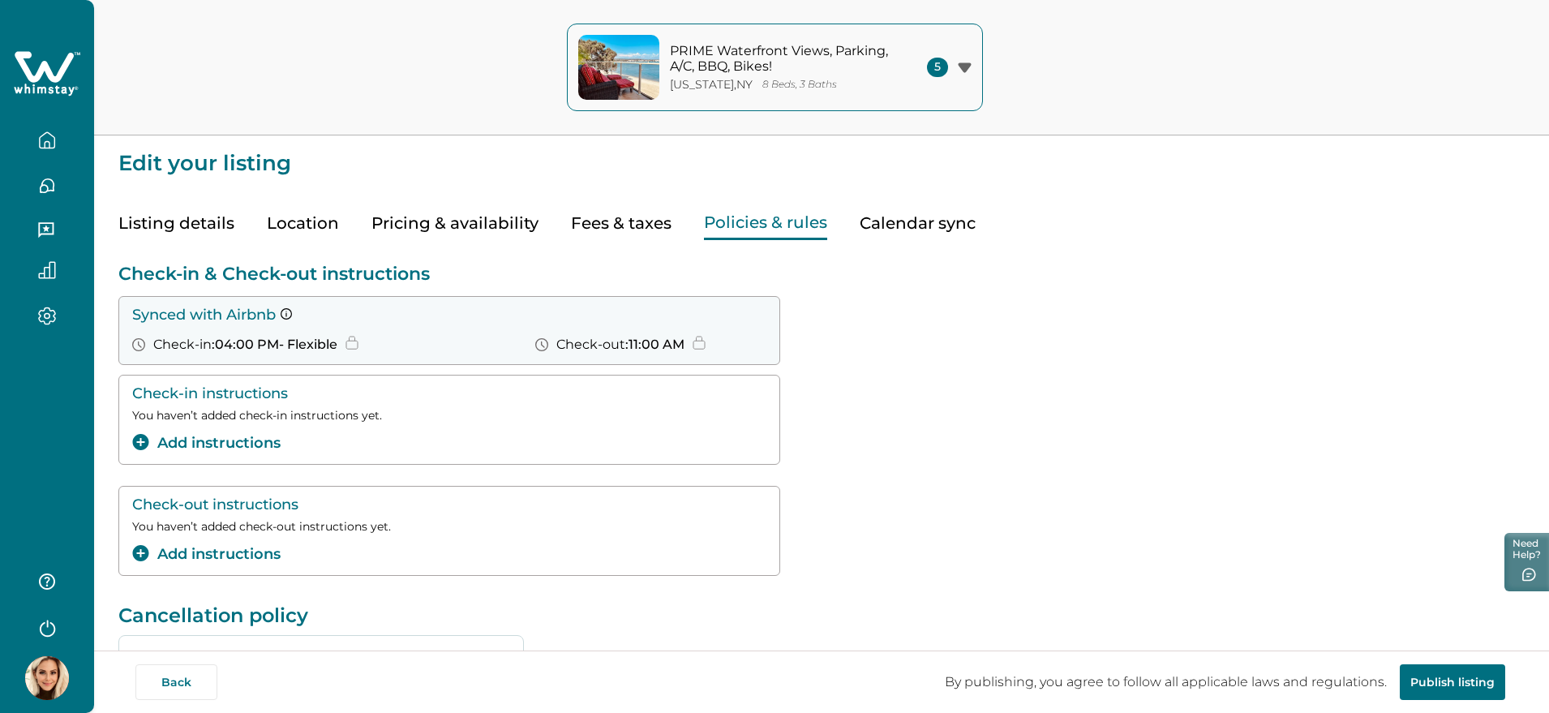
click at [608, 233] on button "Fees & taxes" at bounding box center [621, 223] width 101 height 33
type input "*"
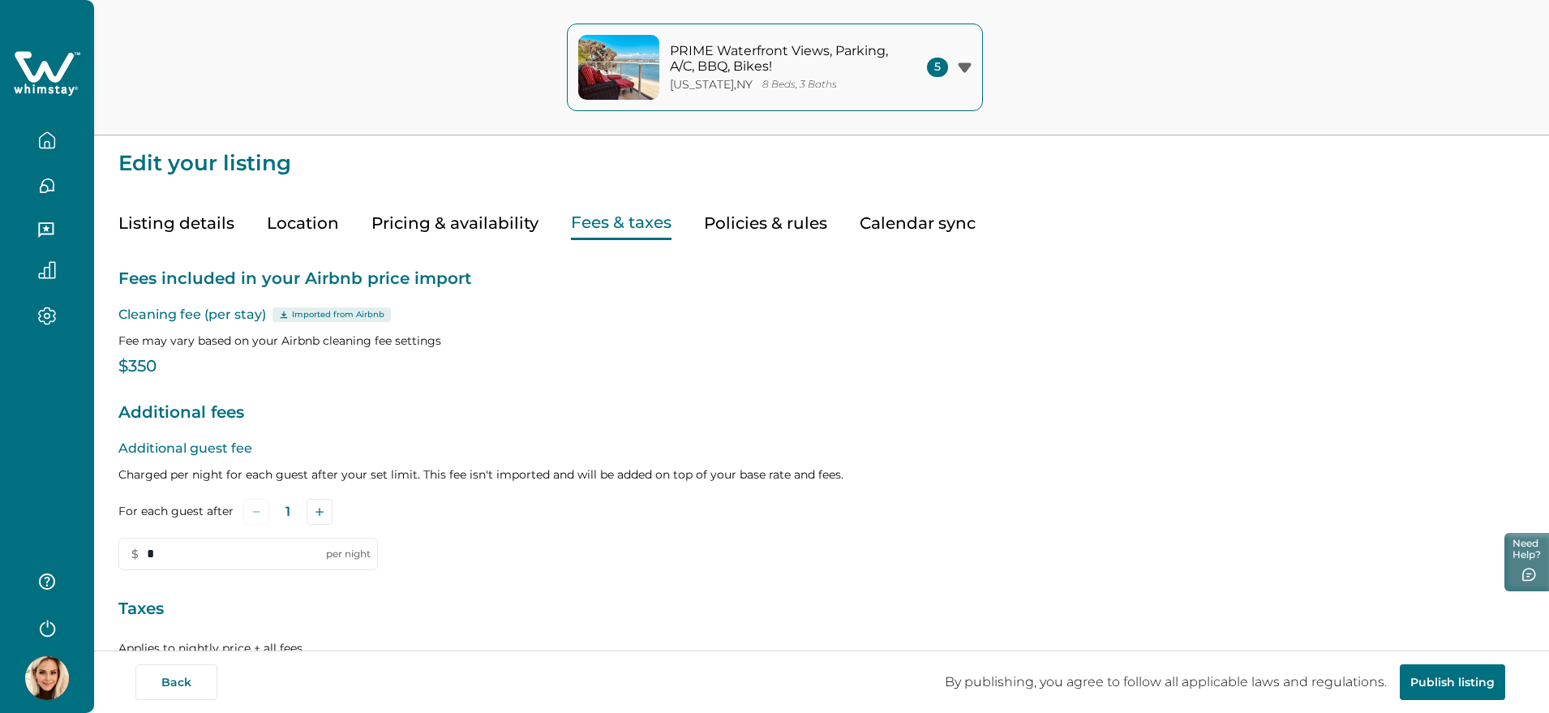
click at [749, 234] on button "Policies & rules" at bounding box center [765, 223] width 123 height 33
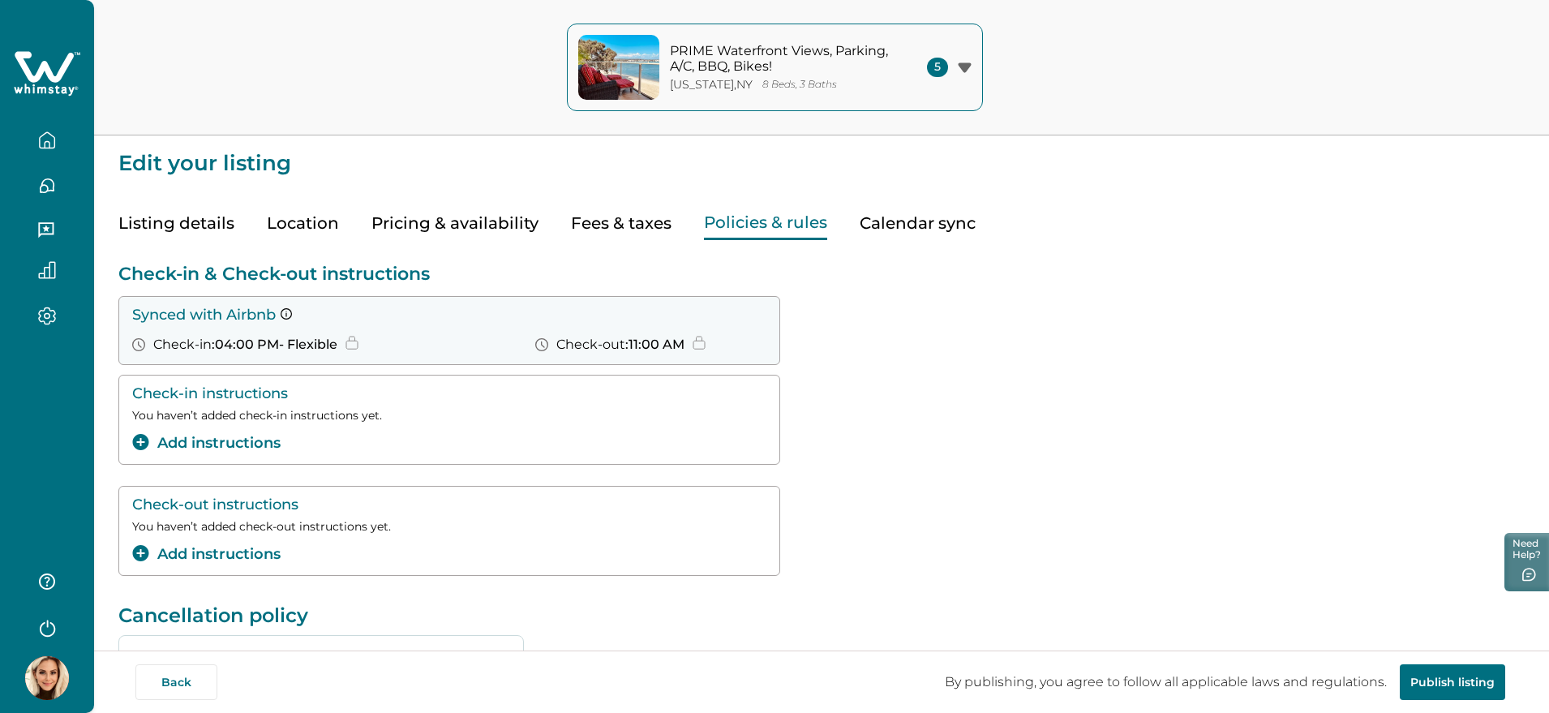
click at [1478, 682] on button "Publish listing" at bounding box center [1451, 682] width 105 height 36
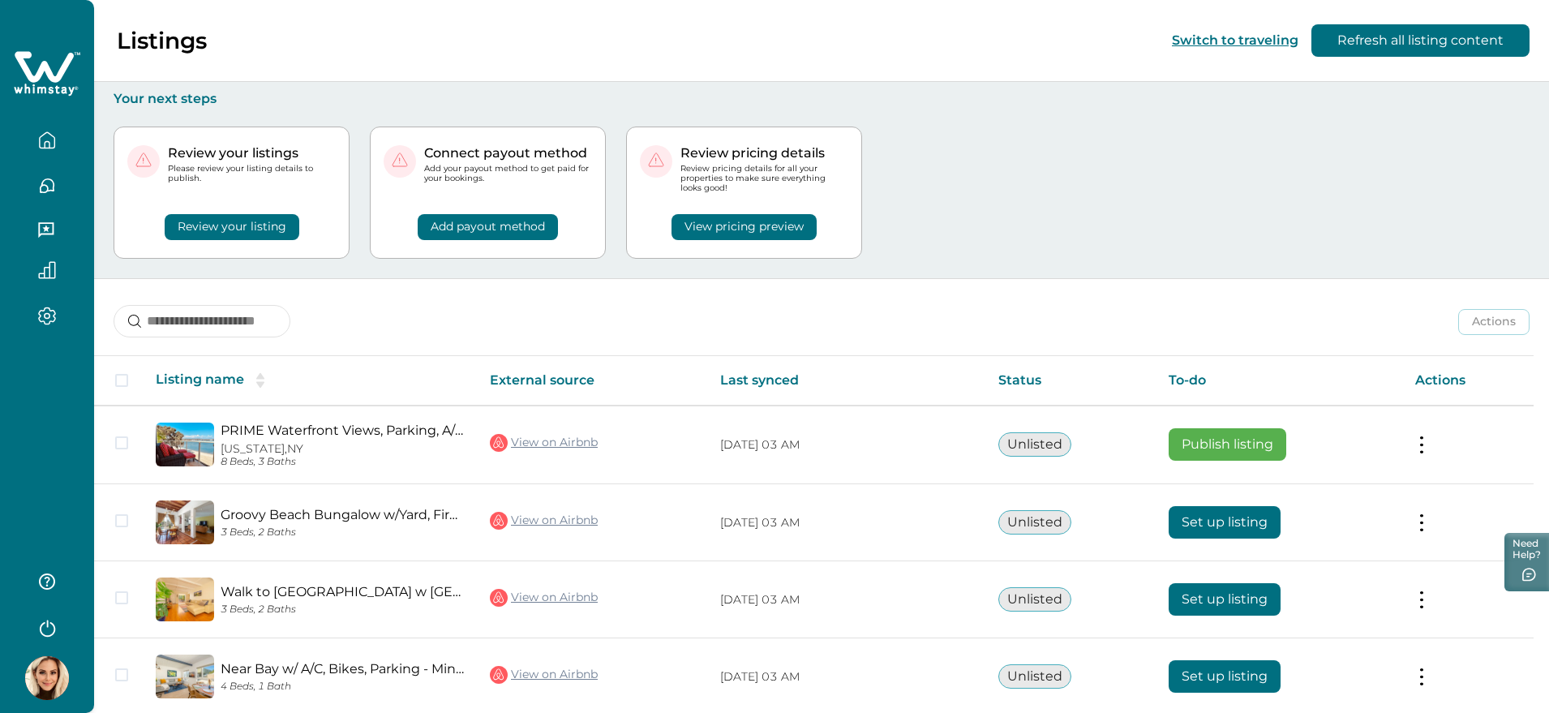
click at [1112, 222] on div "Review your listings Please review your listing details to publish. Review your…" at bounding box center [822, 192] width 1416 height 171
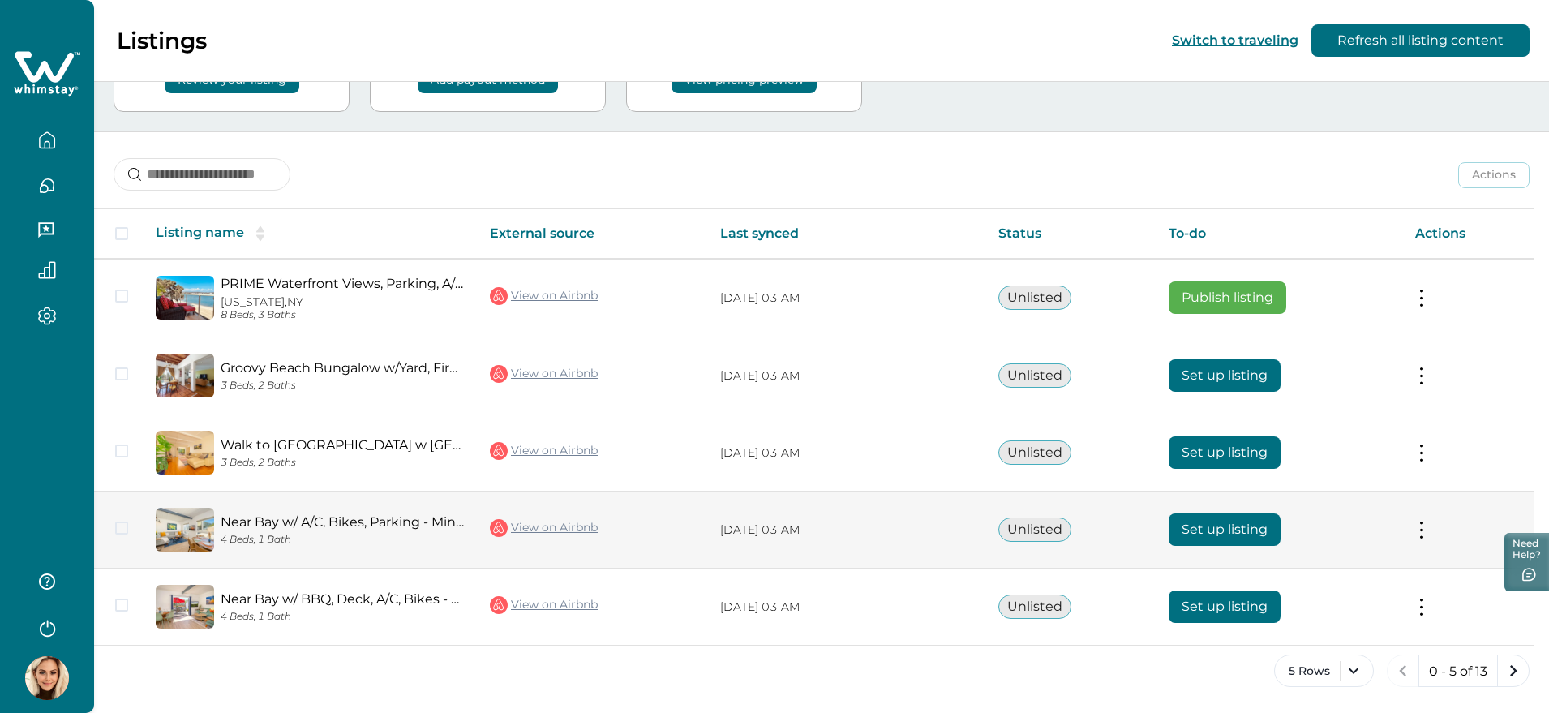
scroll to position [106, 0]
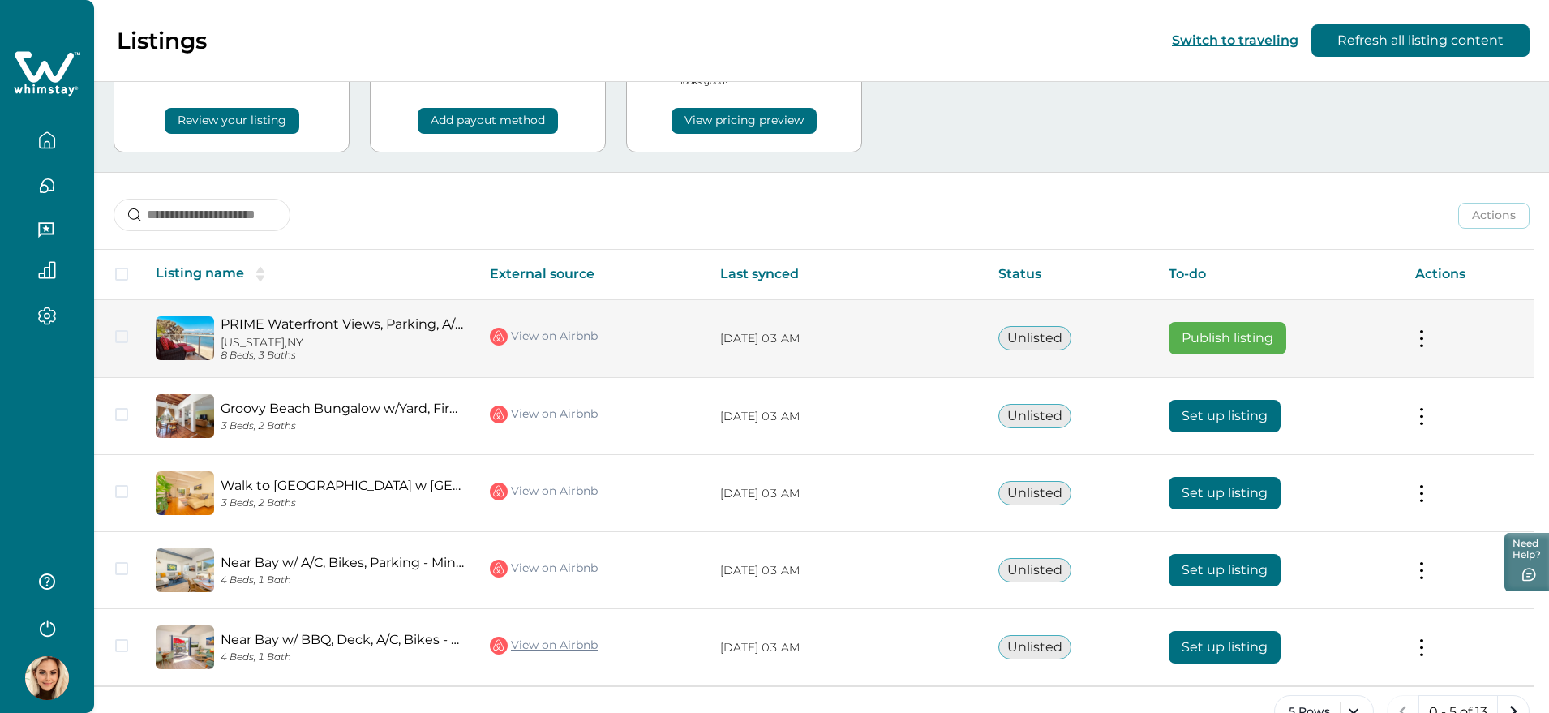
click at [1428, 339] on button at bounding box center [1421, 338] width 13 height 17
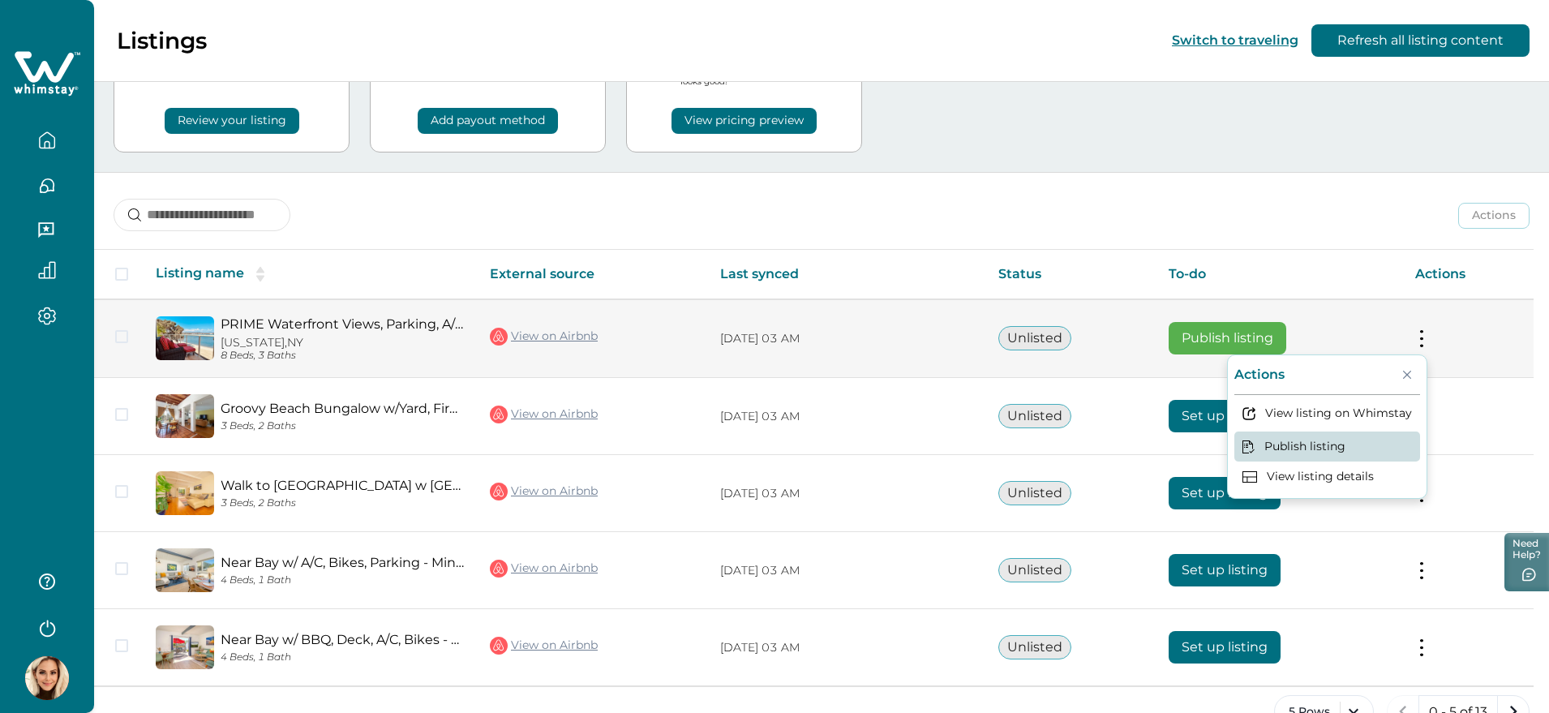
click at [1314, 450] on button "Publish listing" at bounding box center [1327, 446] width 186 height 30
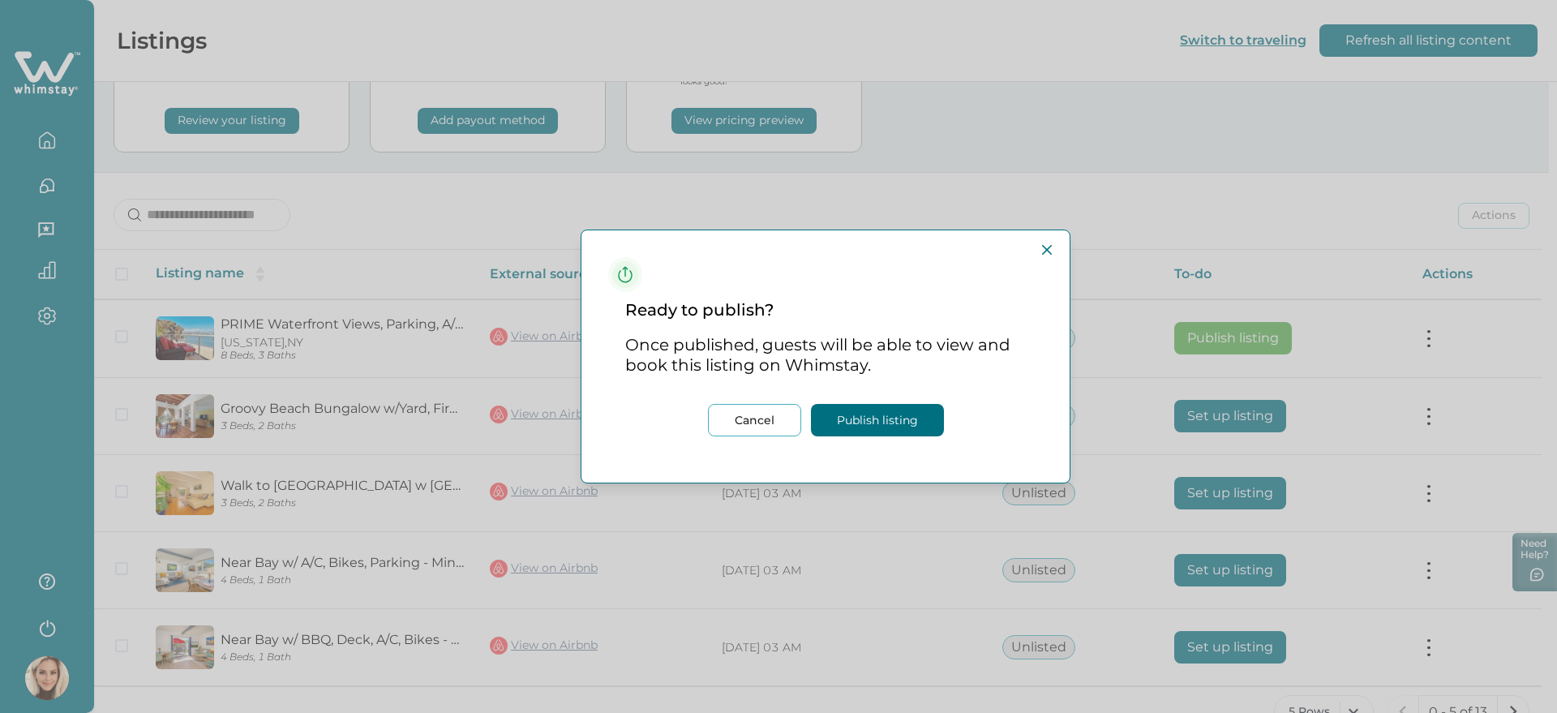
click at [876, 405] on button "Publish listing" at bounding box center [877, 420] width 133 height 32
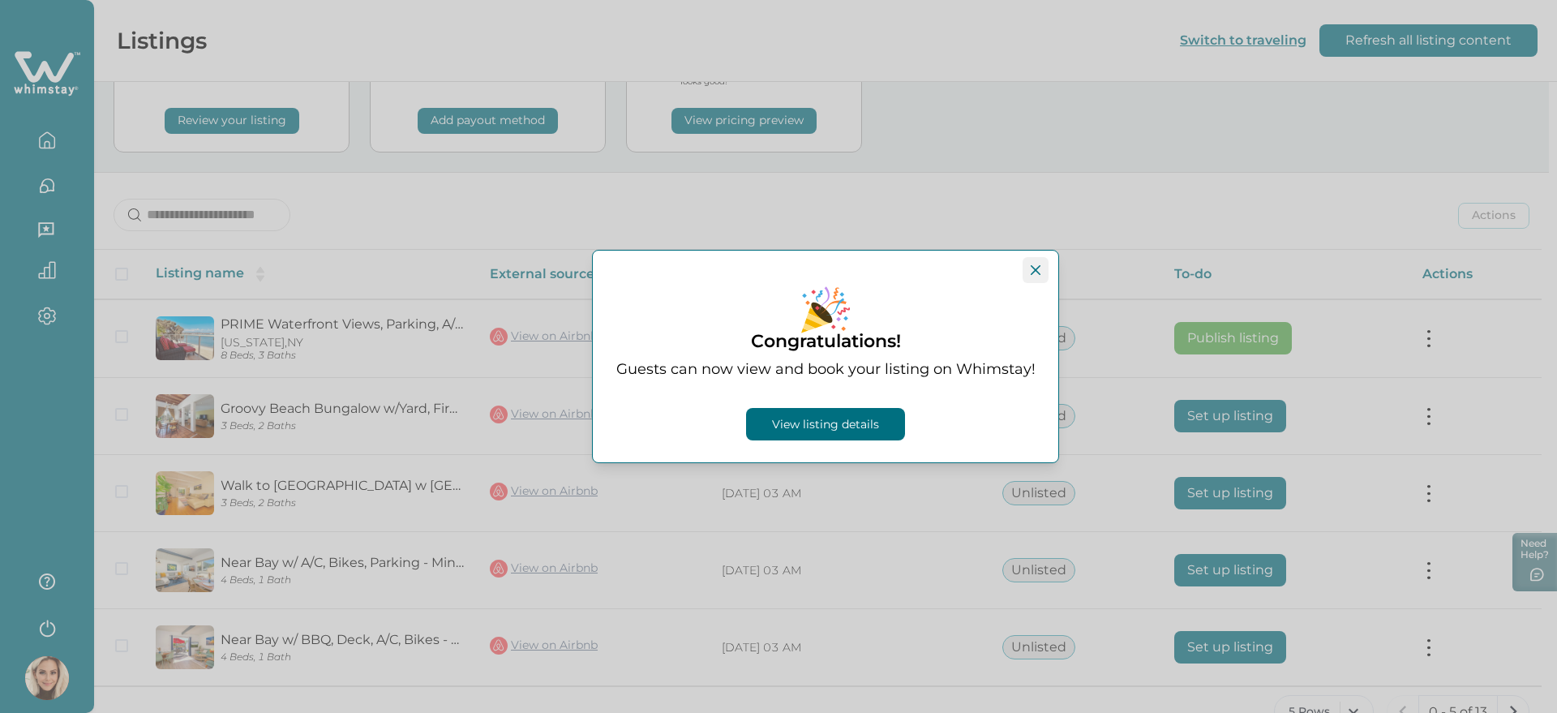
click at [1038, 268] on icon "Close" at bounding box center [1036, 270] width 10 height 10
